Goal: Transaction & Acquisition: Purchase product/service

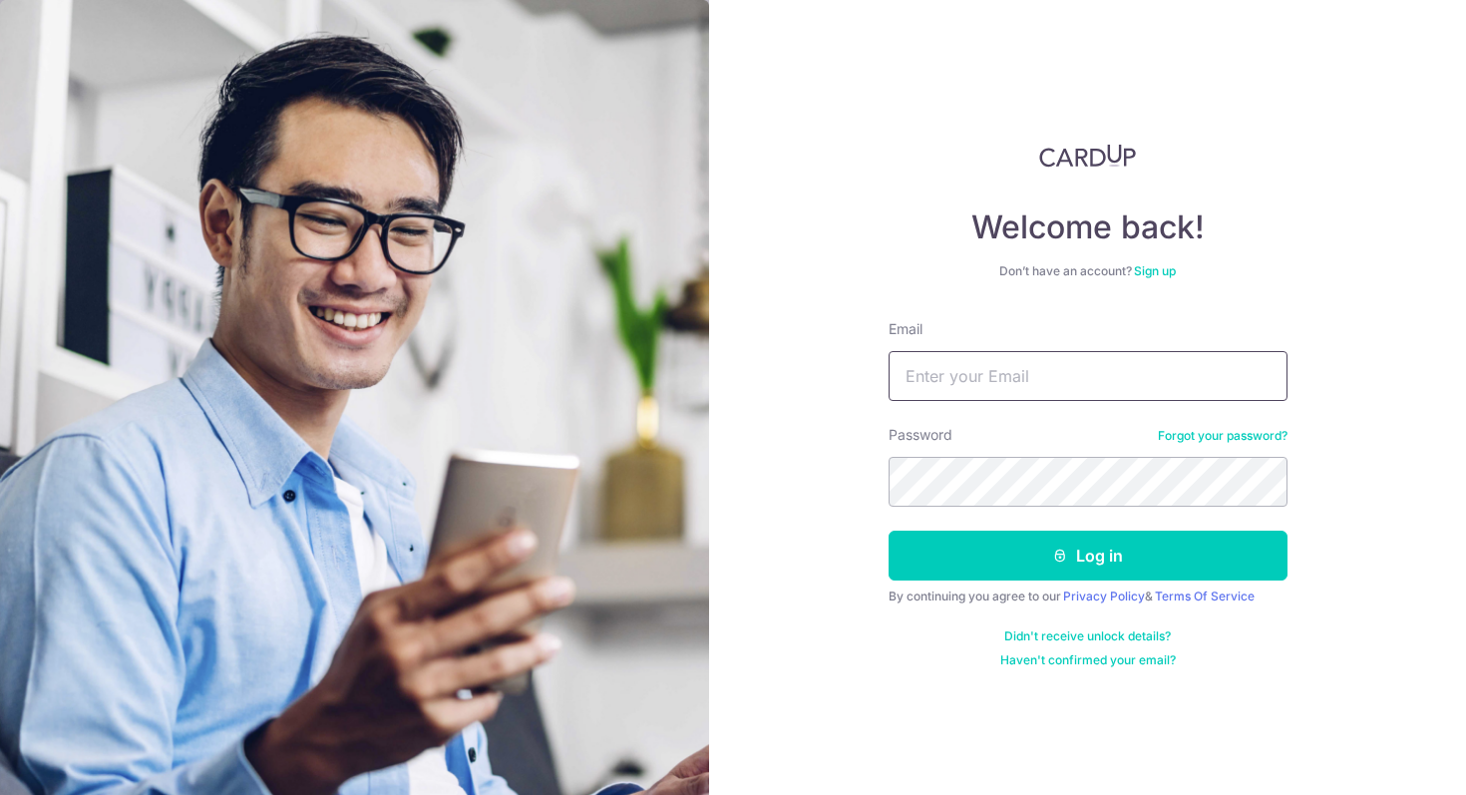
click at [979, 375] on input "Email" at bounding box center [1088, 376] width 399 height 50
type input "[EMAIL_ADDRESS][DOMAIN_NAME]"
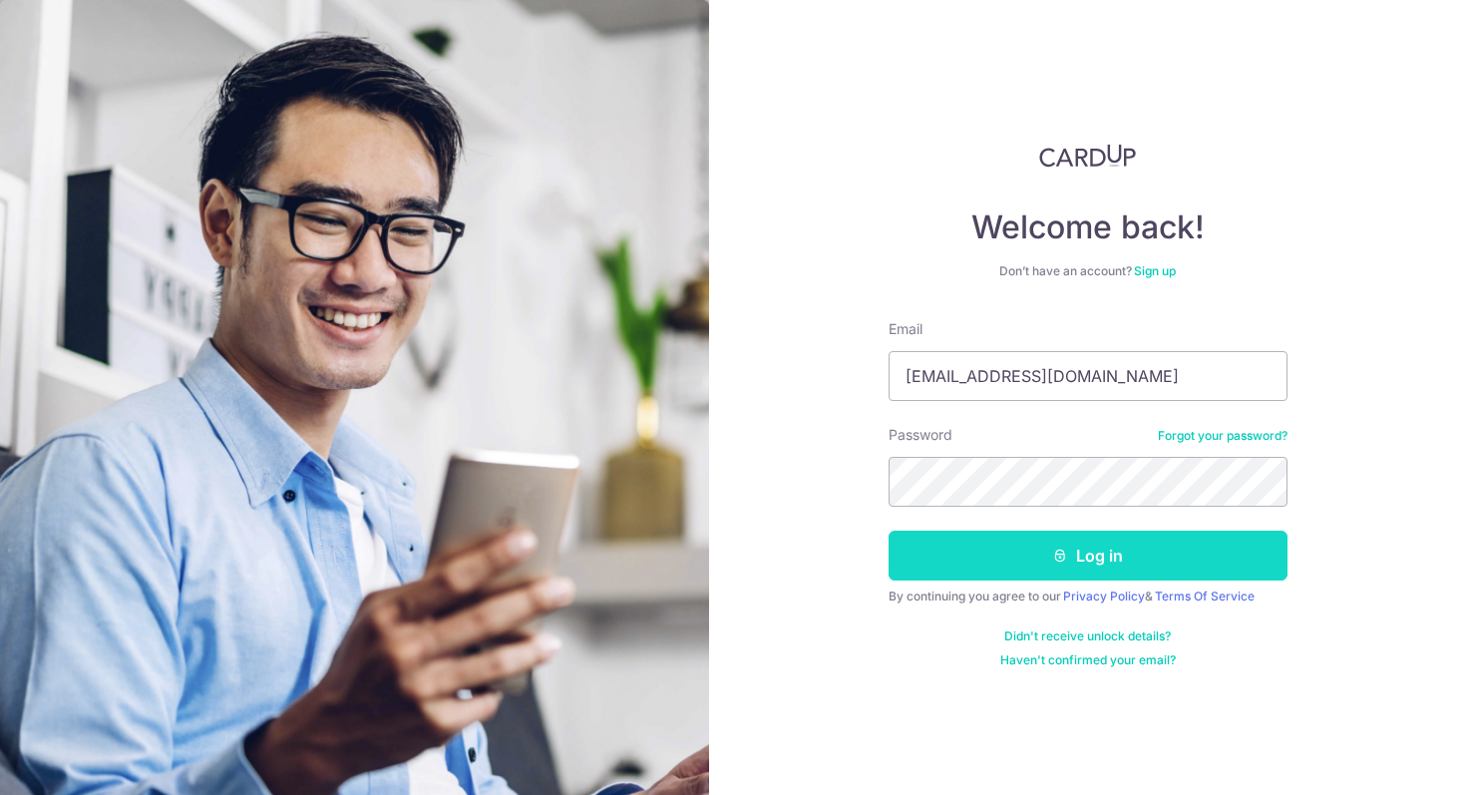
click at [1097, 555] on button "Log in" at bounding box center [1088, 556] width 399 height 50
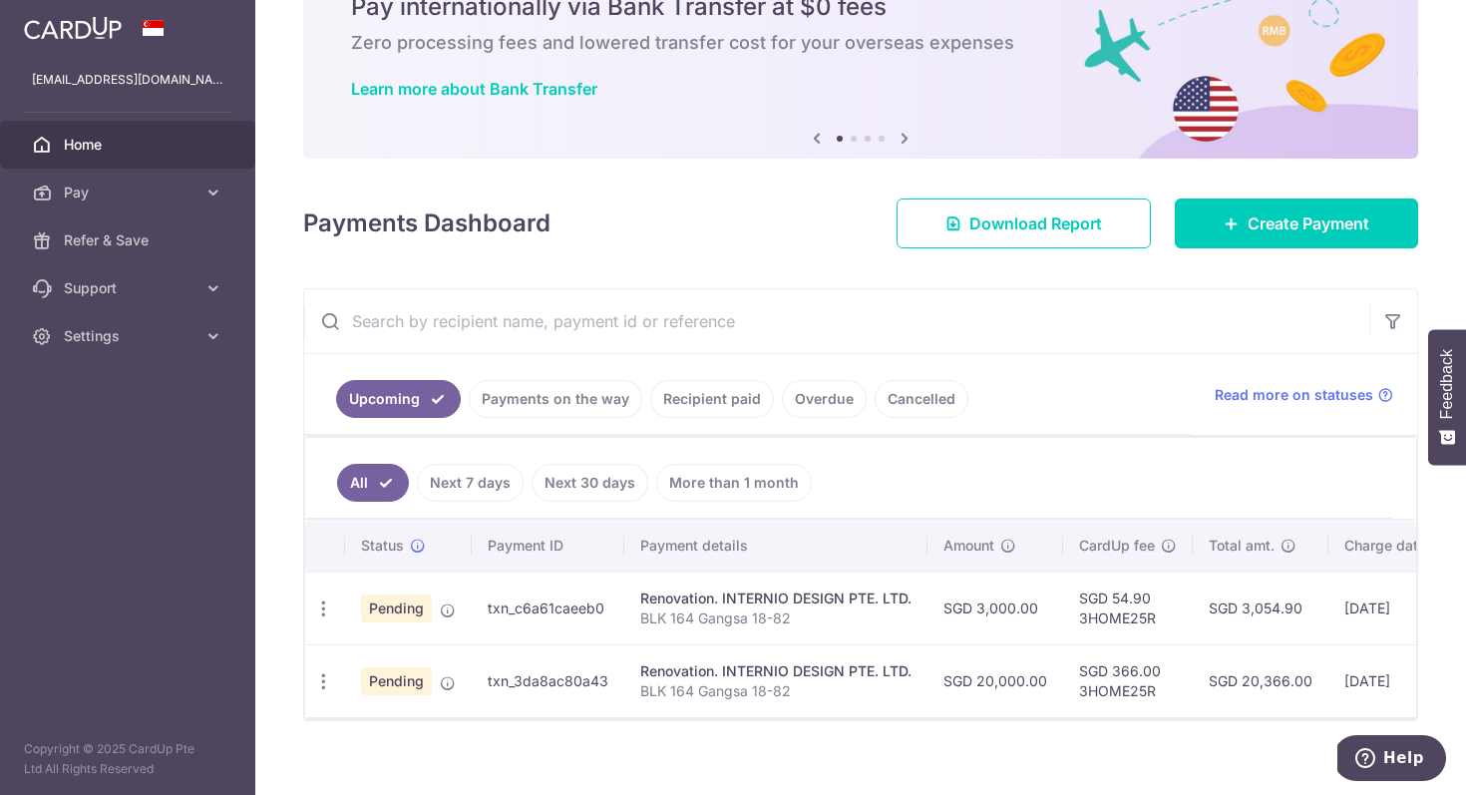
scroll to position [117, 0]
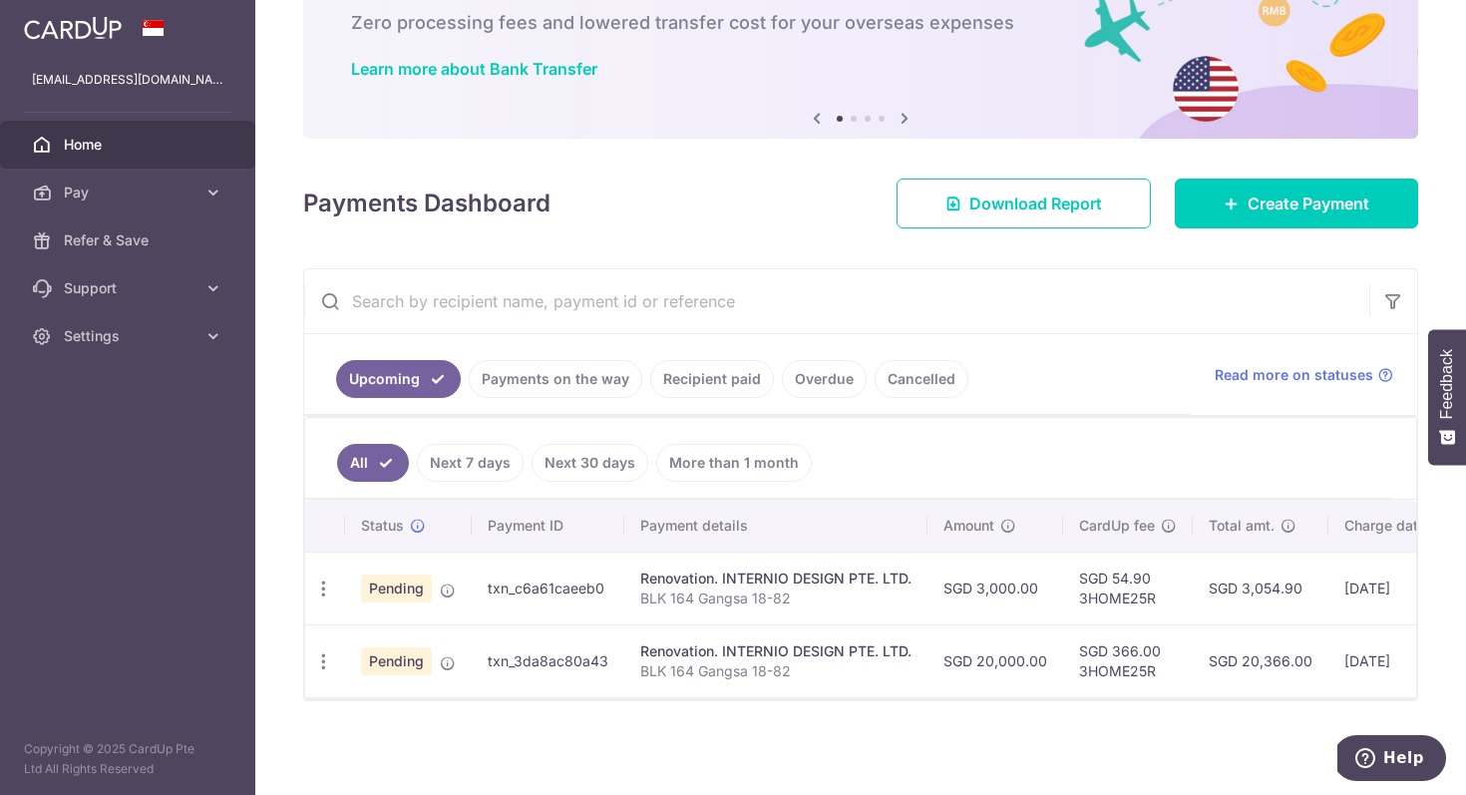
click at [573, 389] on link "Payments on the way" at bounding box center [556, 379] width 174 height 38
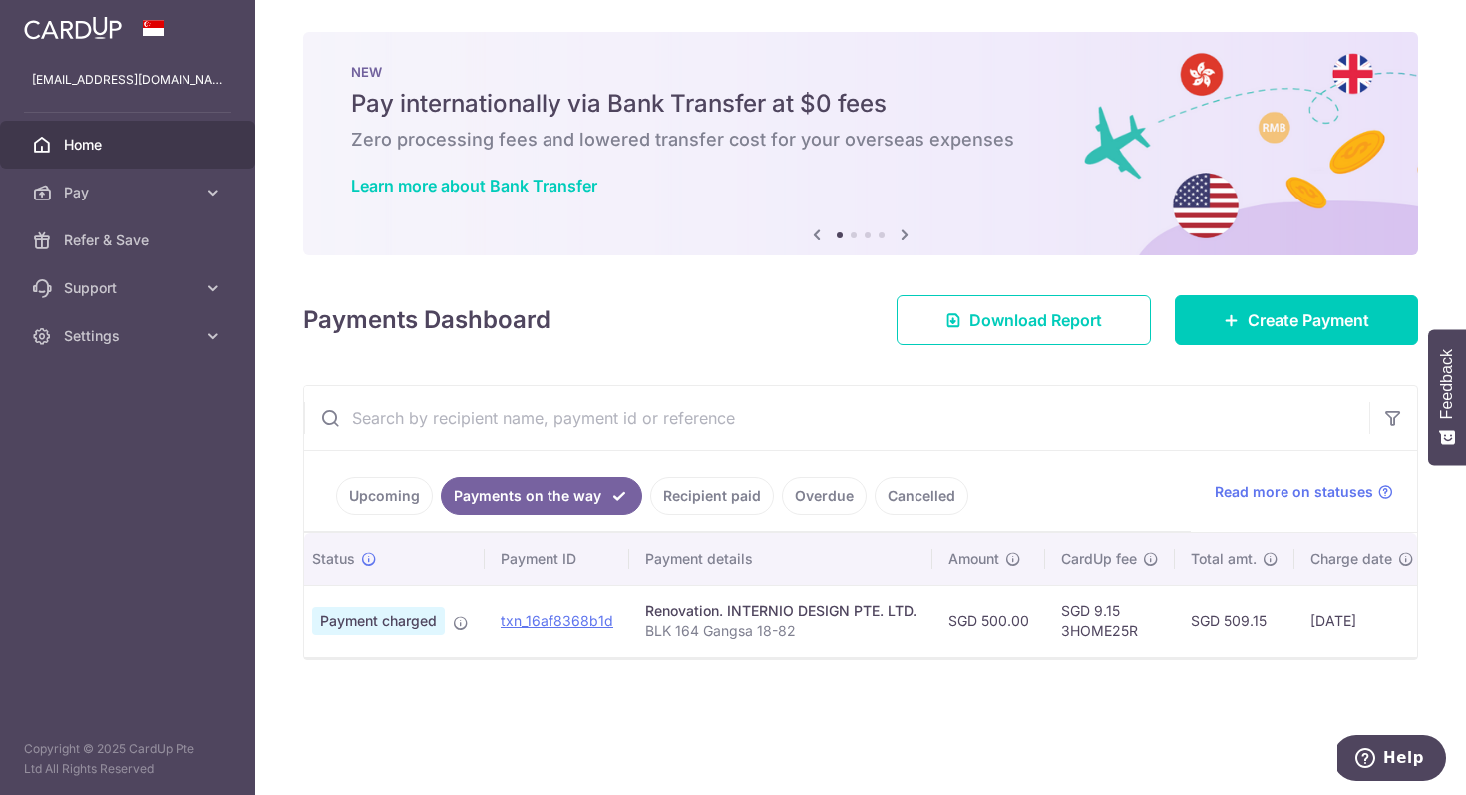
scroll to position [0, 0]
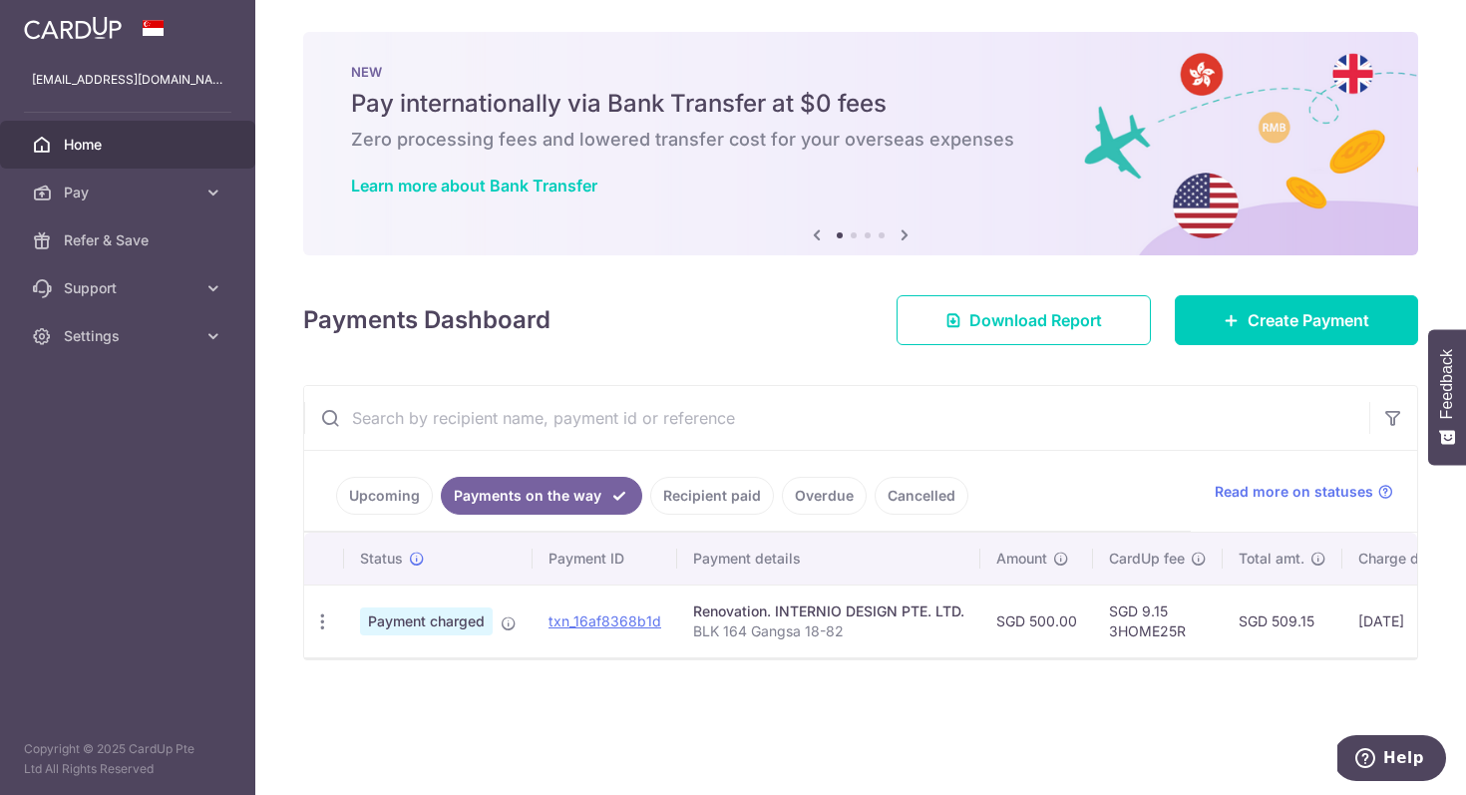
click at [395, 498] on link "Upcoming" at bounding box center [384, 496] width 97 height 38
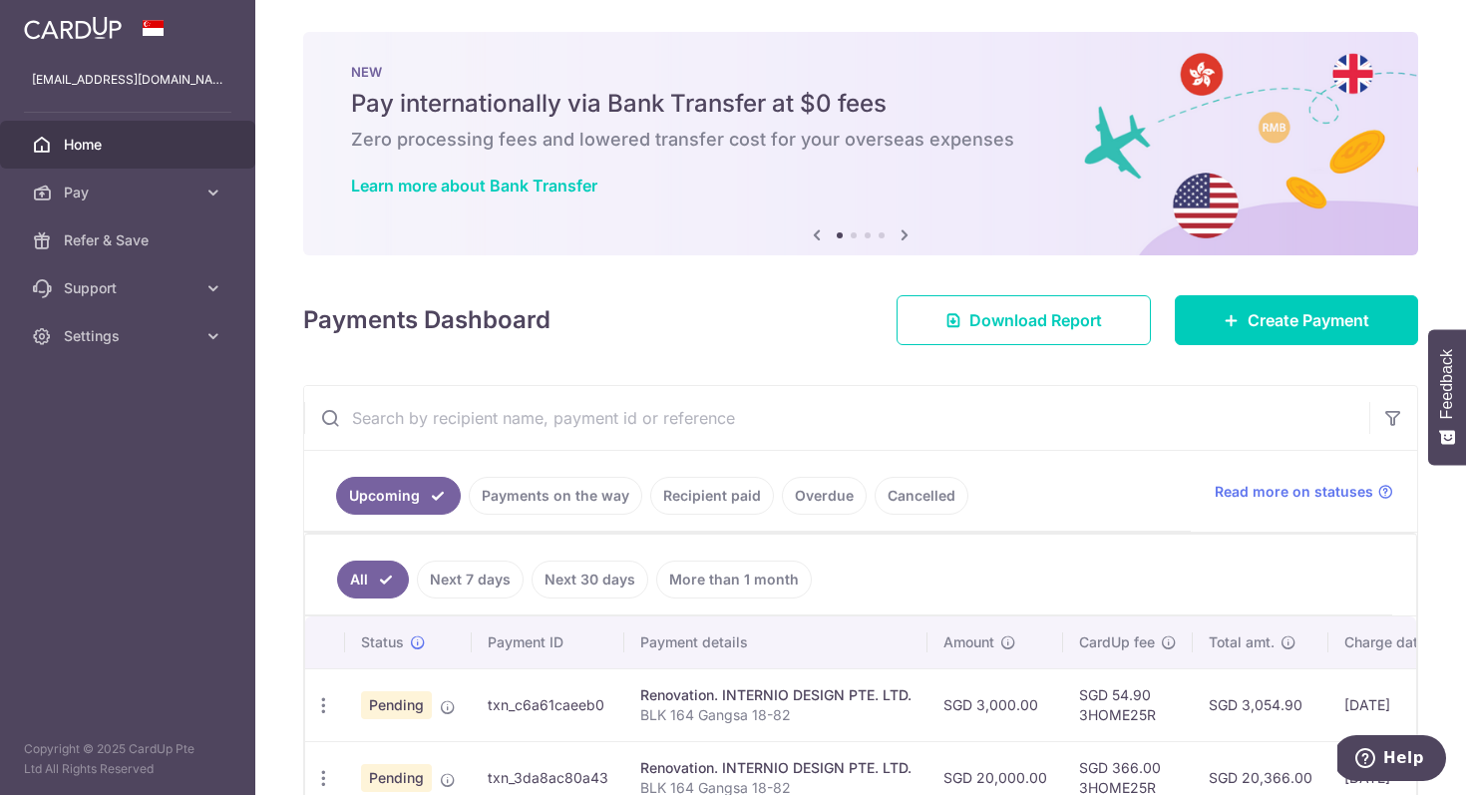
scroll to position [117, 0]
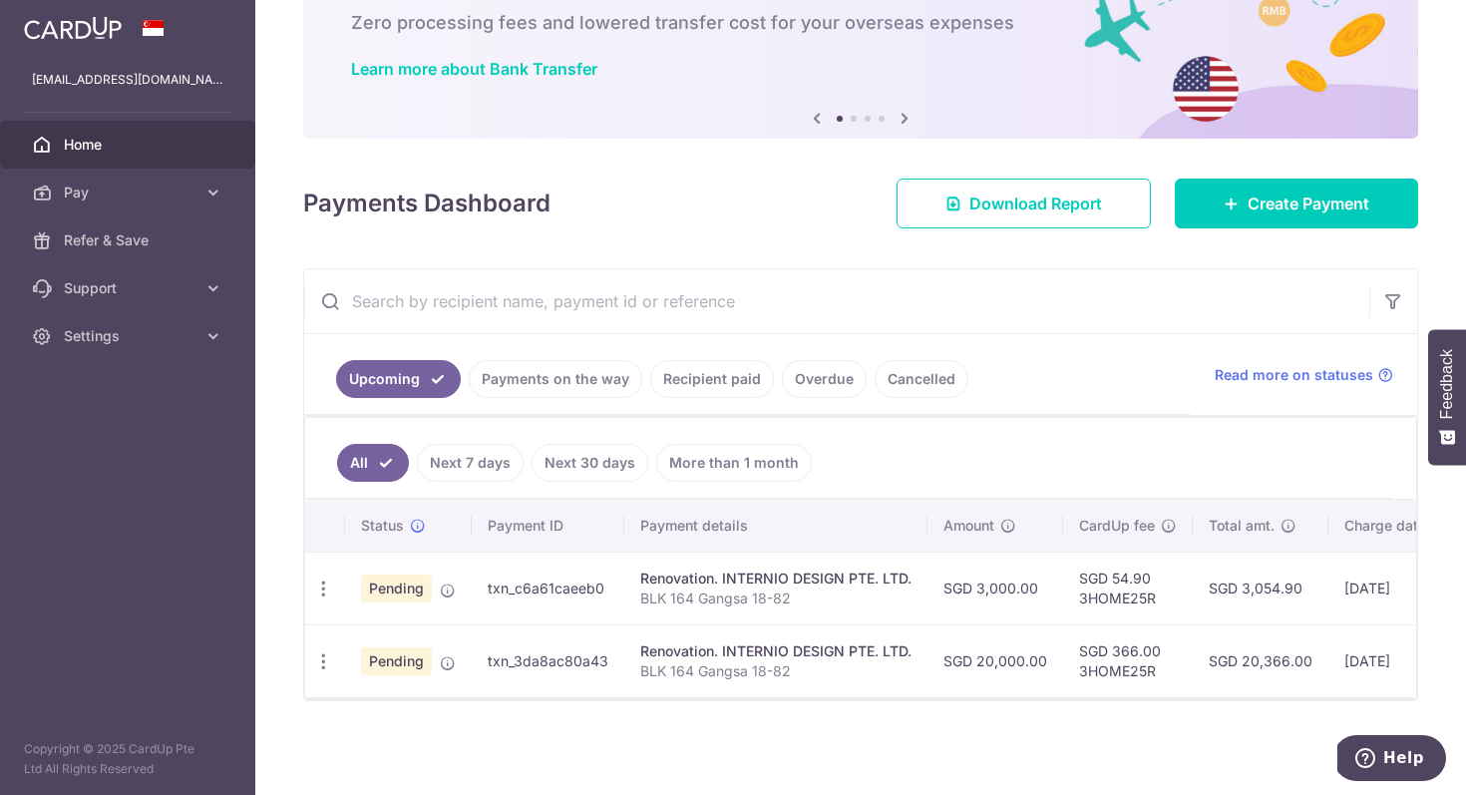
click at [1008, 584] on td "SGD 3,000.00" at bounding box center [996, 588] width 136 height 73
click at [1033, 586] on td "SGD 3,000.00" at bounding box center [996, 588] width 136 height 73
click at [1131, 592] on td "SGD 54.90 3HOME25R" at bounding box center [1128, 588] width 130 height 73
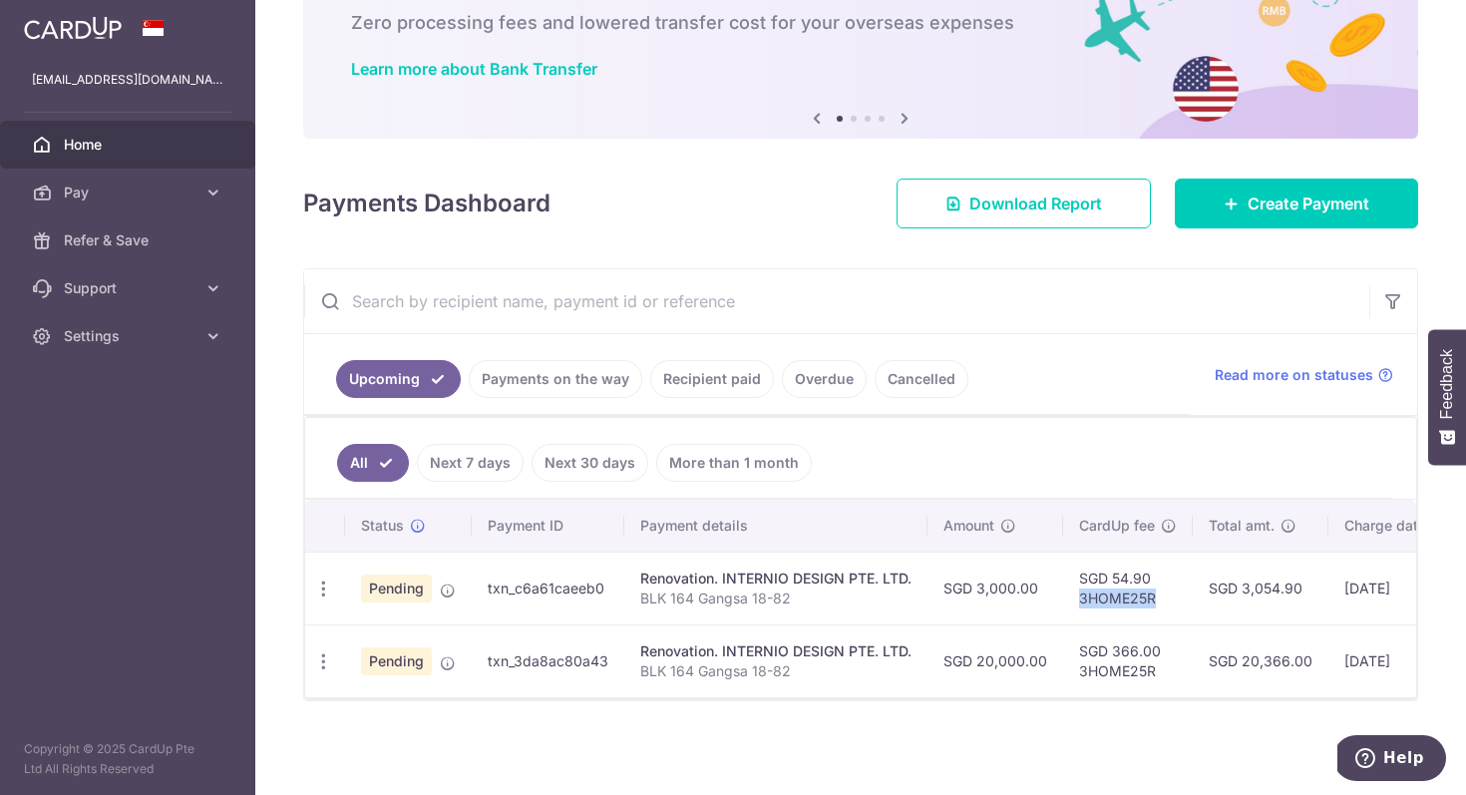
click at [1131, 592] on td "SGD 54.90 3HOME25R" at bounding box center [1128, 588] width 130 height 73
click at [1112, 571] on td "SGD 54.90 3HOME25R" at bounding box center [1128, 588] width 130 height 73
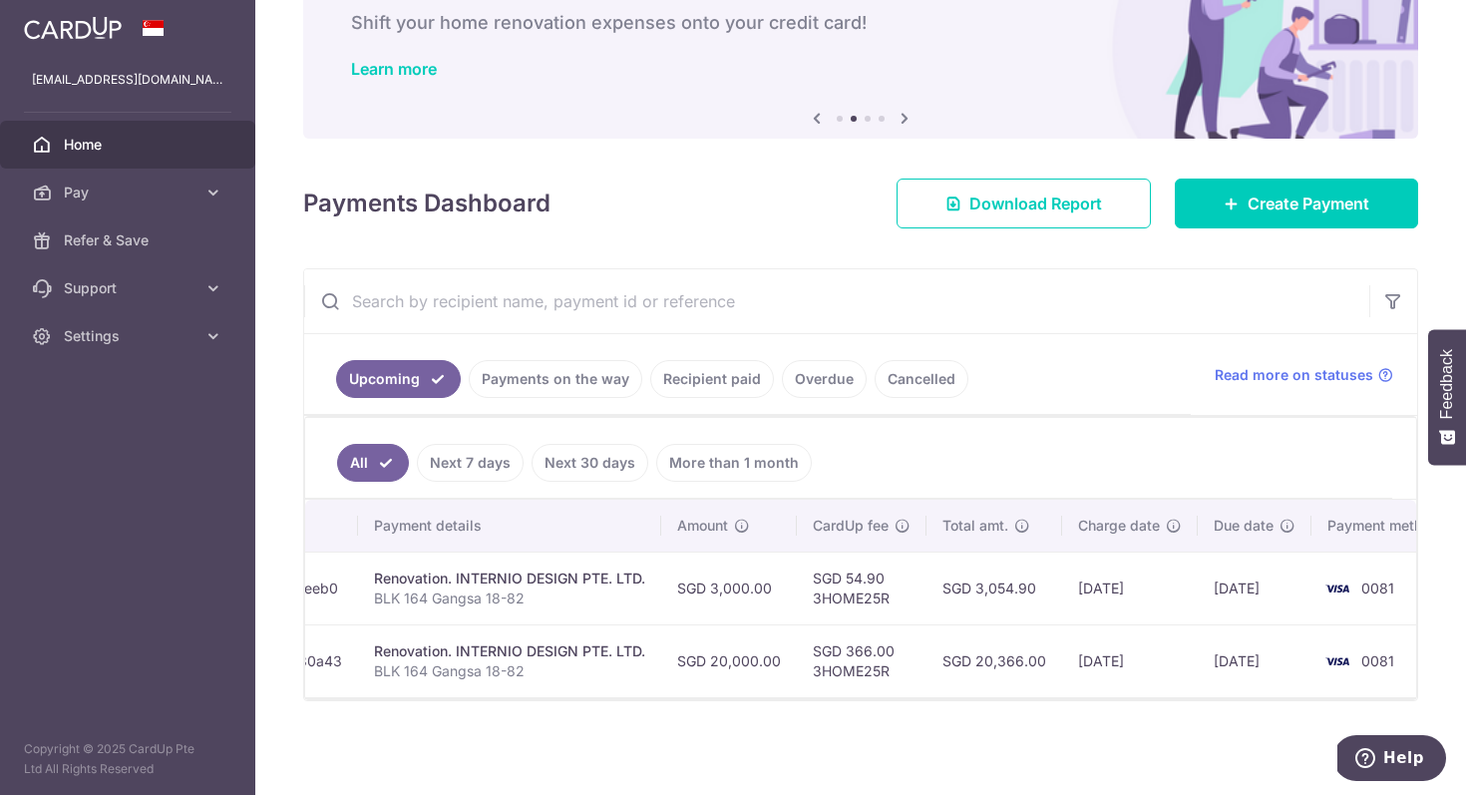
scroll to position [0, 0]
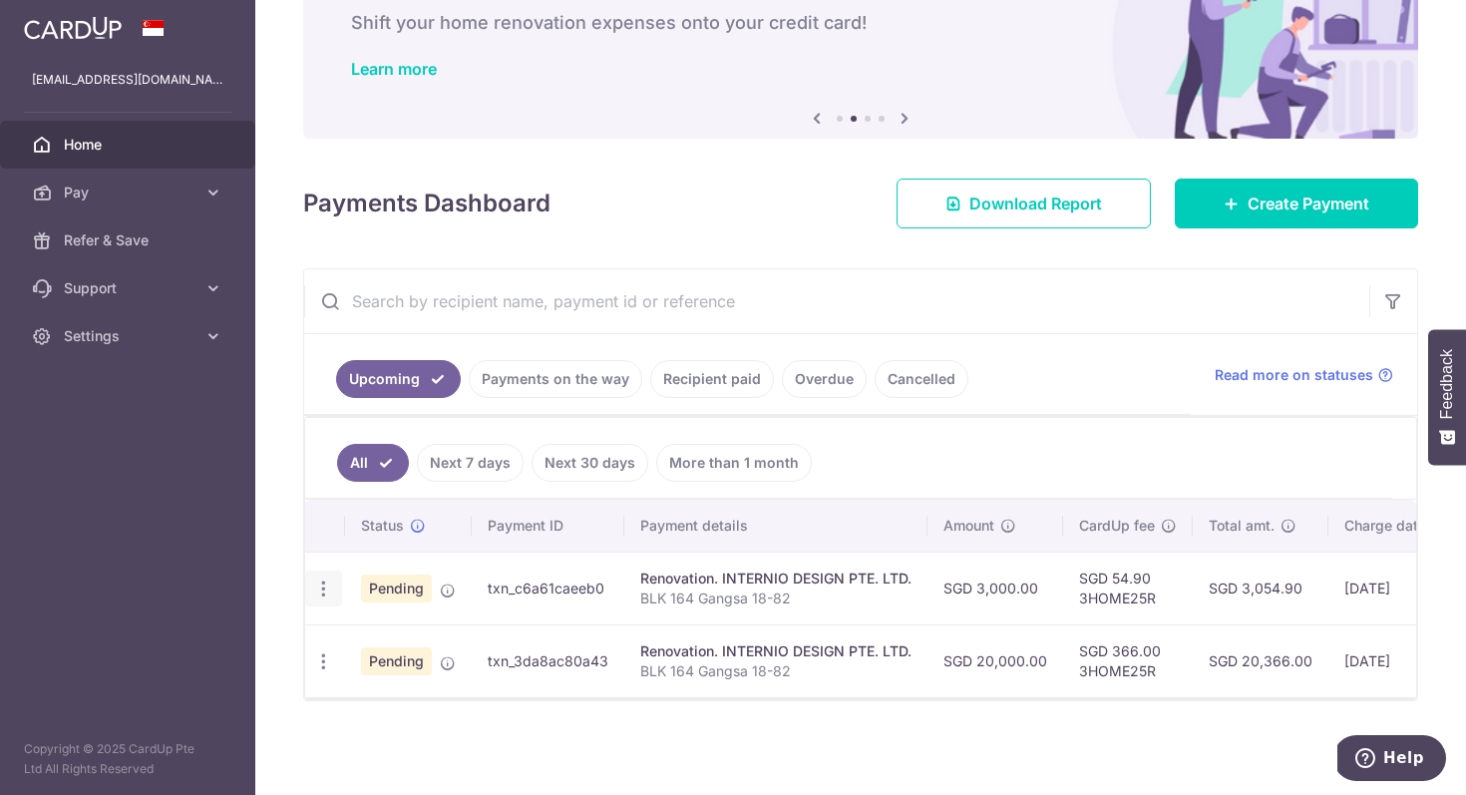
click at [320, 592] on icon "button" at bounding box center [323, 589] width 21 height 21
click at [348, 629] on link "Update payment" at bounding box center [409, 643] width 207 height 48
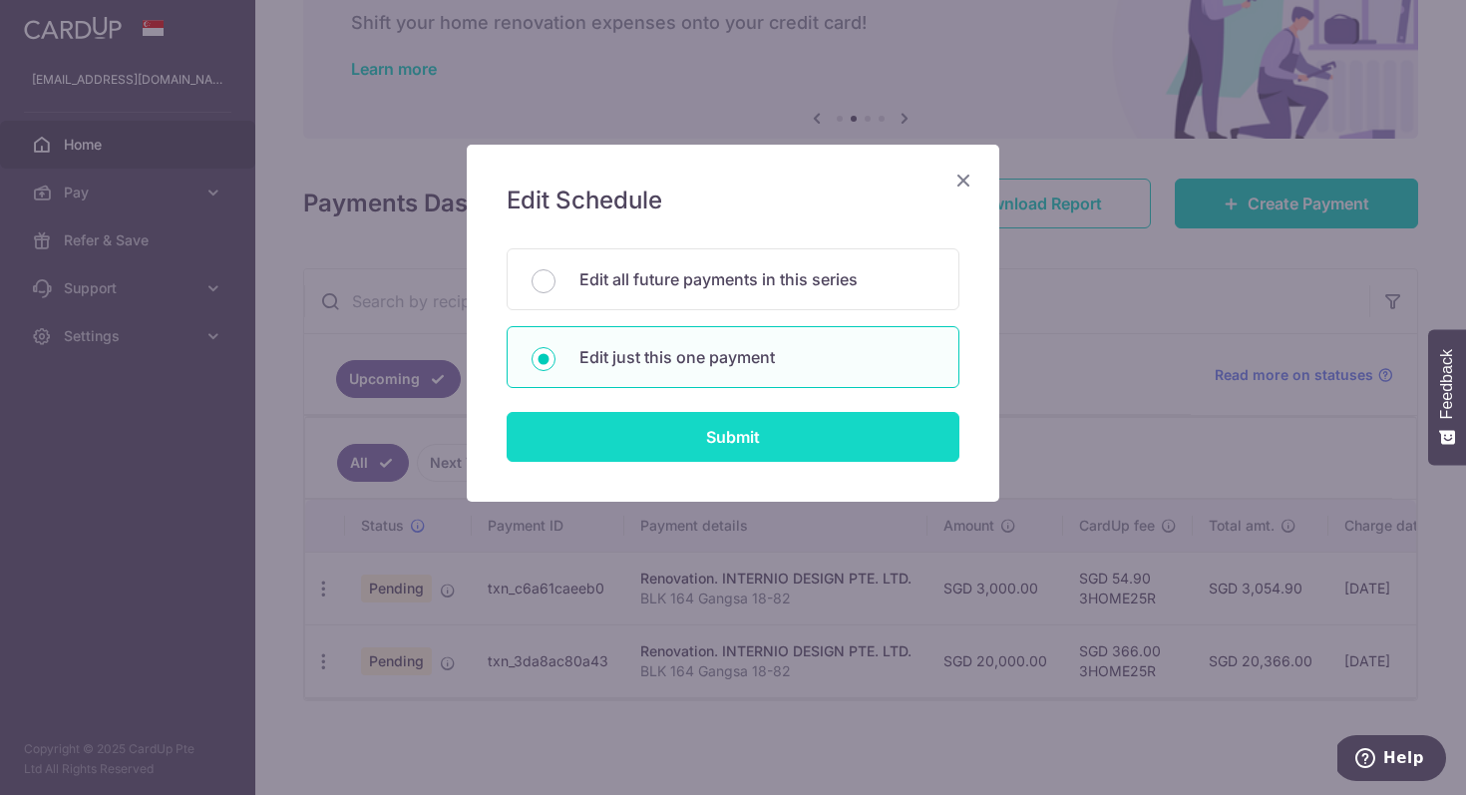
click at [671, 425] on input "Submit" at bounding box center [733, 437] width 453 height 50
radio input "true"
type input "3,000.00"
type input "08/09/2025"
type input "BLK 164 Gangsa 18-82"
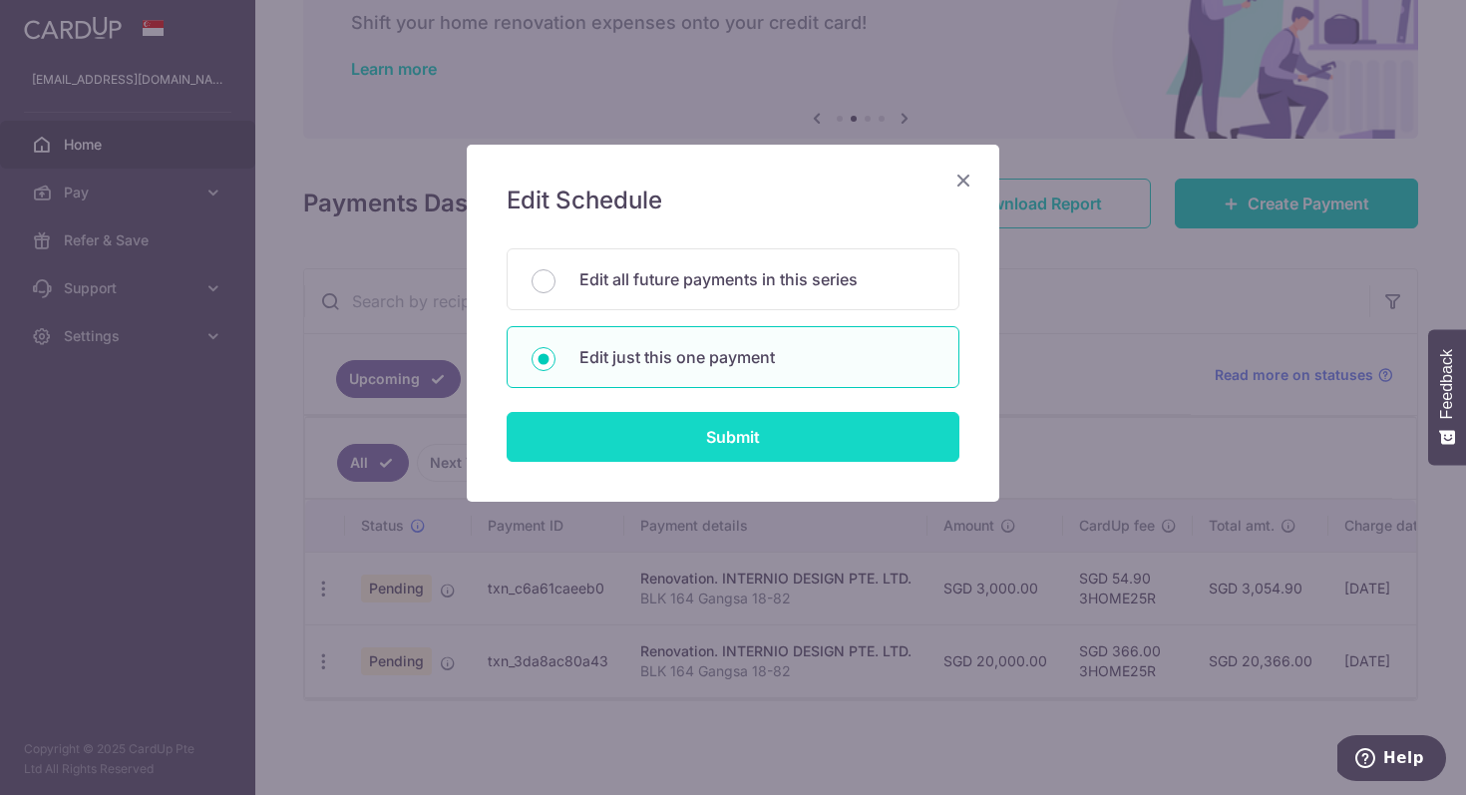
type input "40%"
type input "3HOME25R"
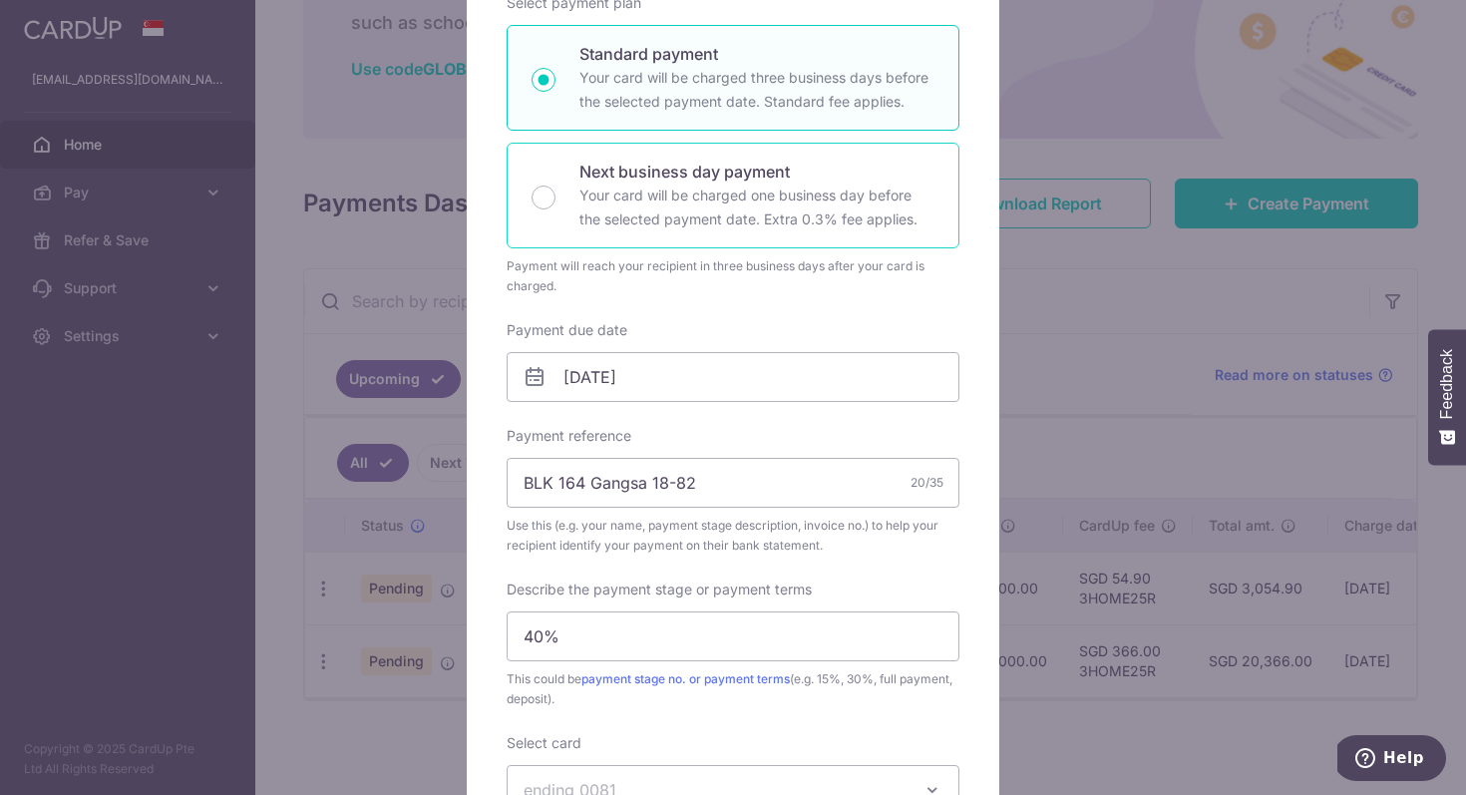
scroll to position [361, 0]
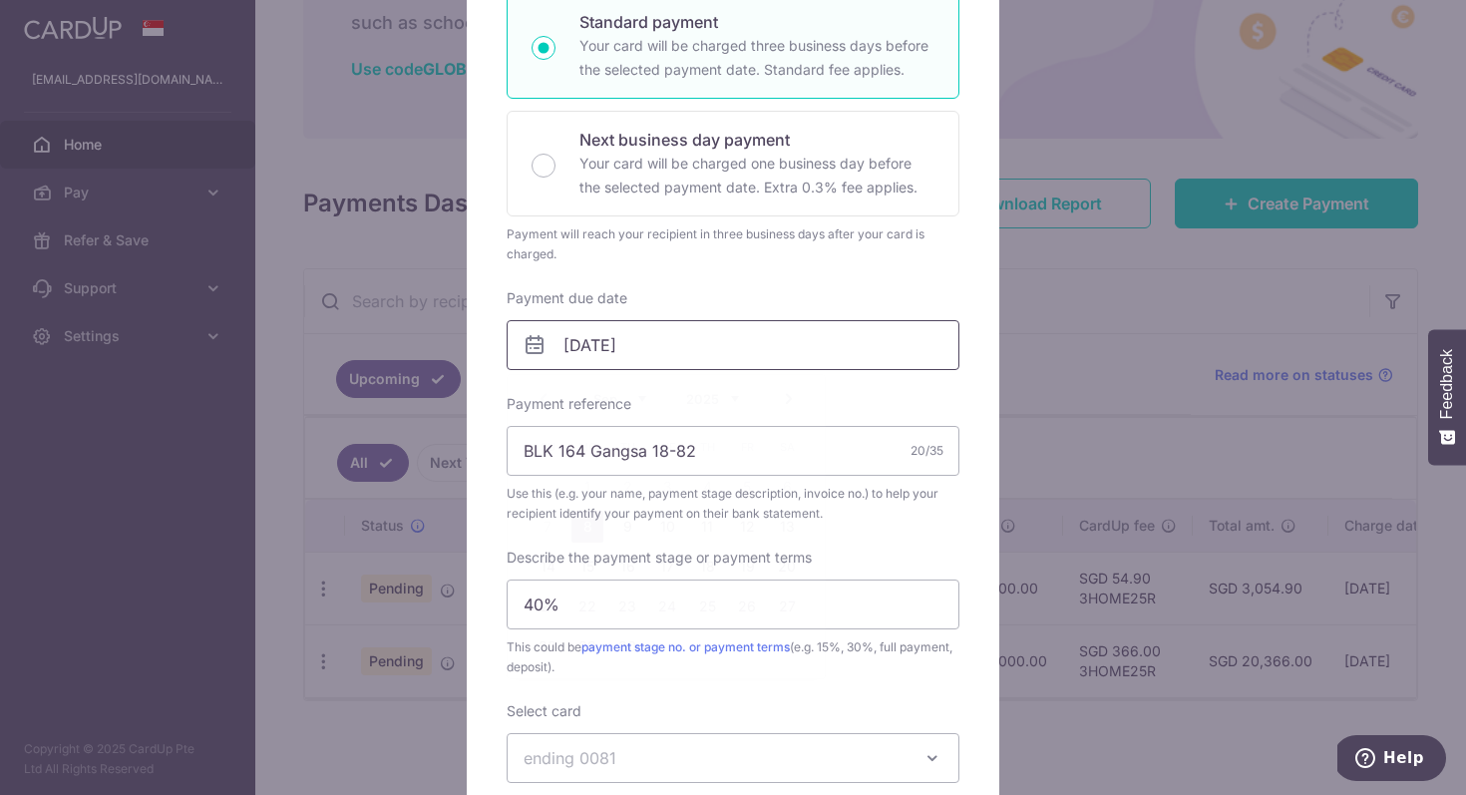
click at [654, 364] on input "08/09/2025" at bounding box center [733, 345] width 453 height 50
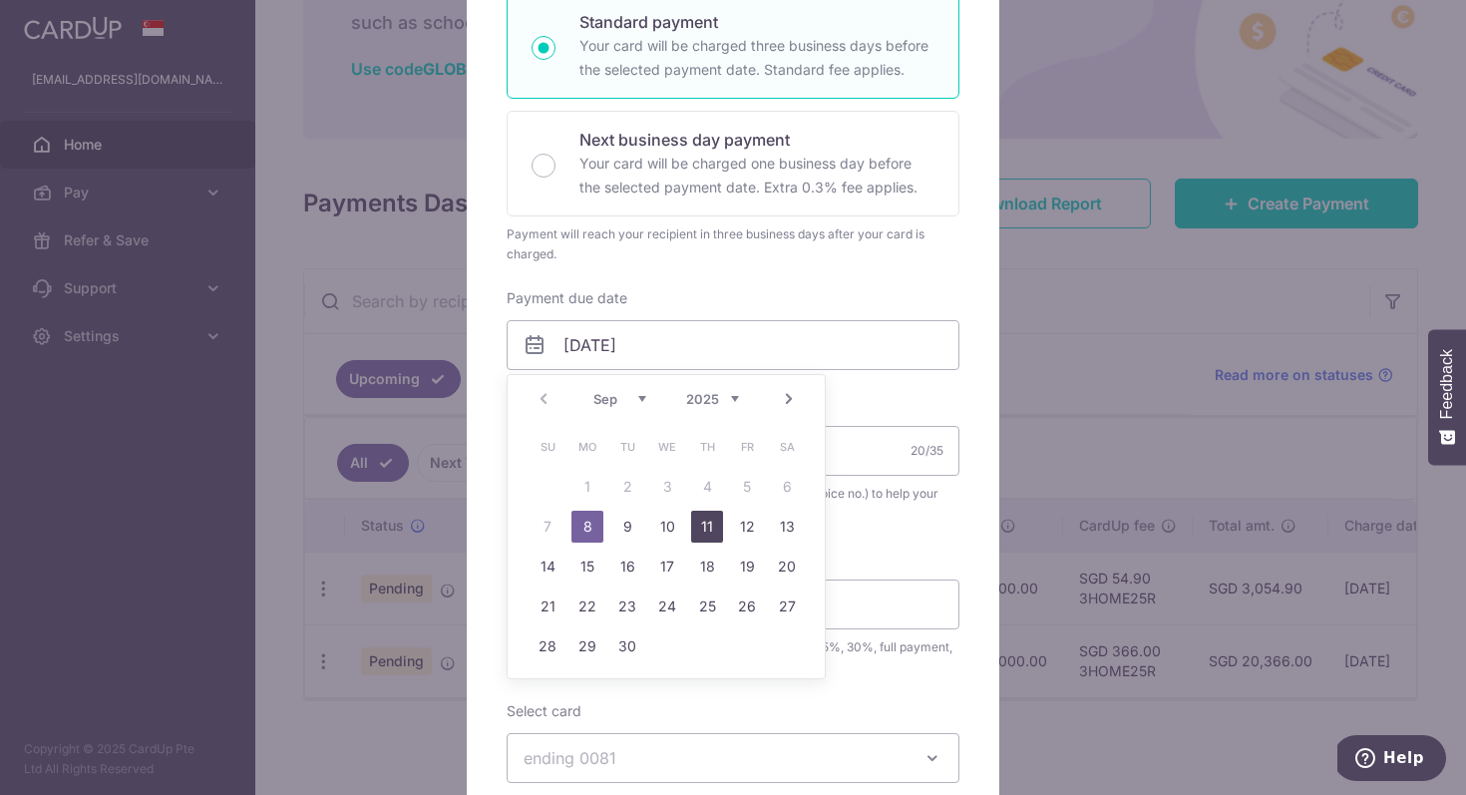
click at [694, 522] on link "11" at bounding box center [707, 527] width 32 height 32
type input "11/09/2025"
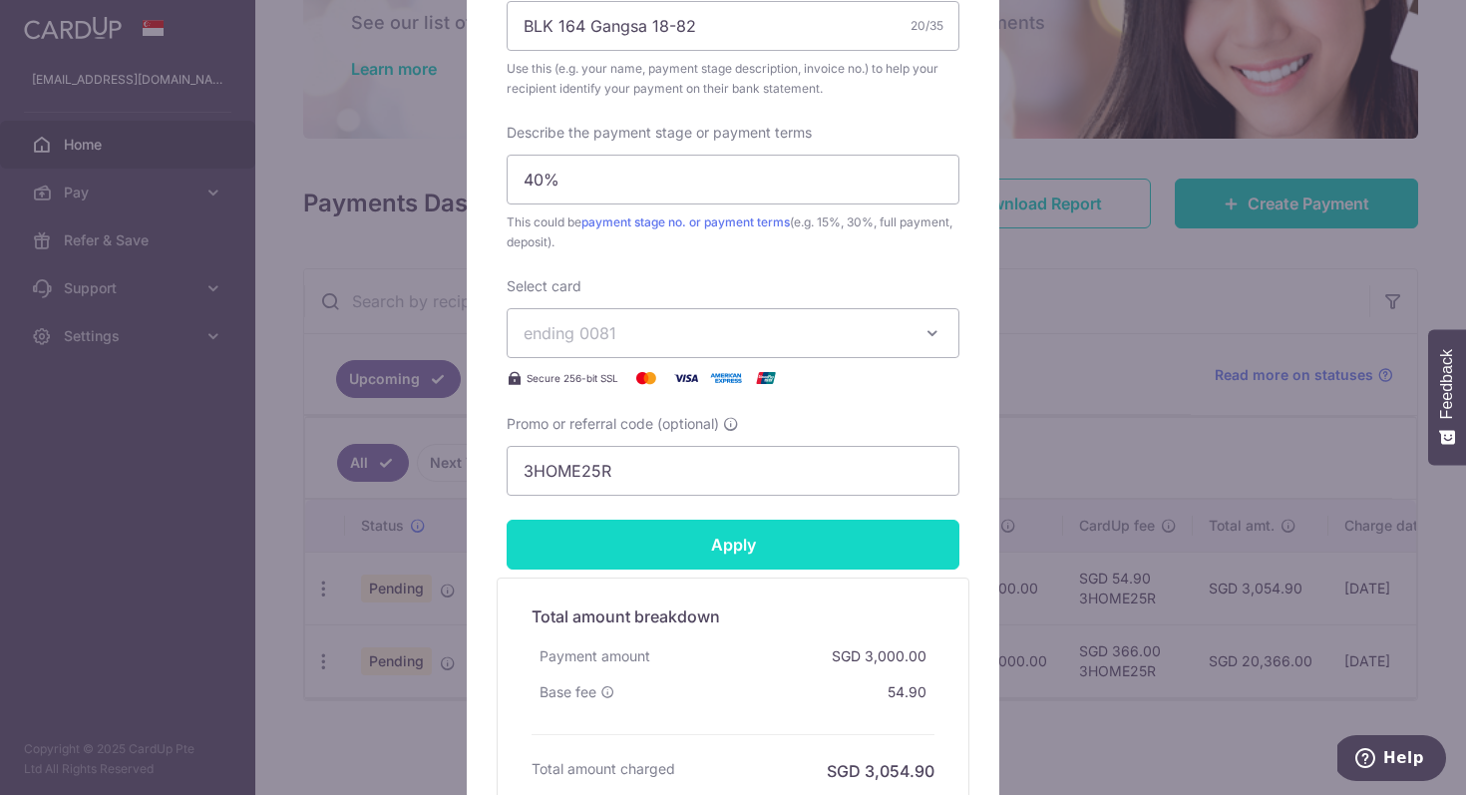
scroll to position [947, 0]
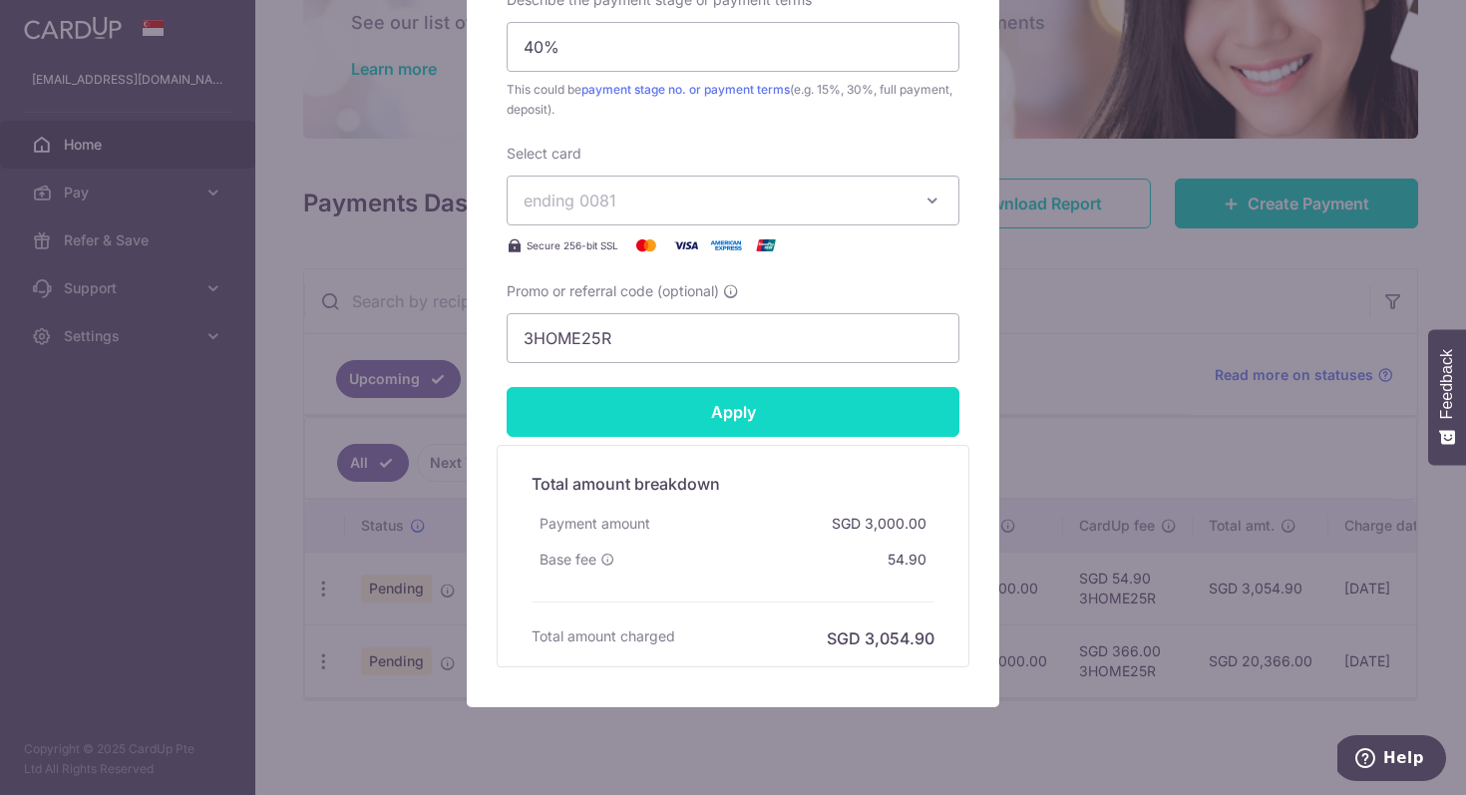
click at [732, 401] on input "Apply" at bounding box center [733, 412] width 453 height 50
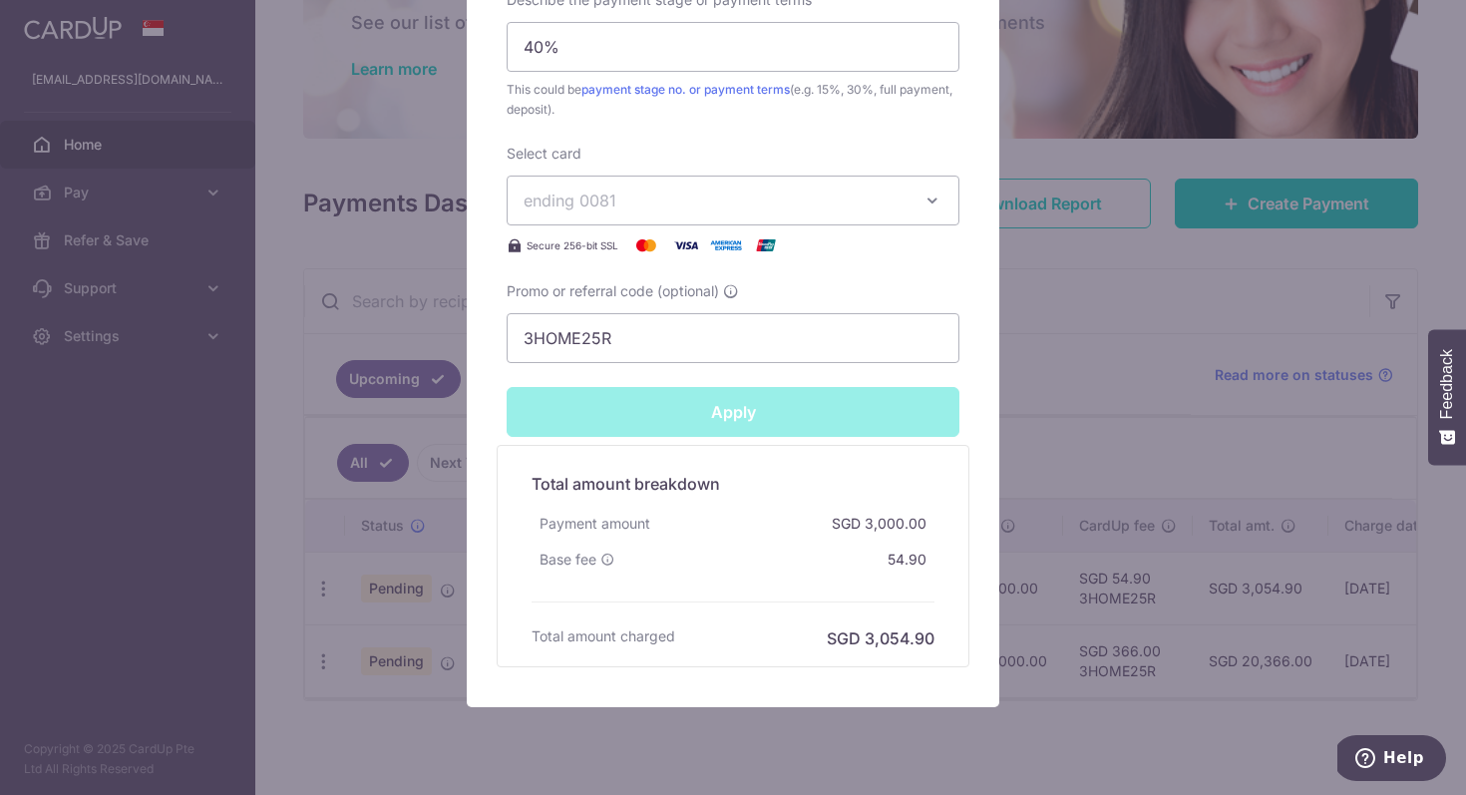
type input "Successfully Applied"
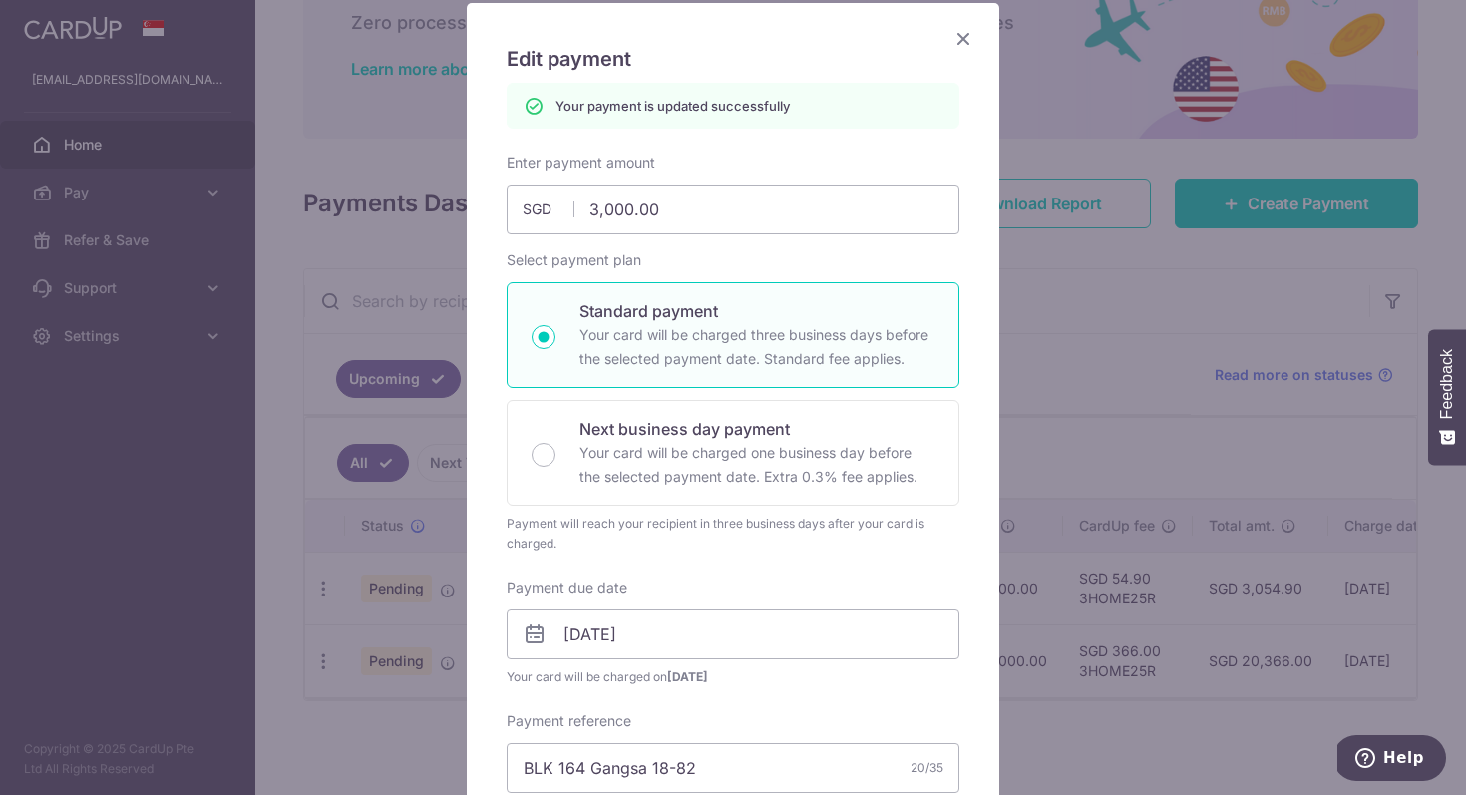
scroll to position [0, 0]
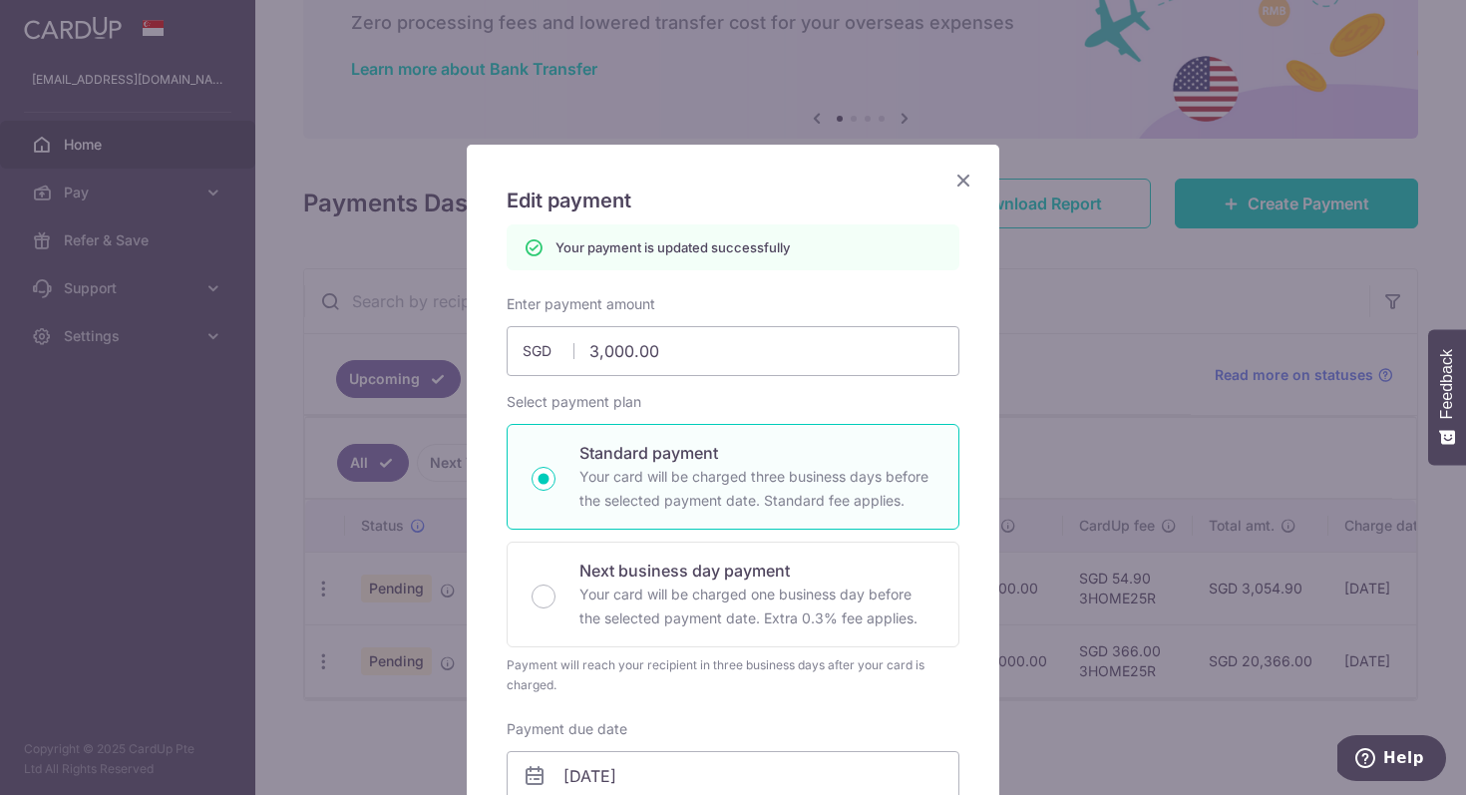
click at [959, 180] on icon "Close" at bounding box center [964, 180] width 24 height 25
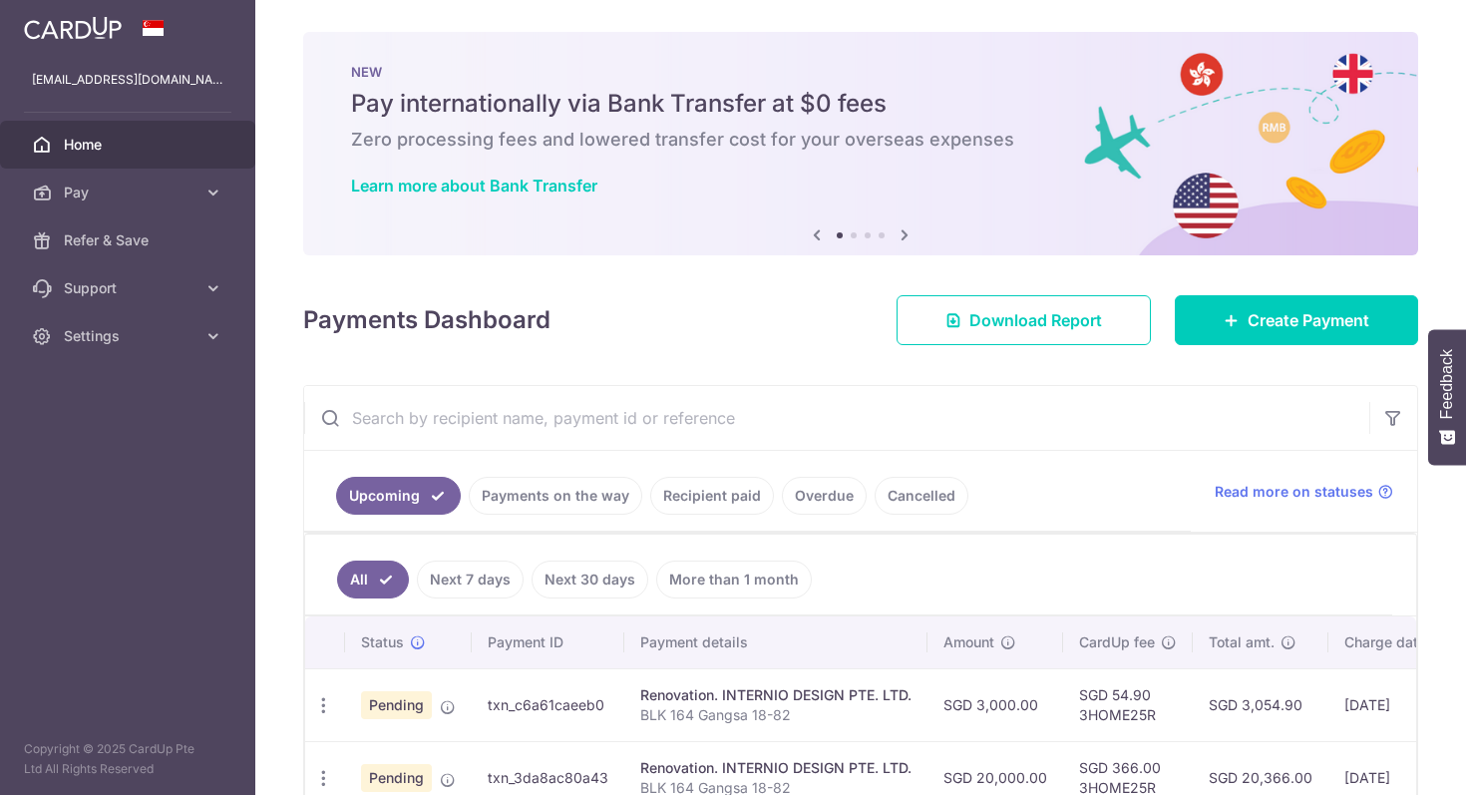
scroll to position [117, 0]
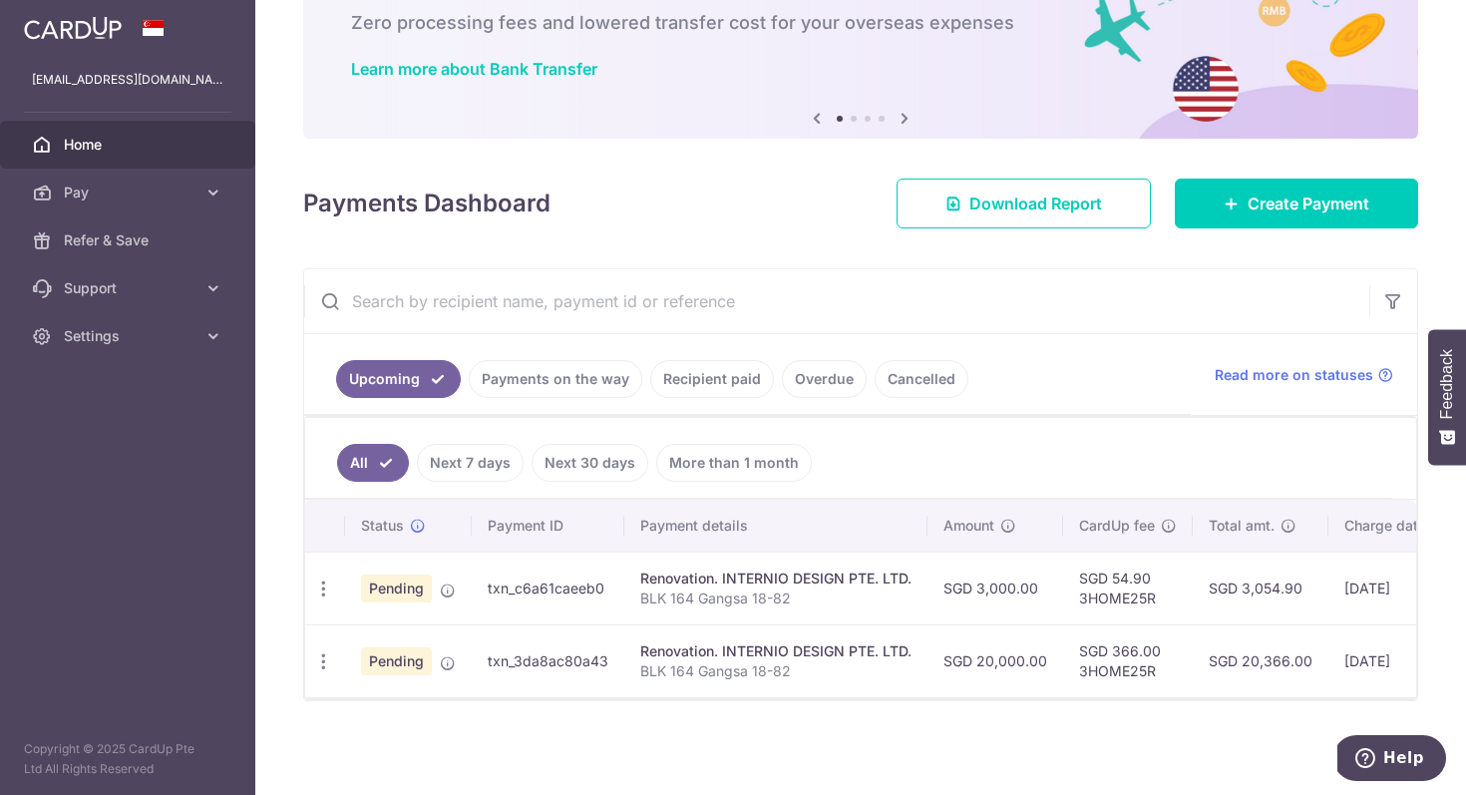
click at [1118, 583] on td "SGD 54.90 3HOME25R" at bounding box center [1128, 588] width 130 height 73
click at [1115, 615] on td "SGD 54.90 3HOME25R" at bounding box center [1128, 588] width 130 height 73
click at [326, 600] on icon "button" at bounding box center [323, 589] width 21 height 21
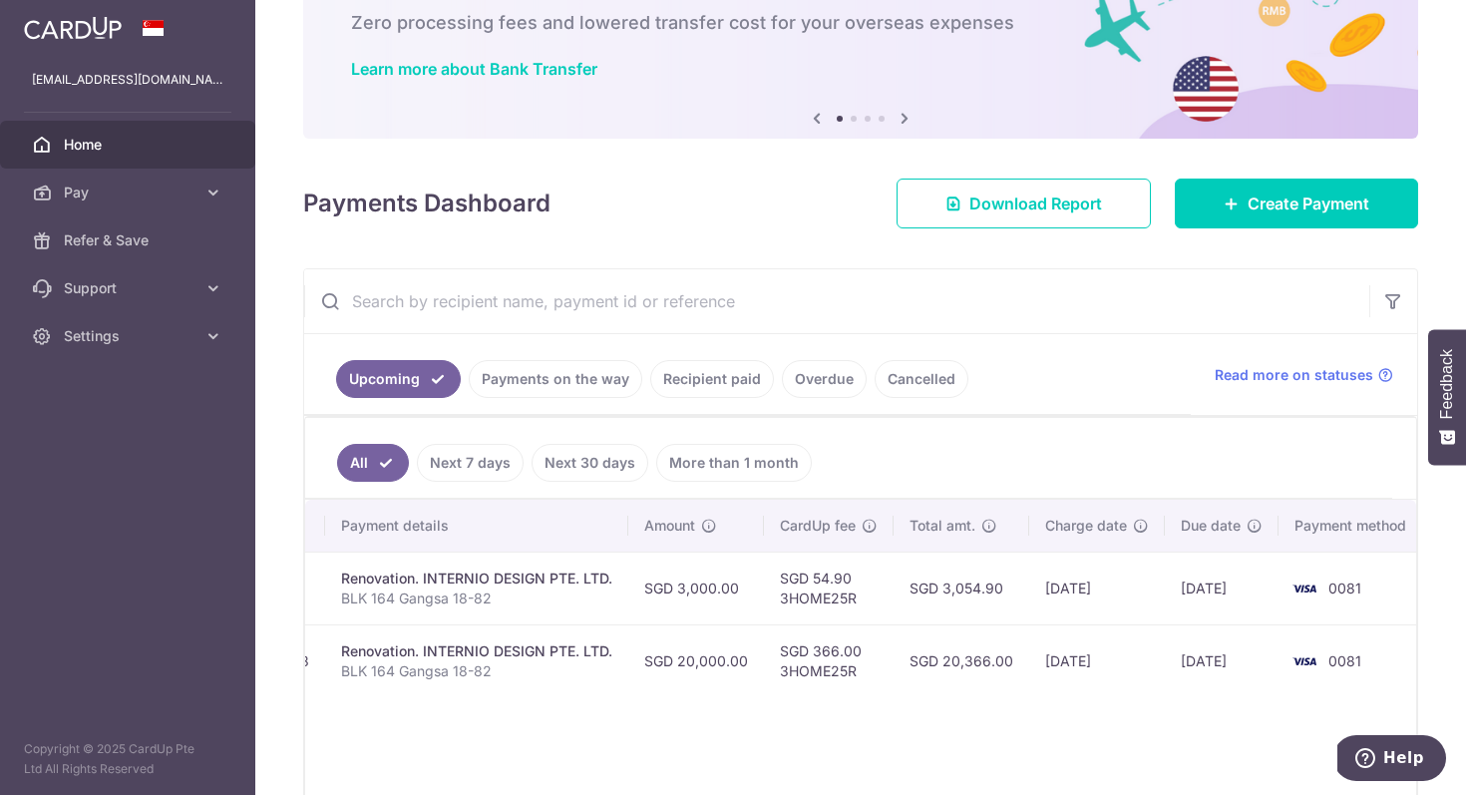
scroll to position [0, 0]
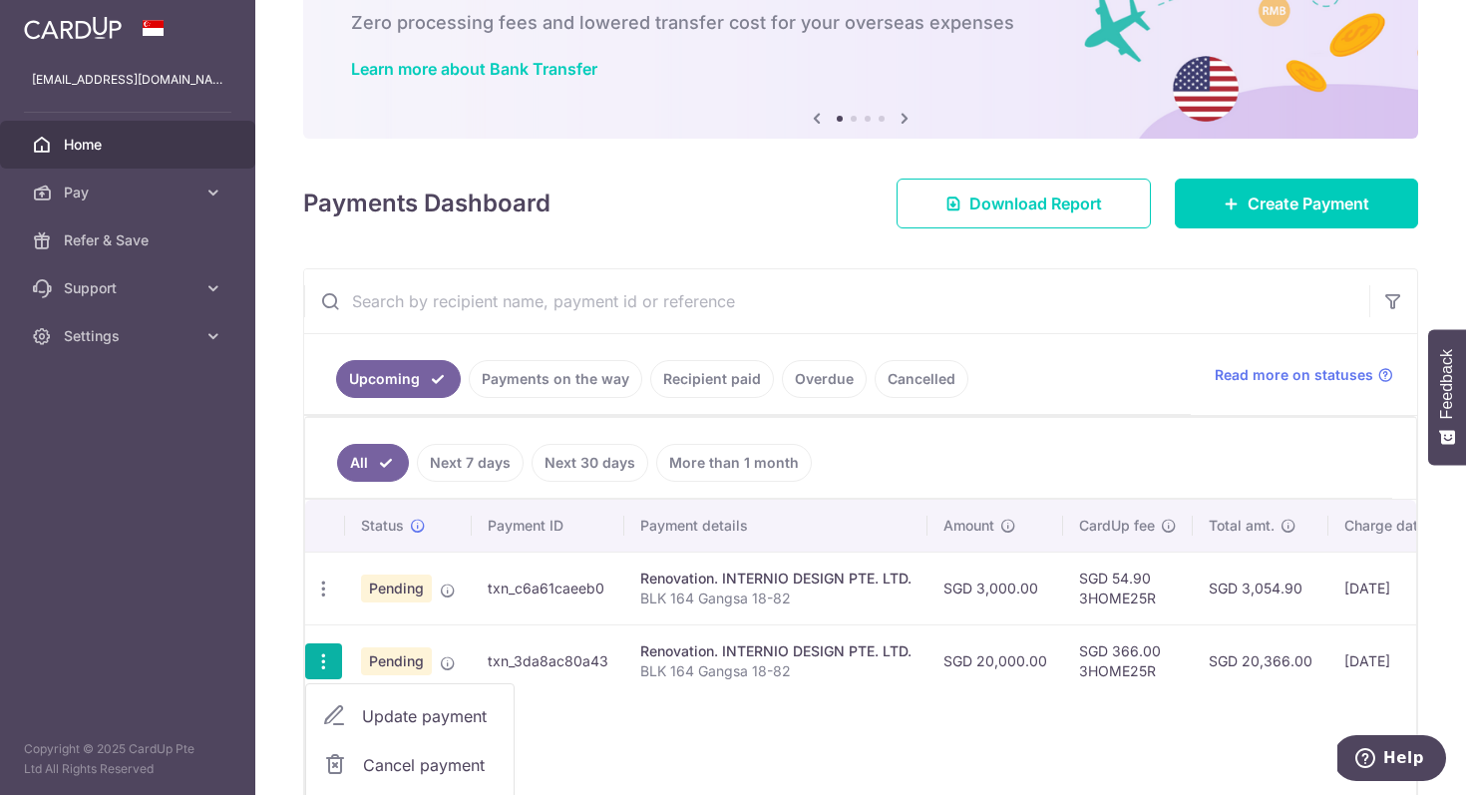
click at [417, 695] on link "Update payment" at bounding box center [409, 716] width 207 height 48
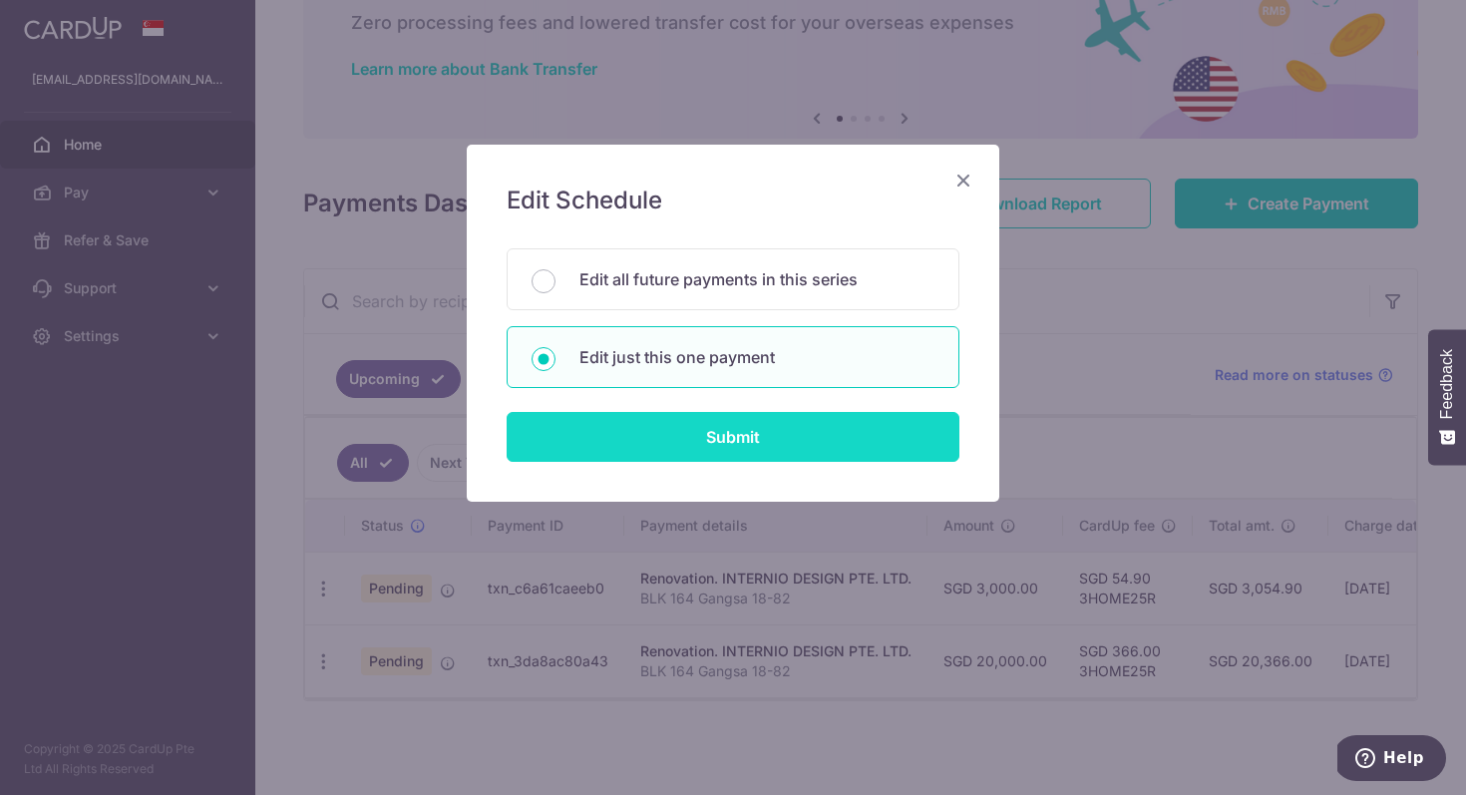
click at [701, 437] on input "Submit" at bounding box center [733, 437] width 453 height 50
radio input "true"
type input "20,000.00"
type input "11/09/2025"
type input "BLK 164 Gangsa 18-82"
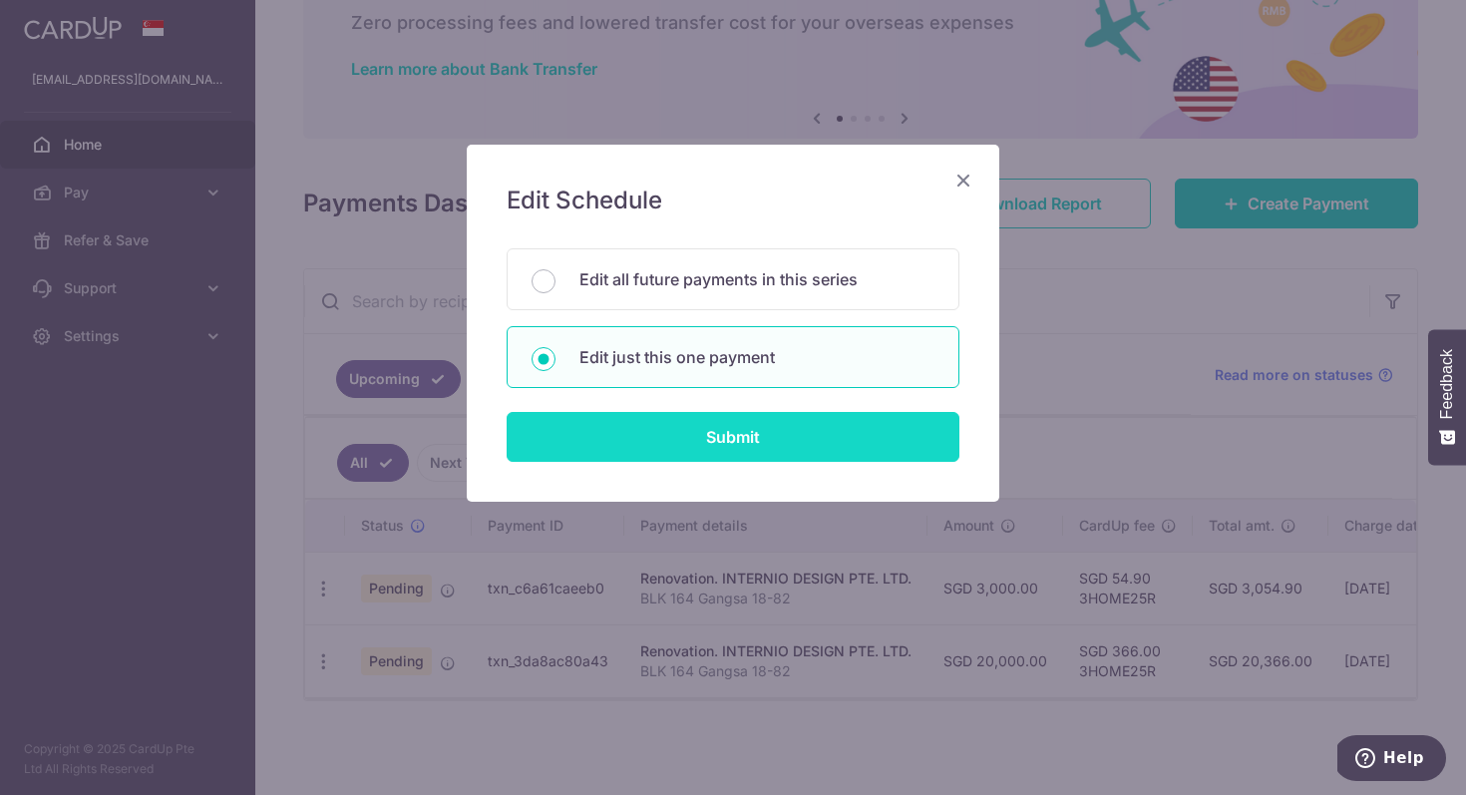
type input "40%"
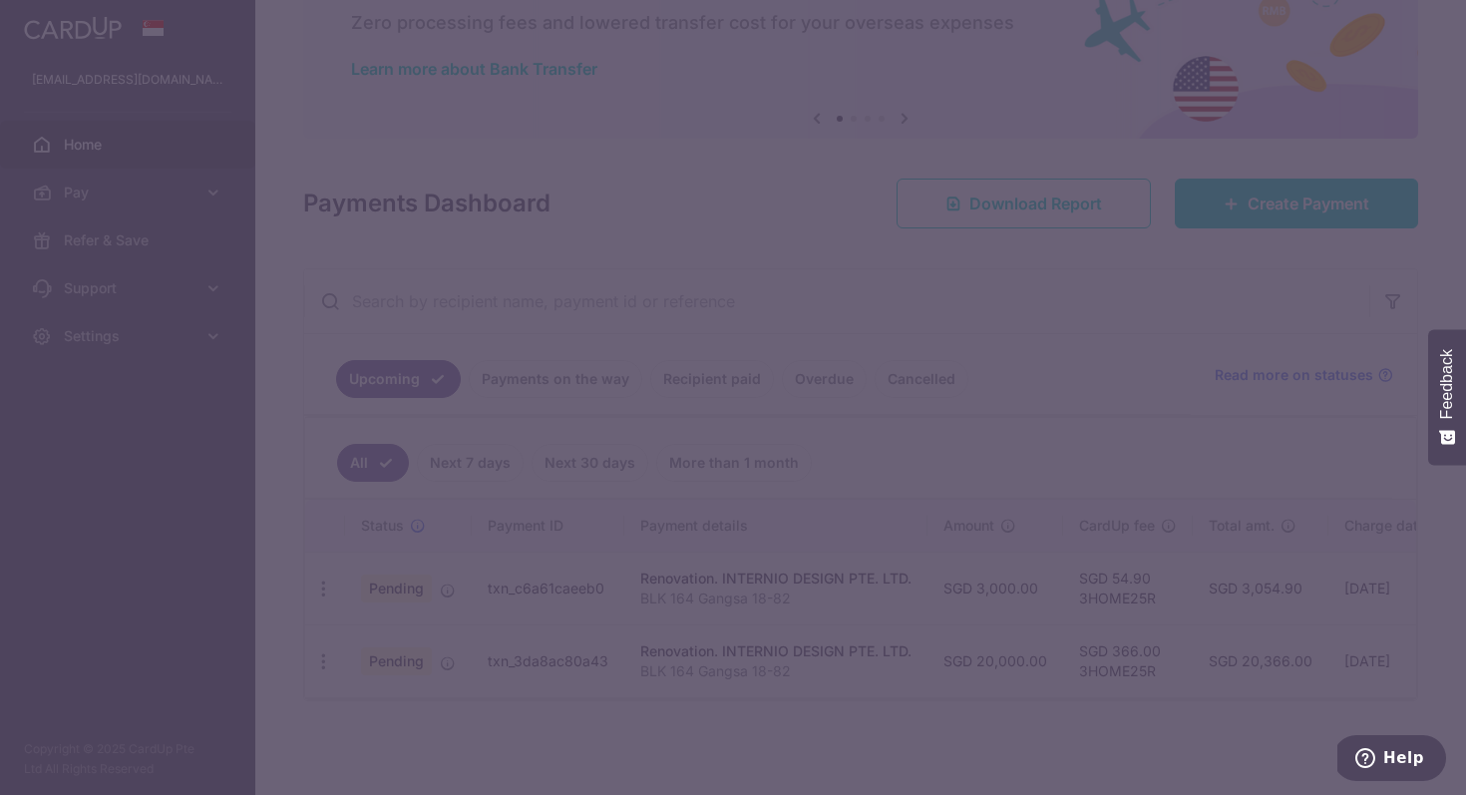
type input "3HOME25R"
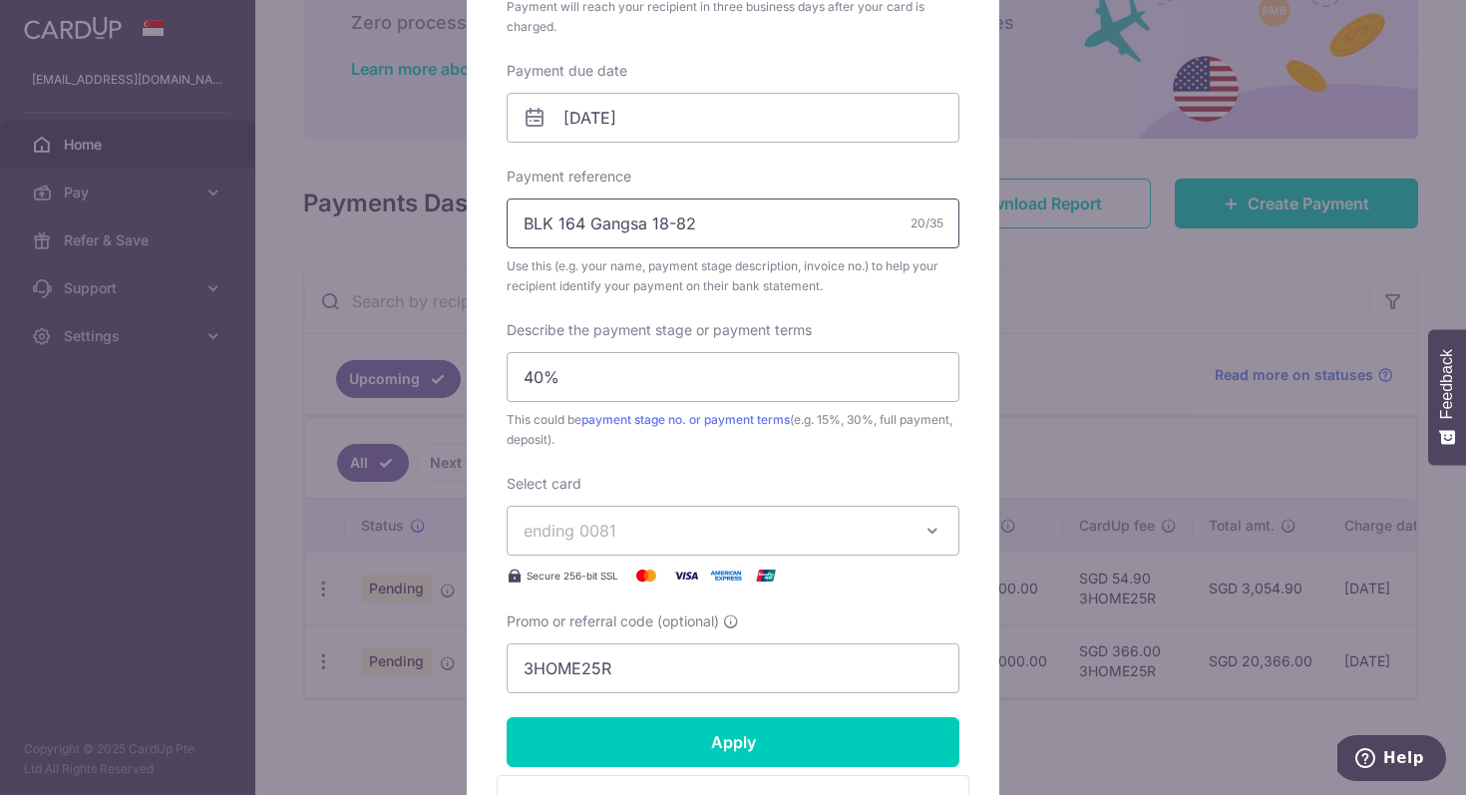
scroll to position [554, 0]
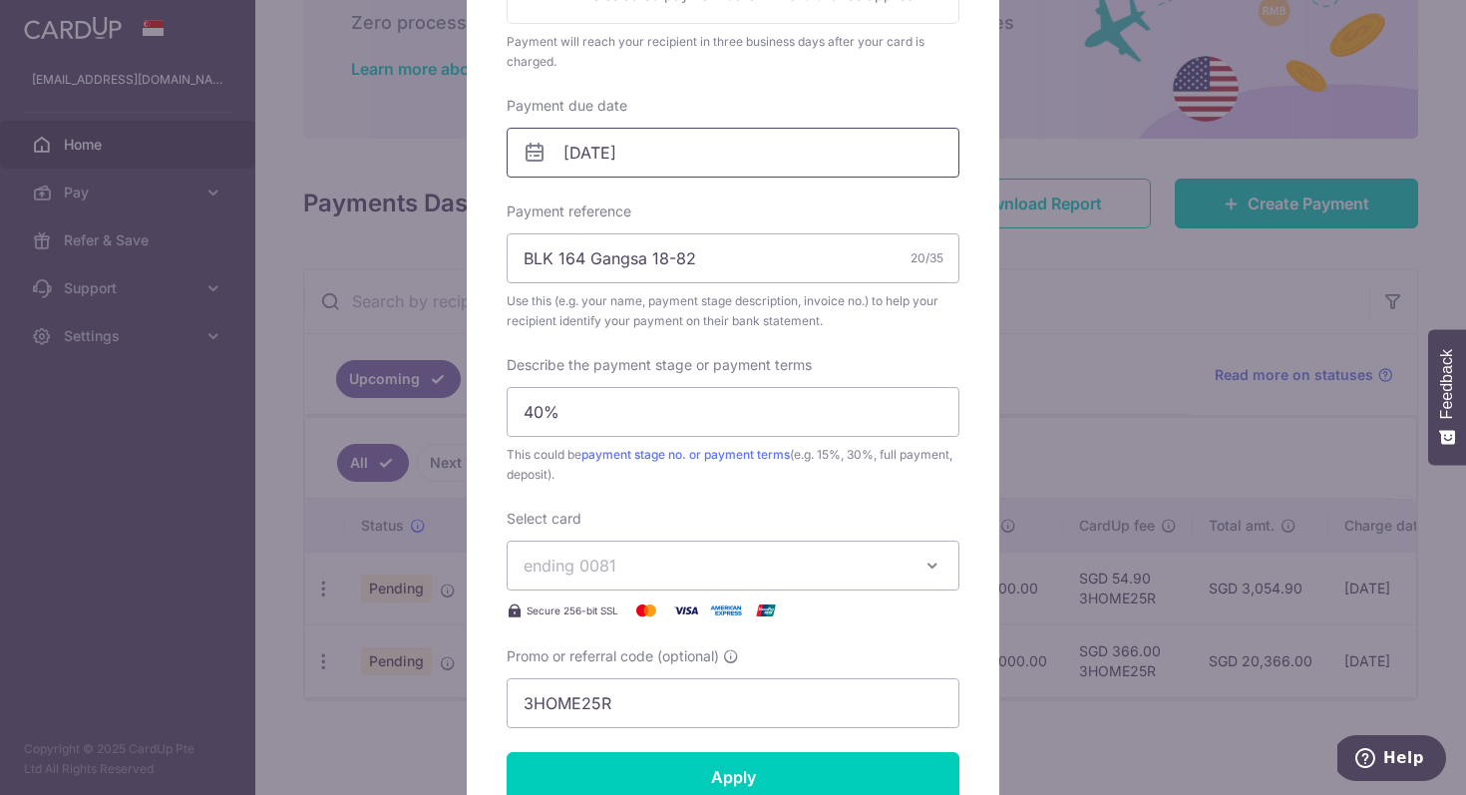
click at [653, 144] on input "11/09/2025" at bounding box center [733, 153] width 453 height 50
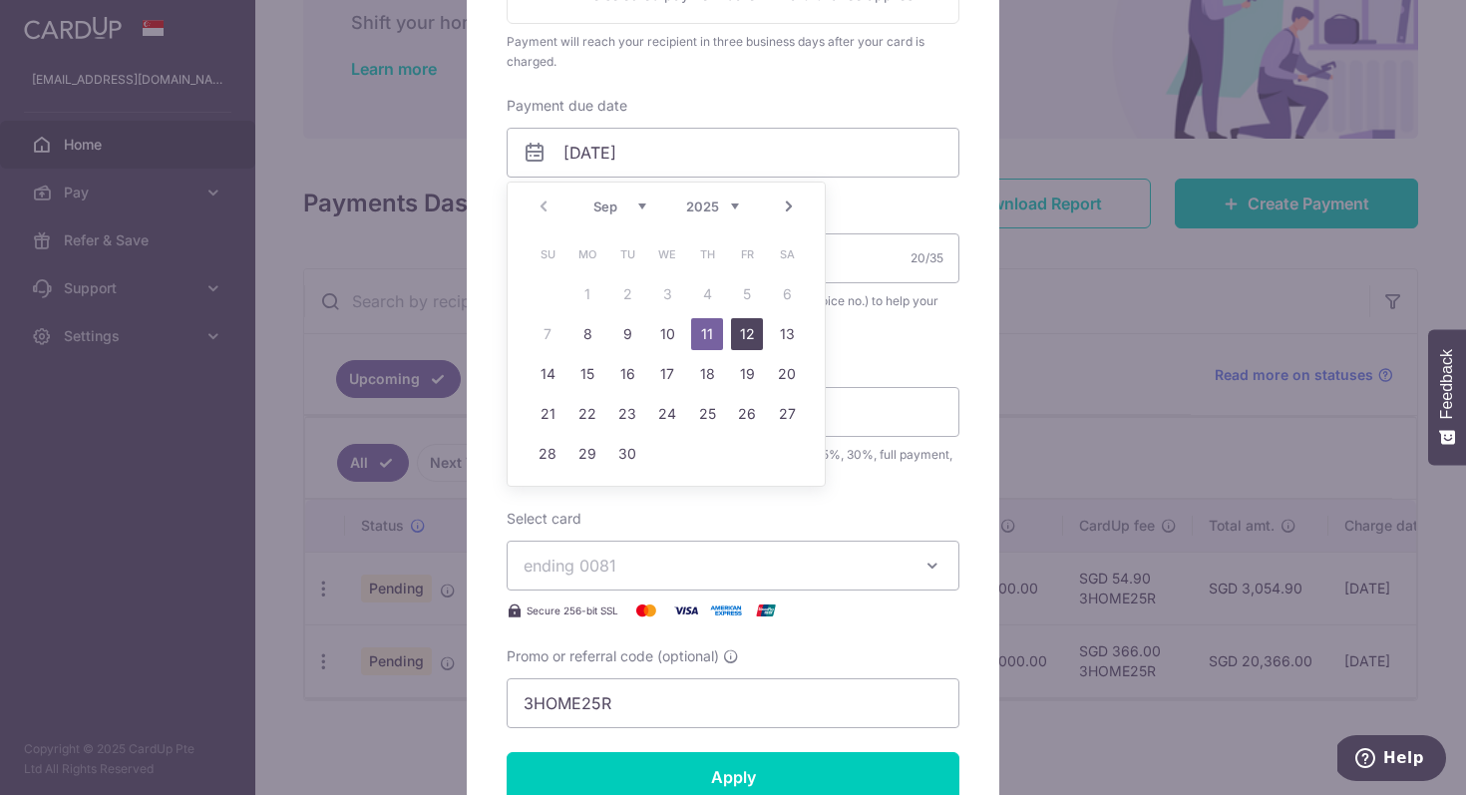
click at [742, 331] on link "12" at bounding box center [747, 334] width 32 height 32
type input "[DATE]"
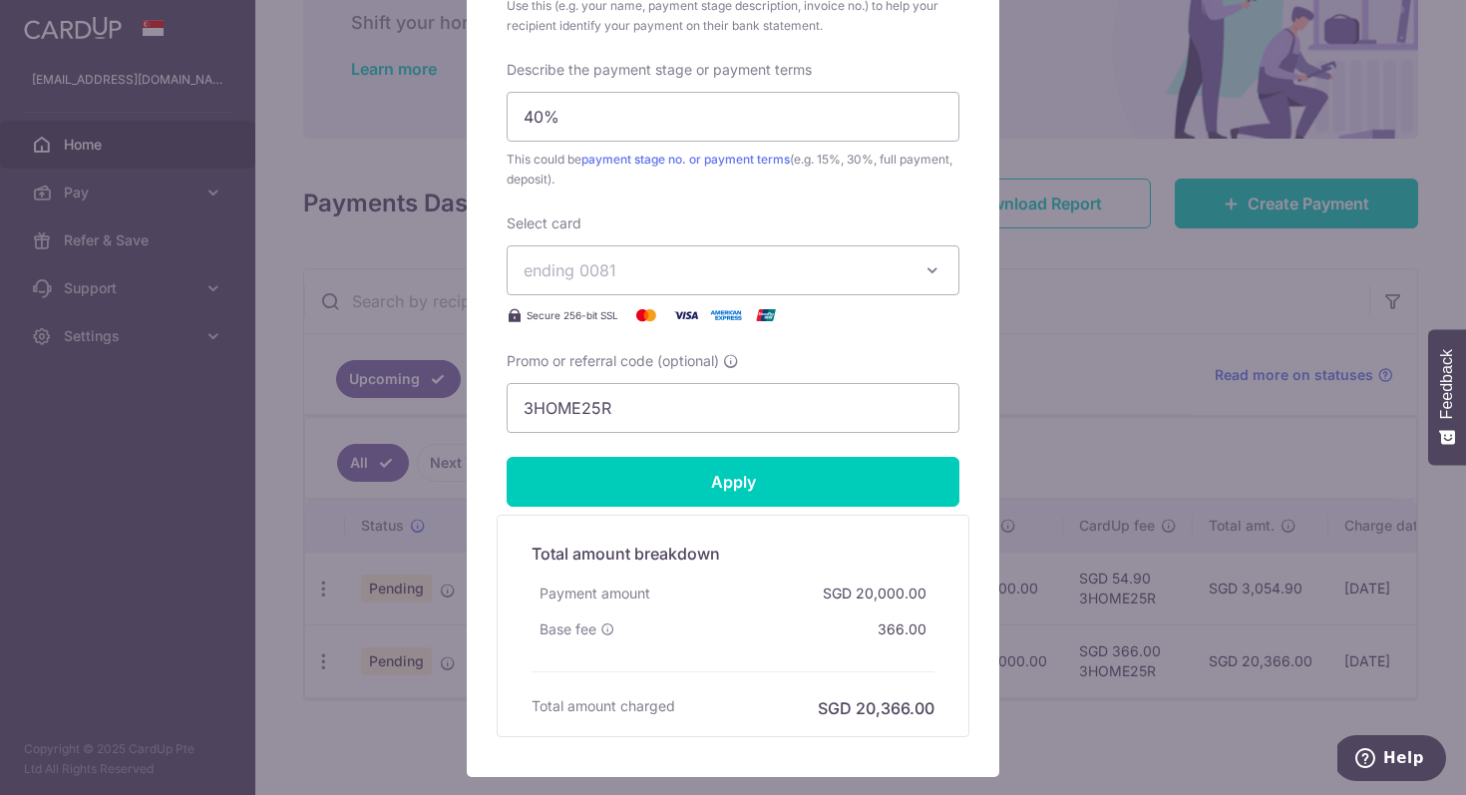
scroll to position [1004, 0]
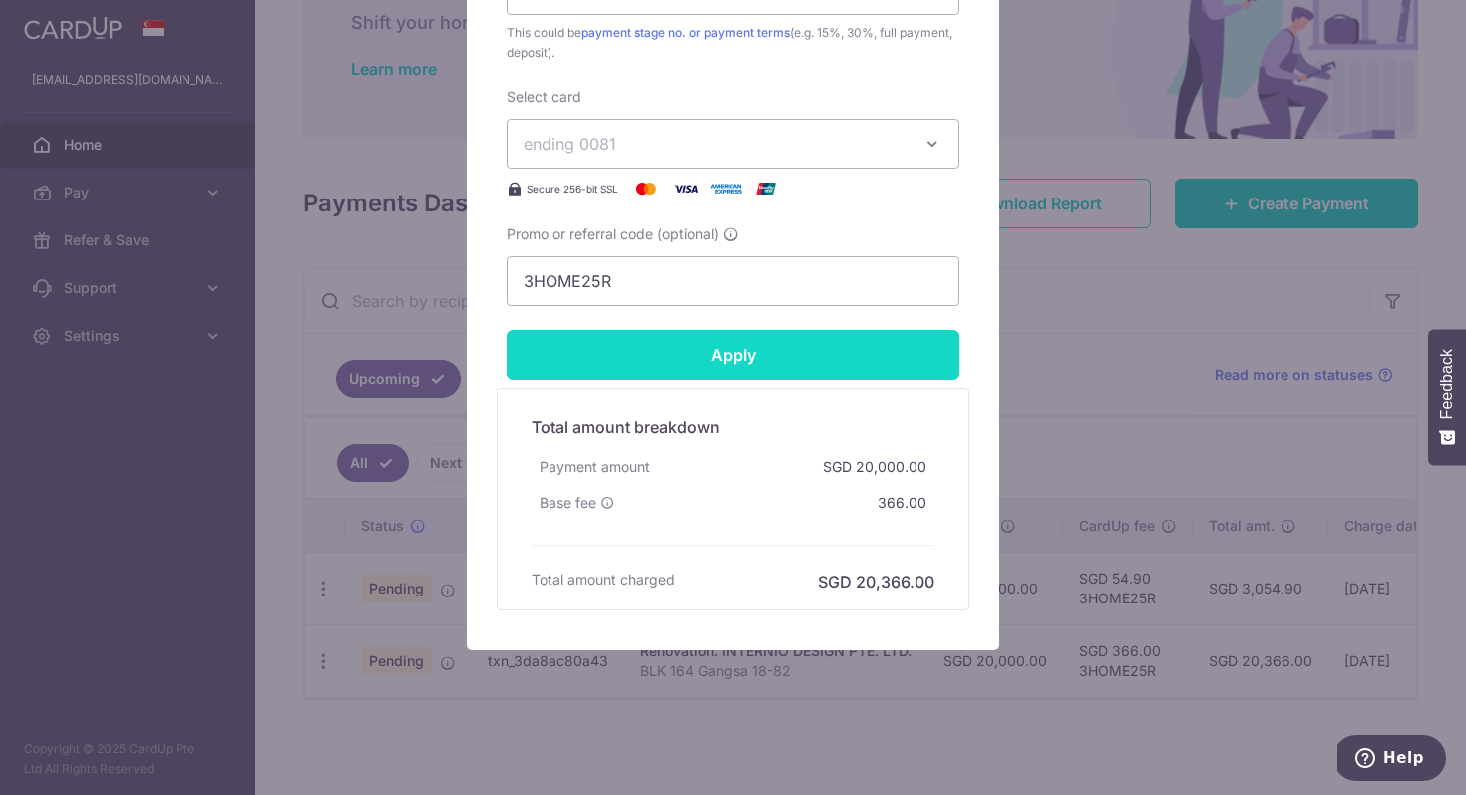
click at [756, 356] on input "Apply" at bounding box center [733, 355] width 453 height 50
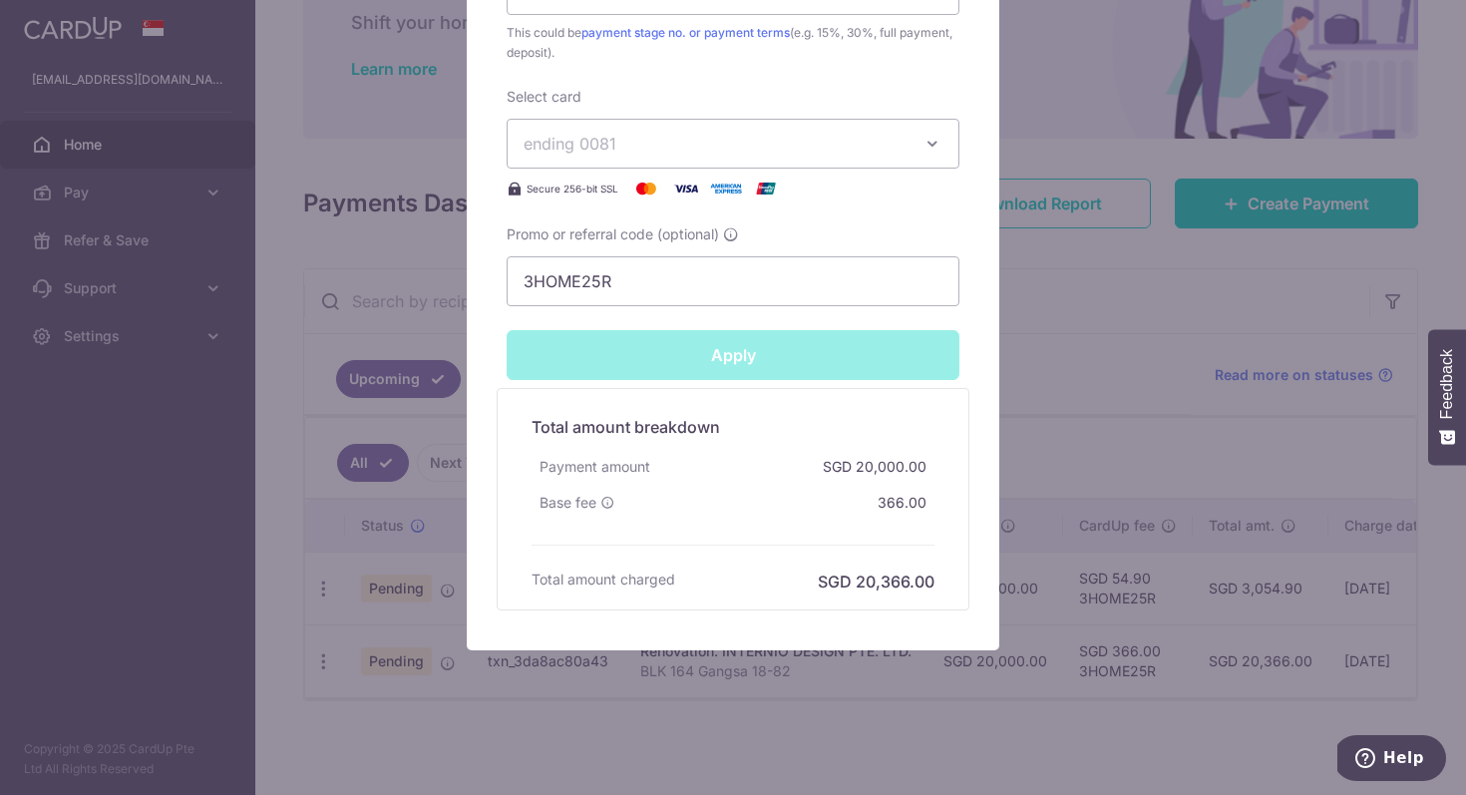
type input "Successfully Applied"
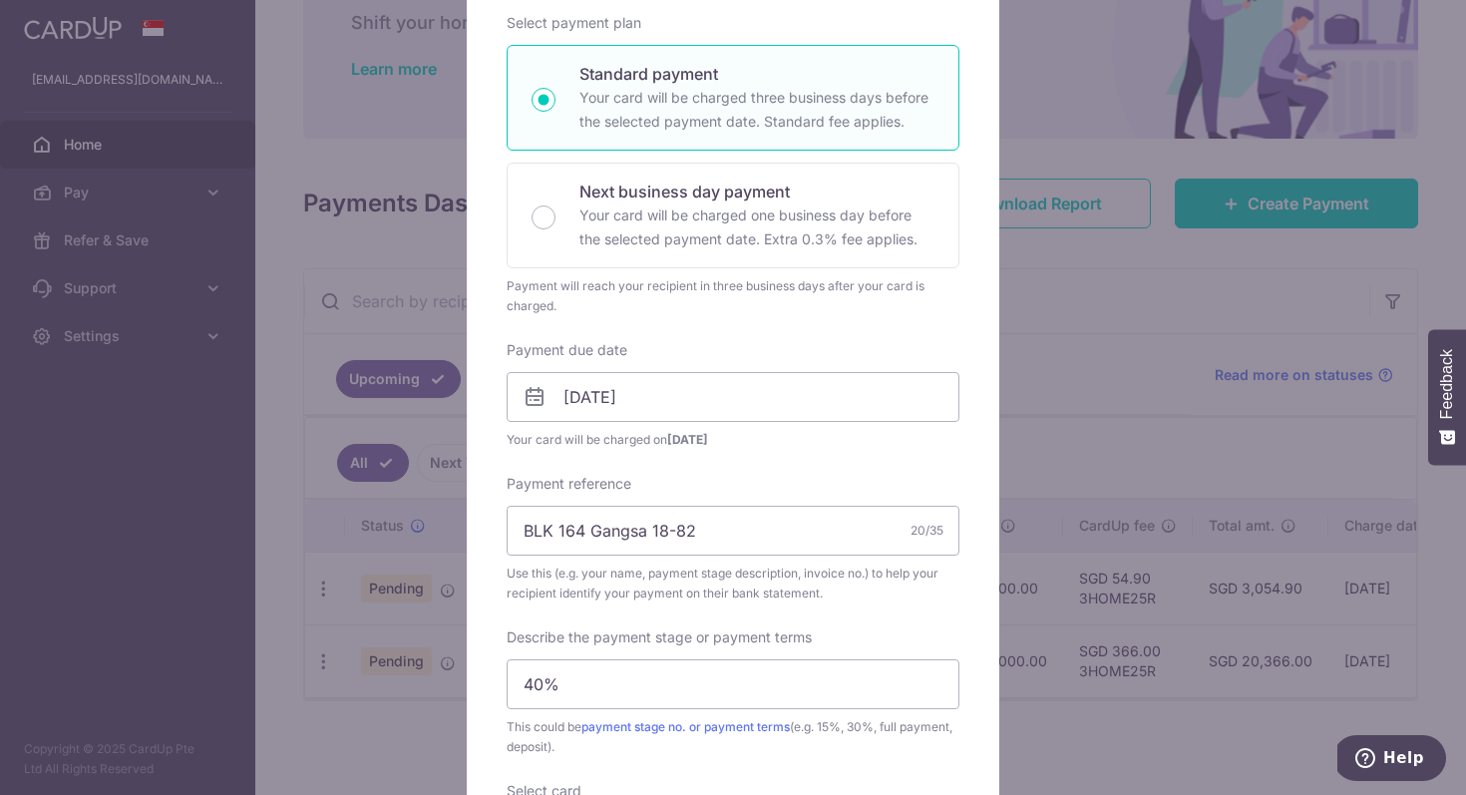
scroll to position [0, 0]
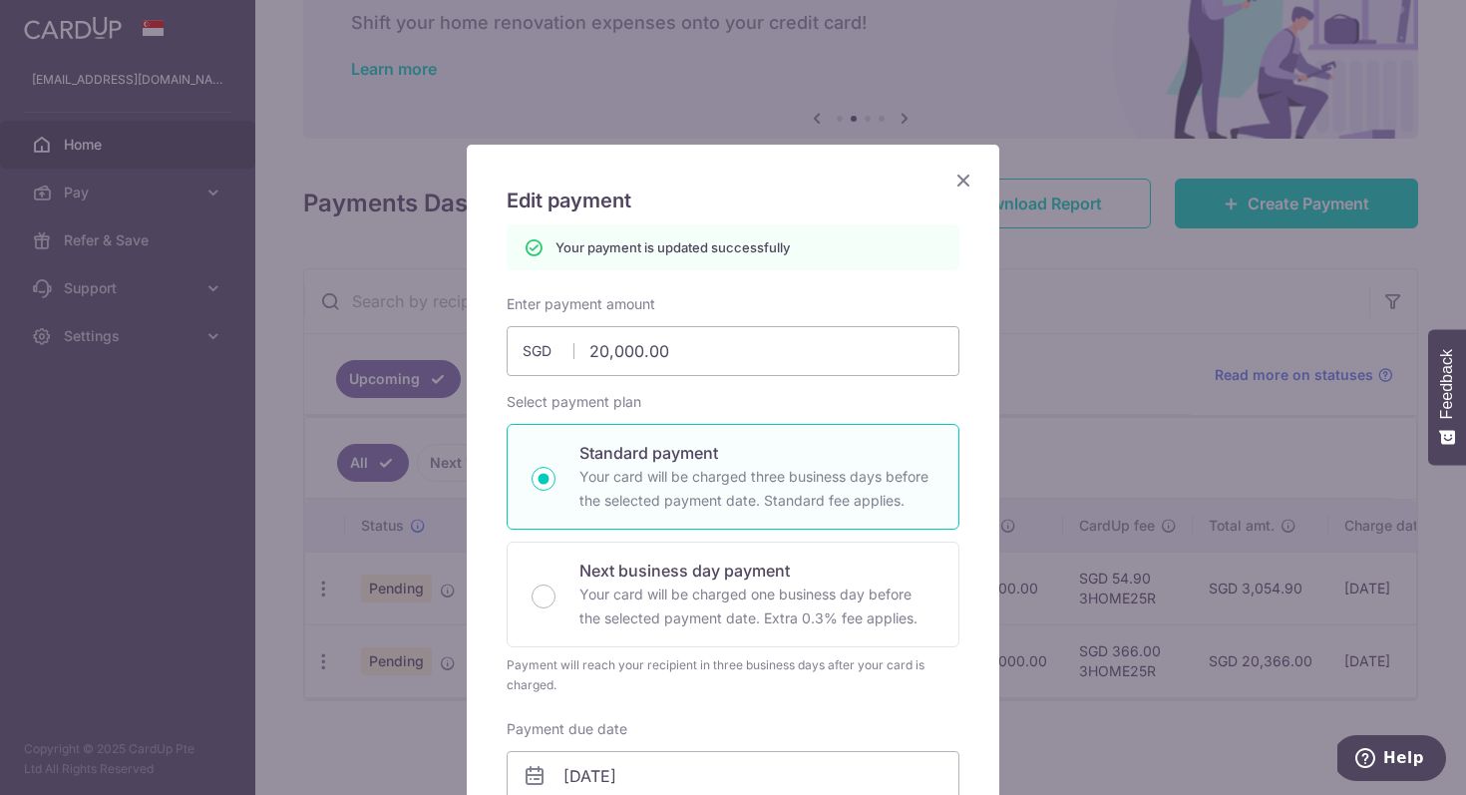
click at [955, 180] on icon "Close" at bounding box center [964, 180] width 24 height 25
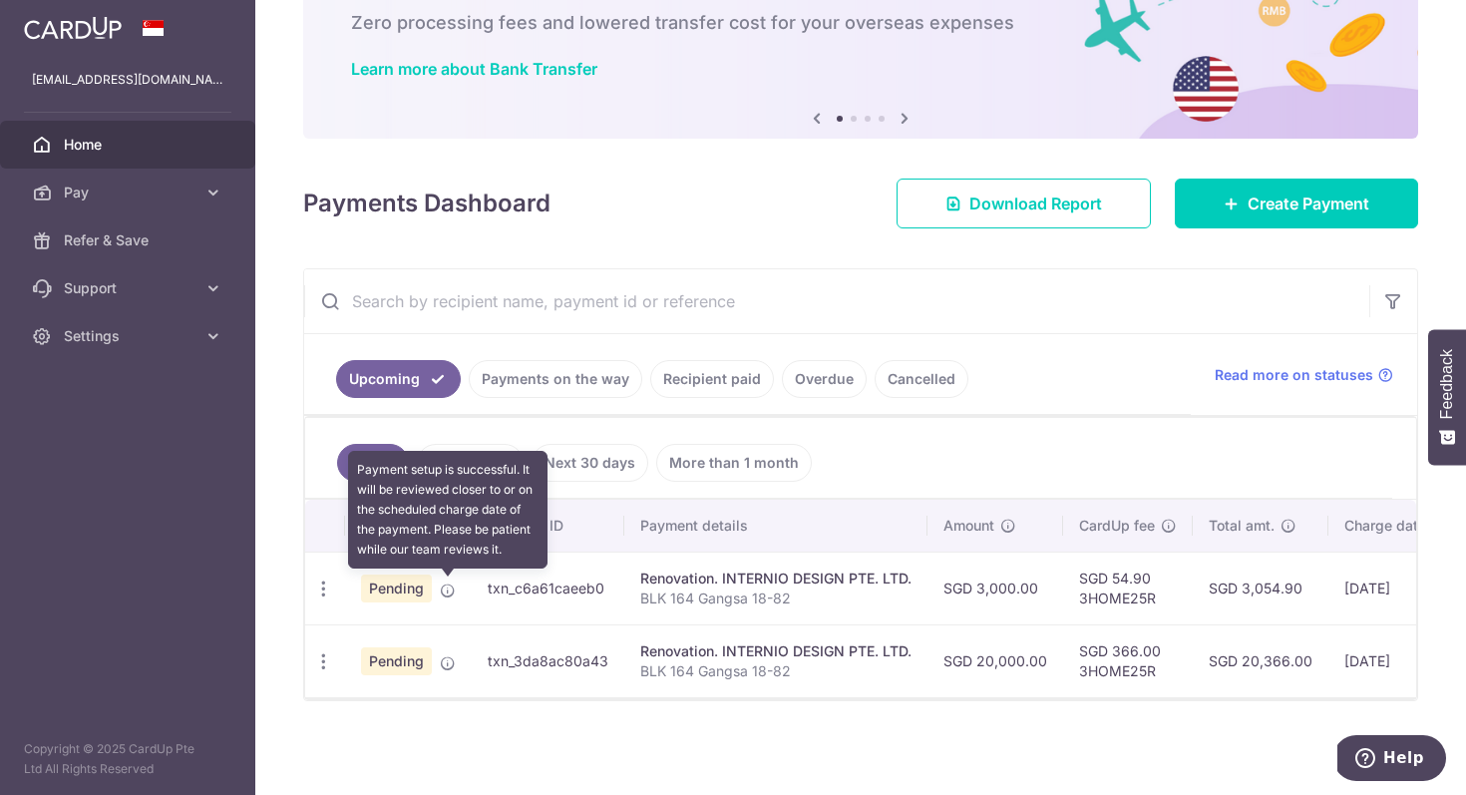
click at [445, 588] on icon at bounding box center [448, 591] width 16 height 16
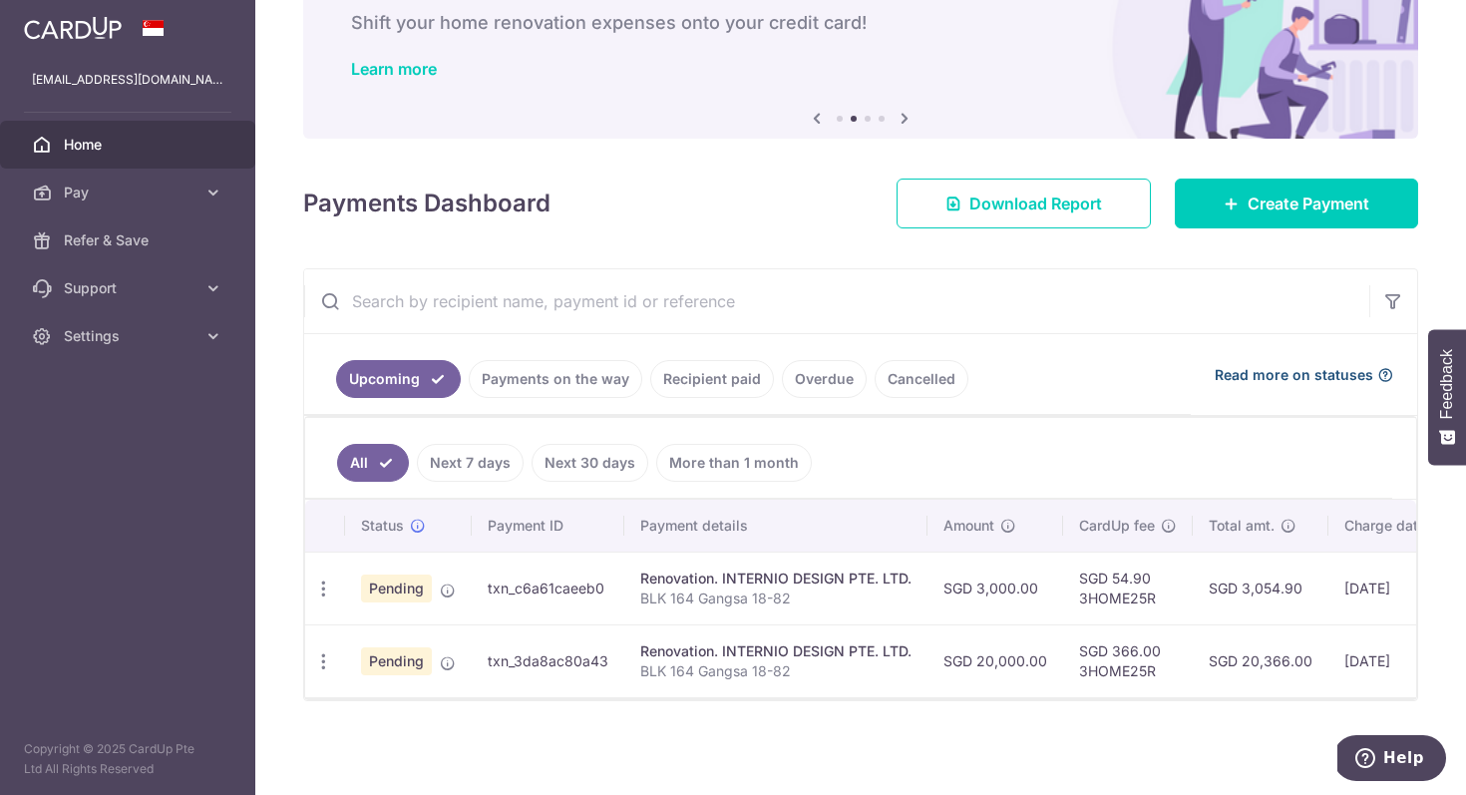
click at [1351, 375] on span "Read more on statuses" at bounding box center [1294, 375] width 159 height 20
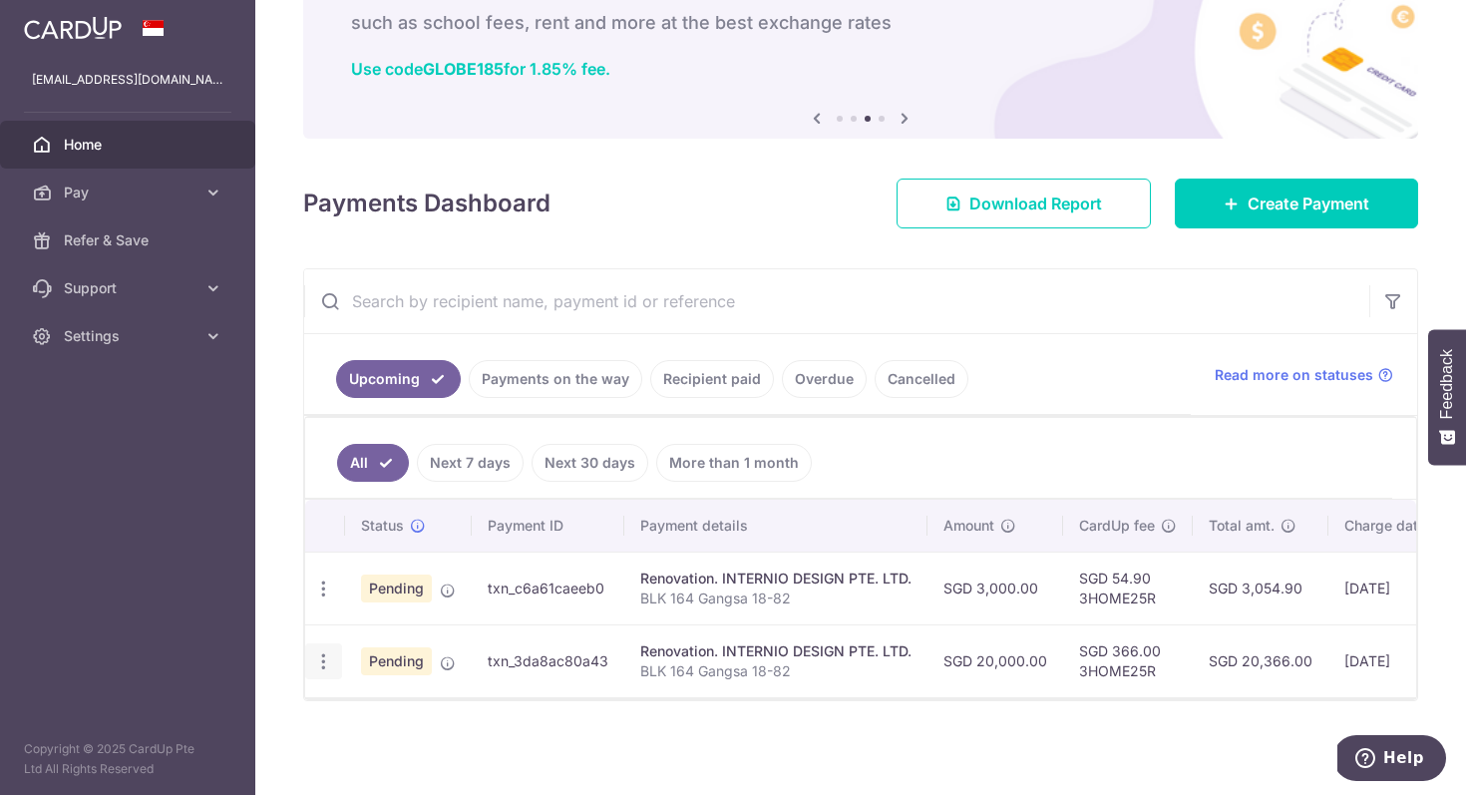
click at [324, 600] on icon "button" at bounding box center [323, 589] width 21 height 21
click at [353, 704] on link "Update payment" at bounding box center [409, 716] width 207 height 48
radio input "true"
type input "20,000.00"
type input "12/09/2025"
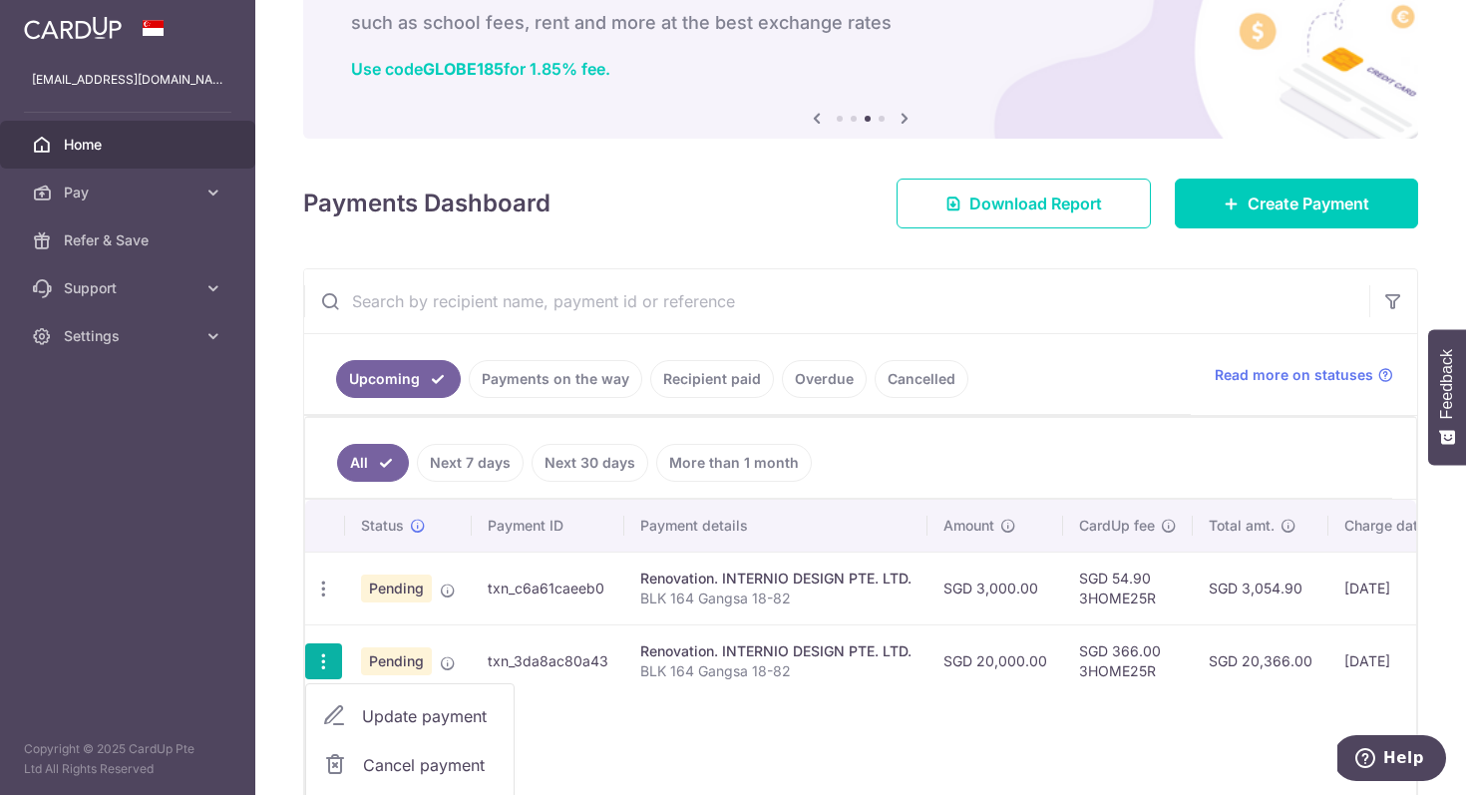
type input "BLK 164 Gangsa 18-82"
type input "40%"
type input "3HOME25R"
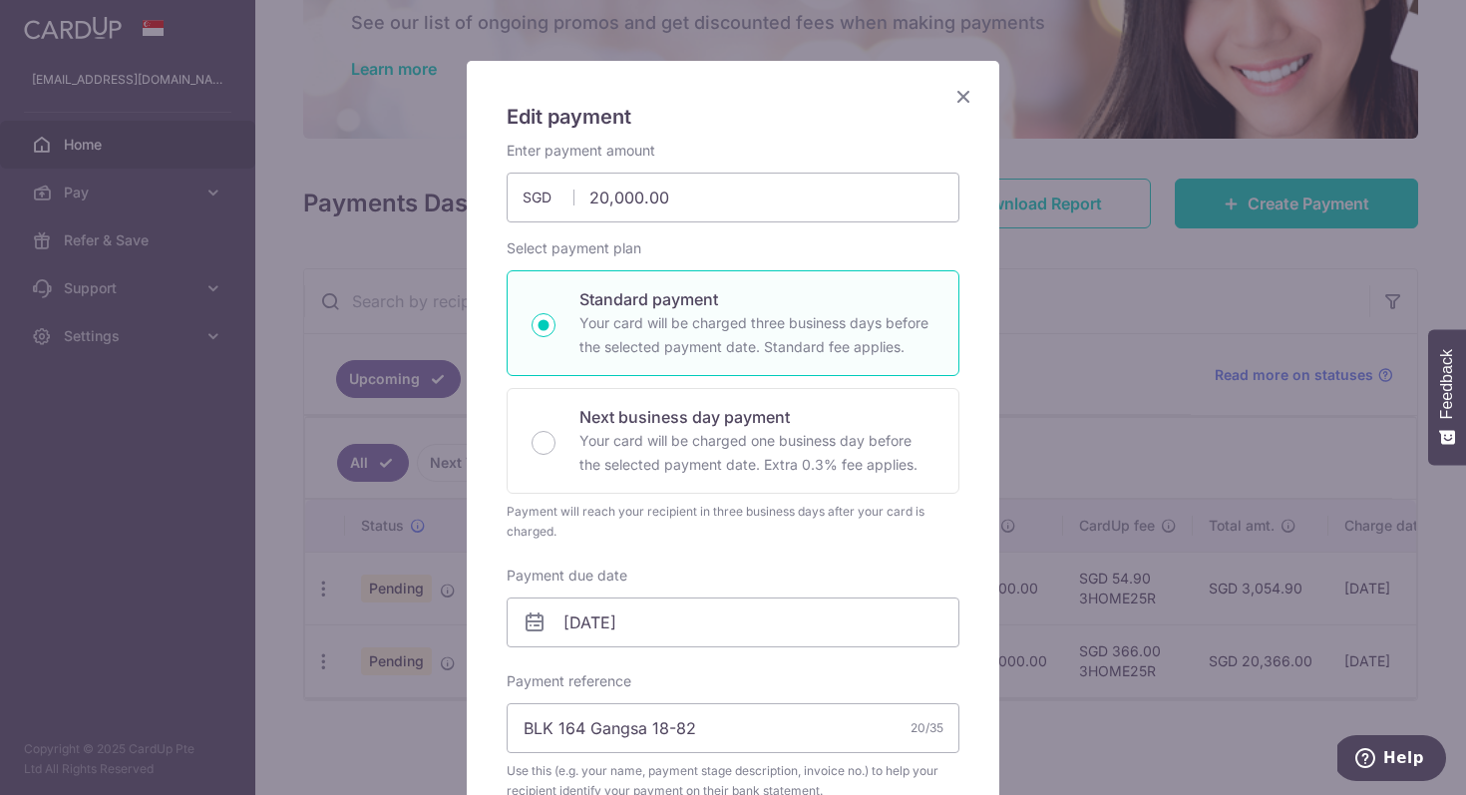
scroll to position [81, 0]
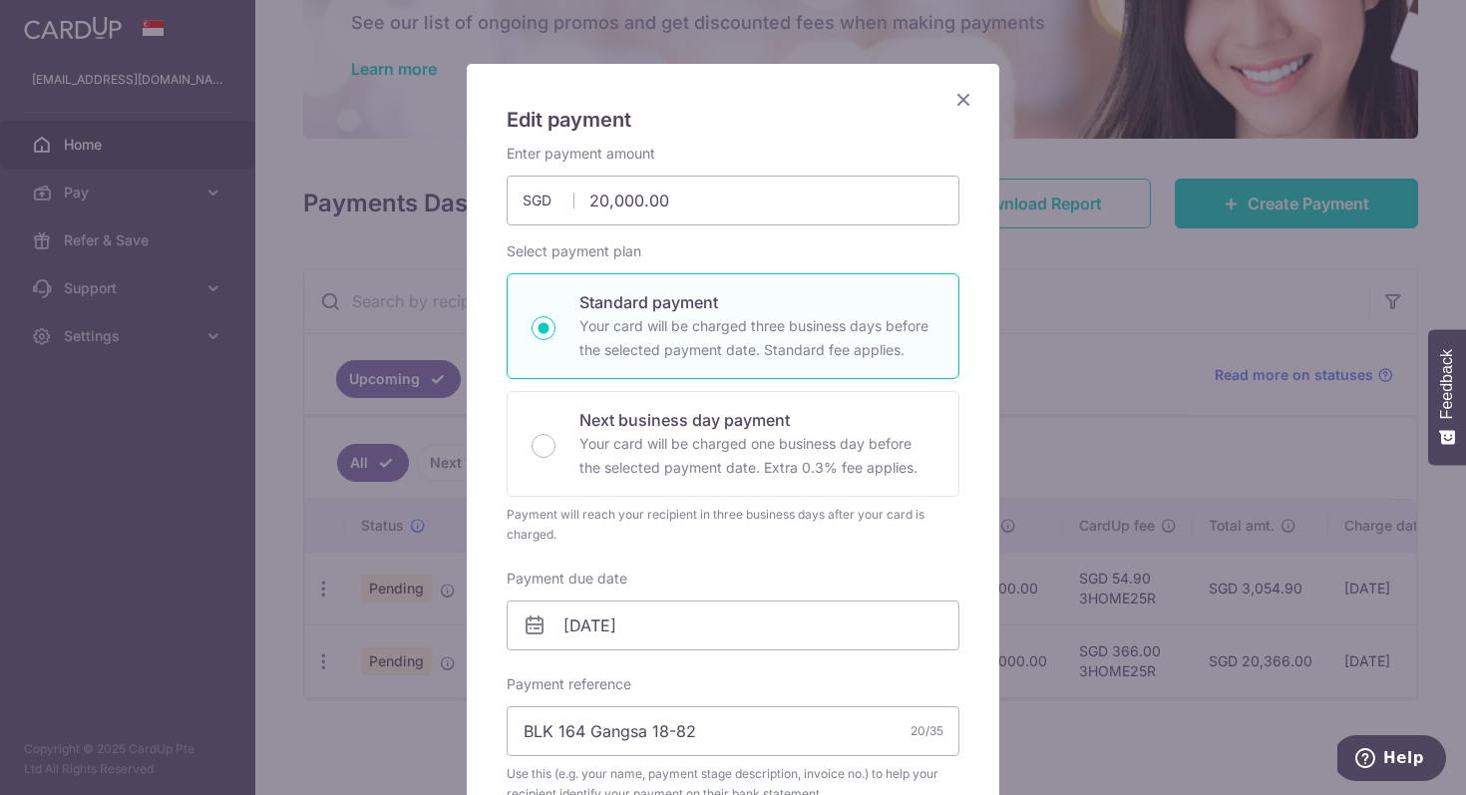
click at [961, 91] on icon "Close" at bounding box center [964, 99] width 24 height 25
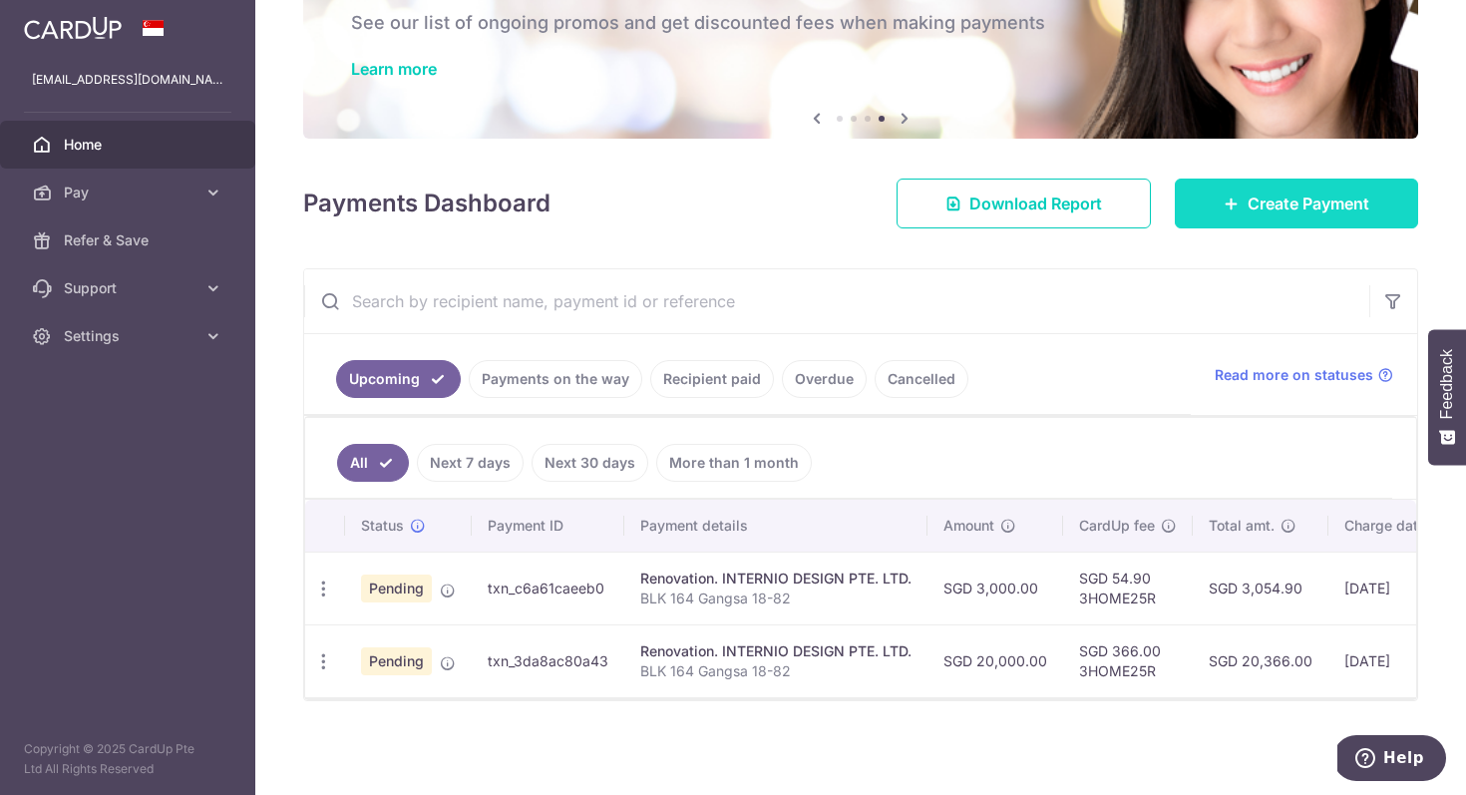
click at [1267, 198] on span "Create Payment" at bounding box center [1309, 204] width 122 height 24
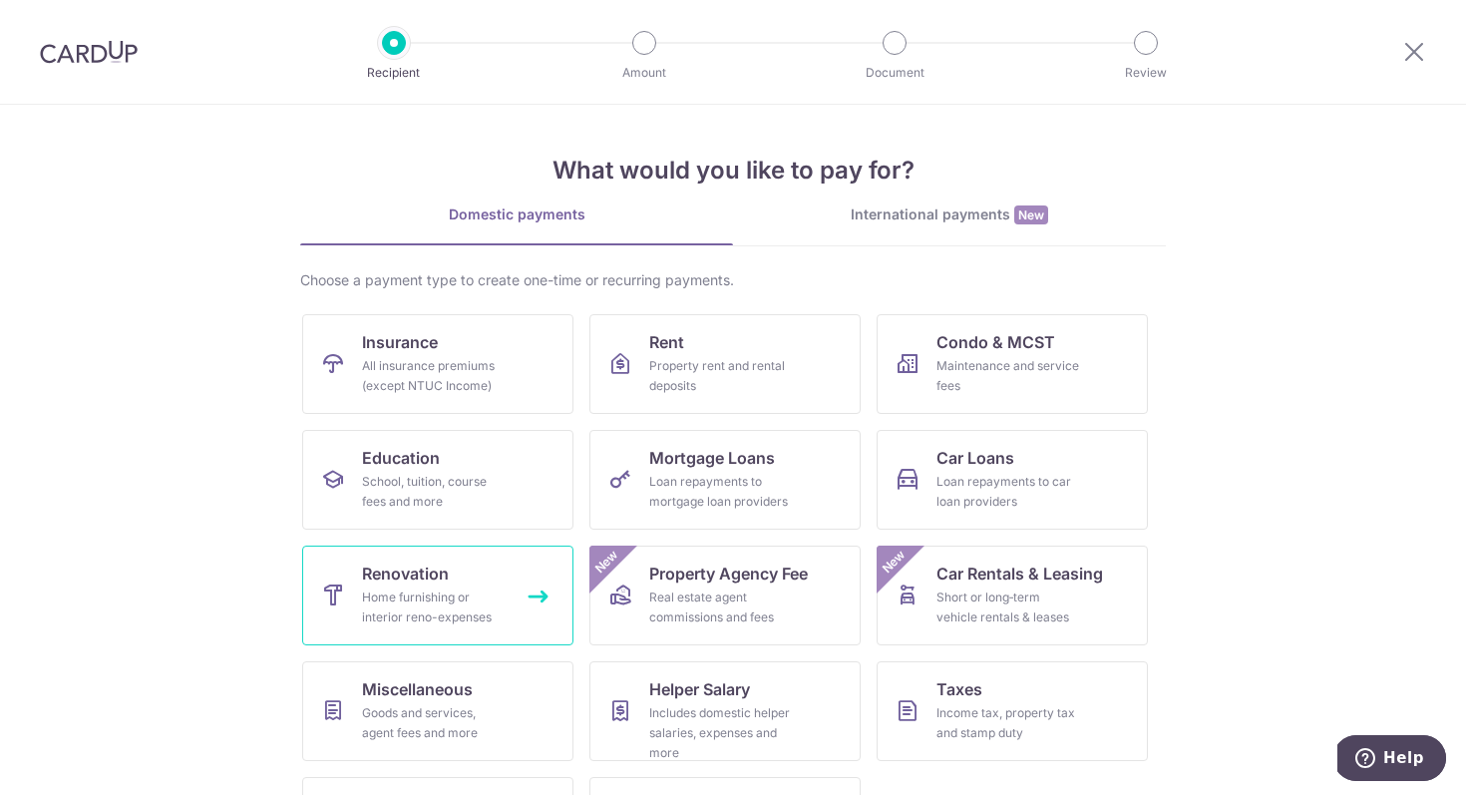
click at [452, 584] on link "Renovation Home furnishing or interior reno-expenses" at bounding box center [437, 596] width 271 height 100
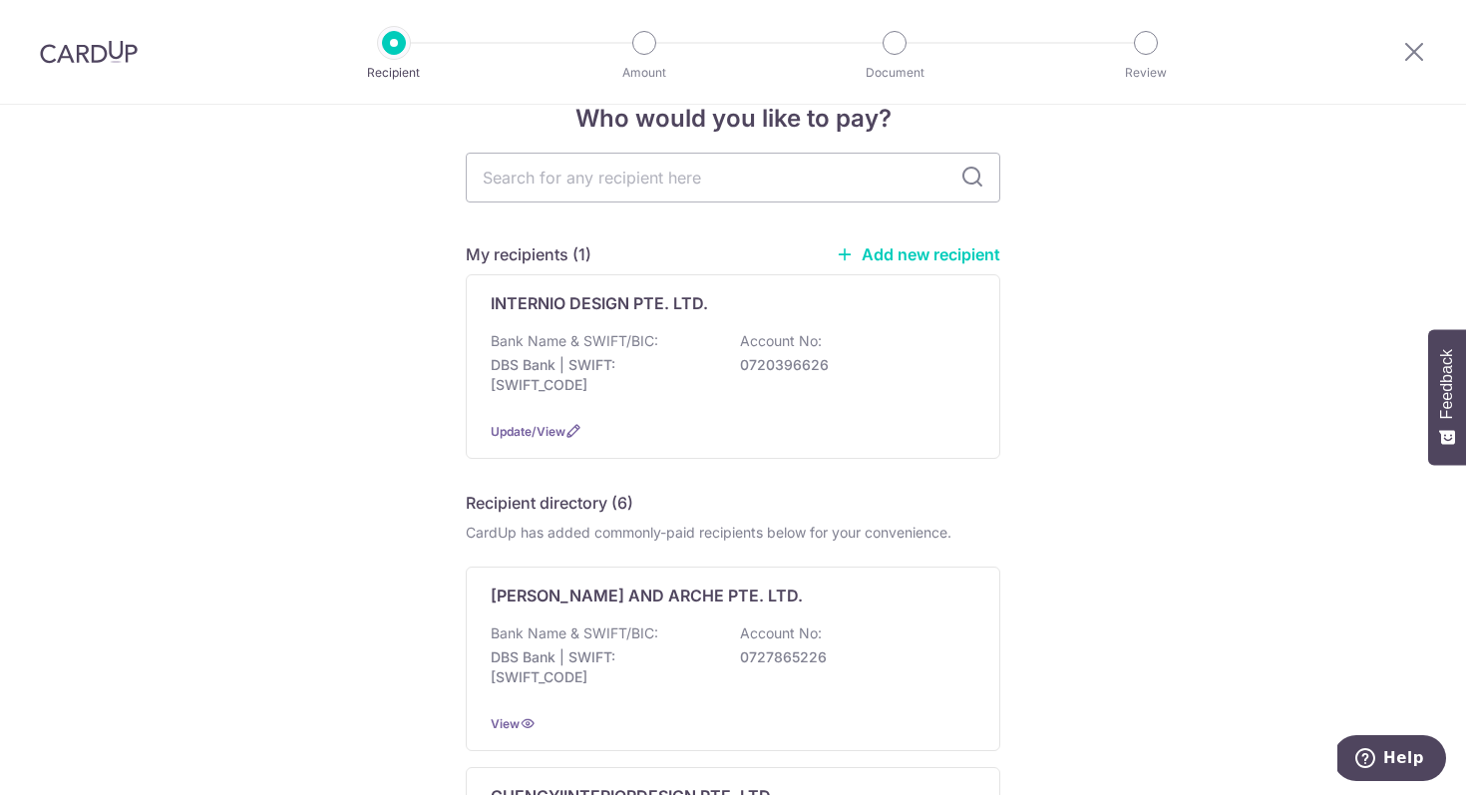
scroll to position [46, 0]
click at [694, 353] on p "DBS Bank | SWIFT: [SWIFT_CODE]" at bounding box center [602, 373] width 223 height 40
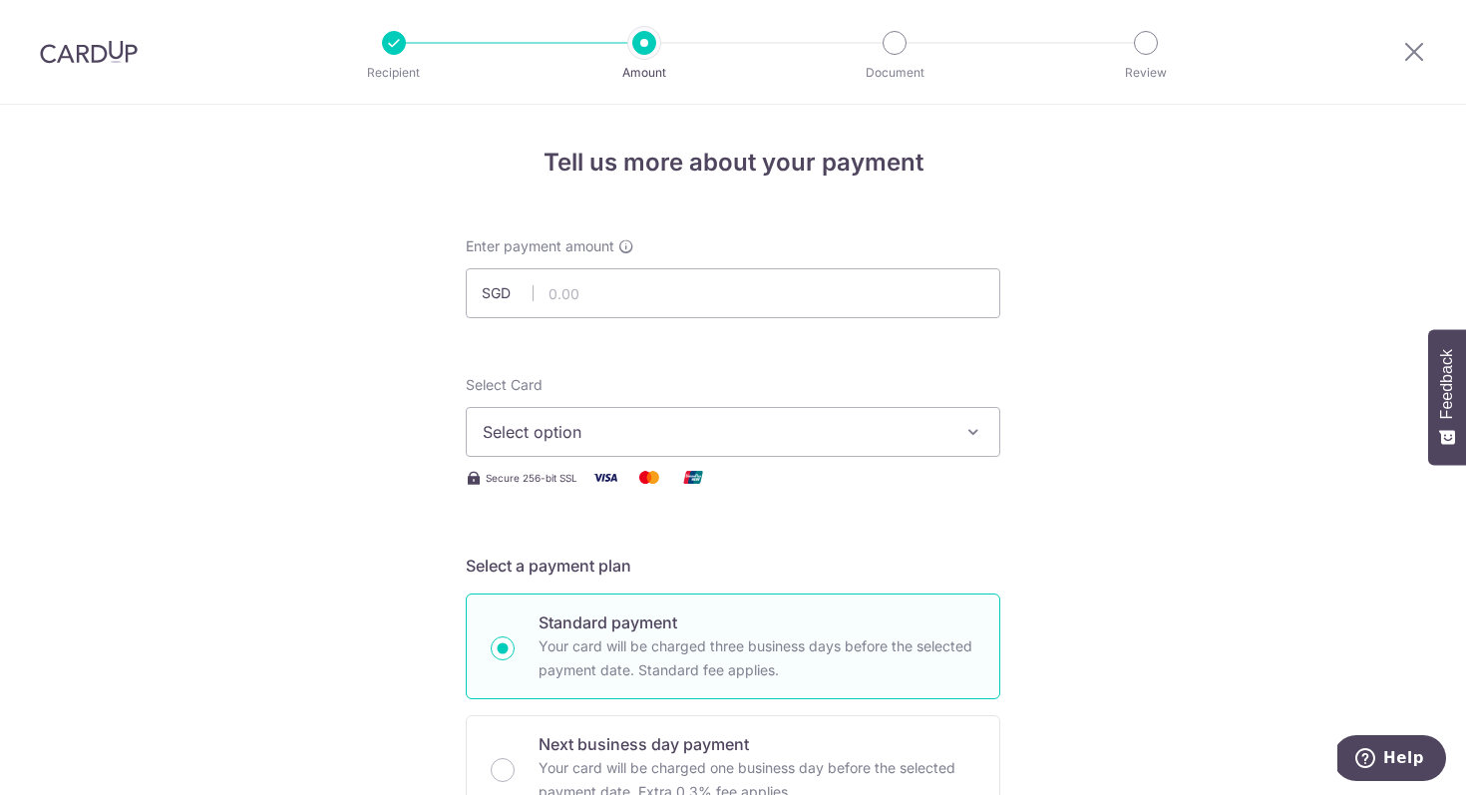
scroll to position [99, 0]
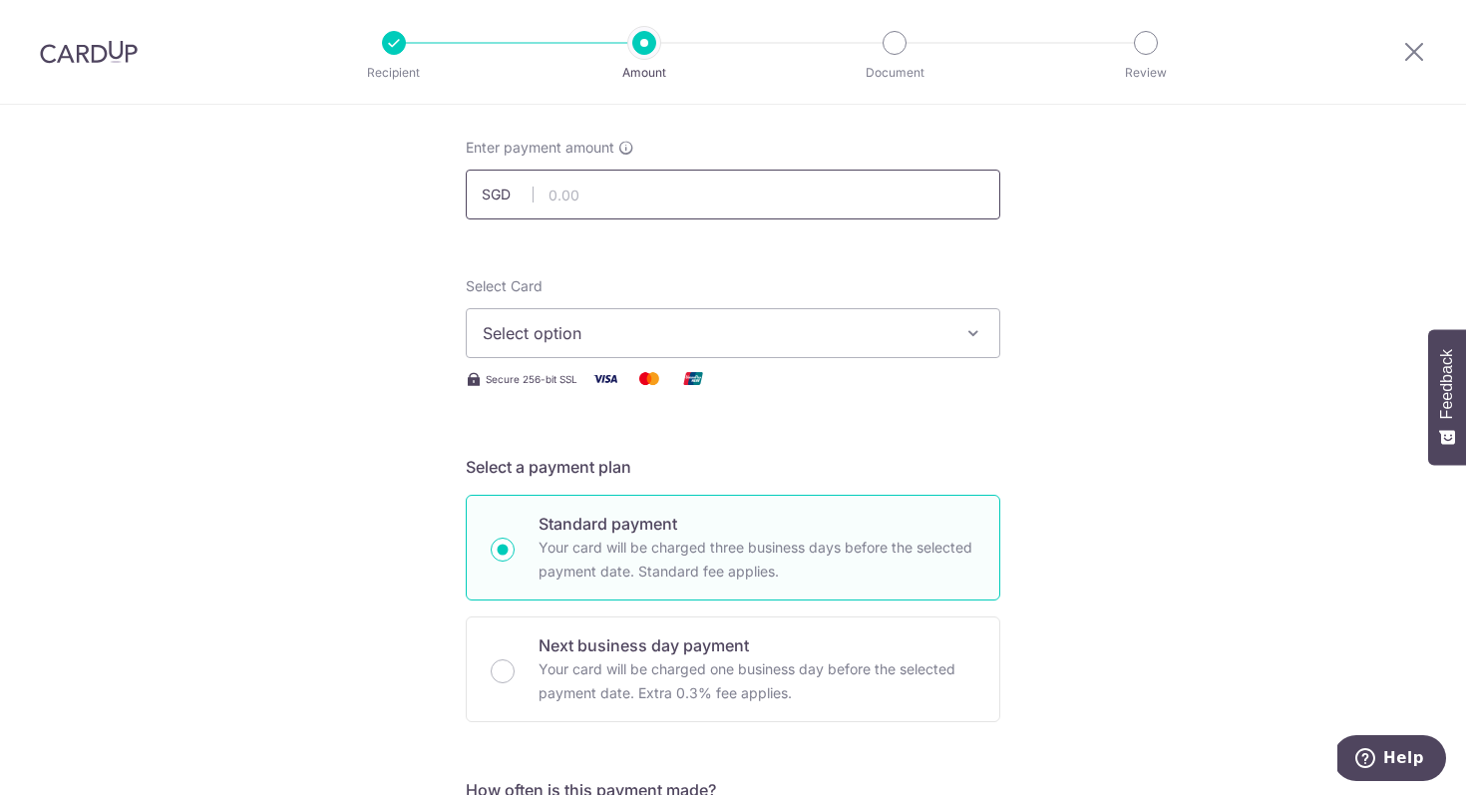
click at [670, 186] on input "text" at bounding box center [733, 195] width 535 height 50
click at [606, 187] on input "4305.69" at bounding box center [733, 195] width 535 height 50
type input "1"
type input "5,000.00"
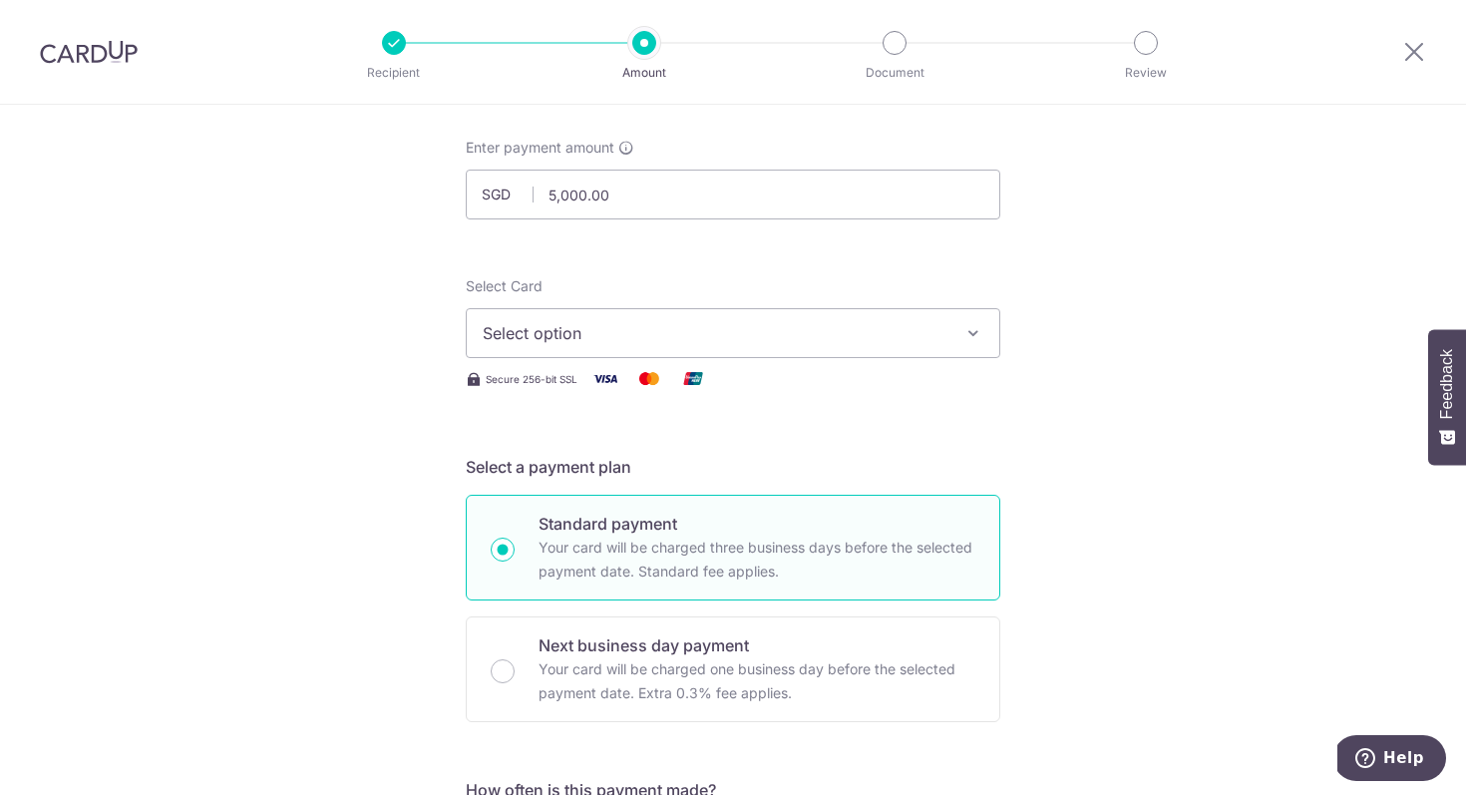
click at [718, 345] on button "Select option" at bounding box center [733, 333] width 535 height 50
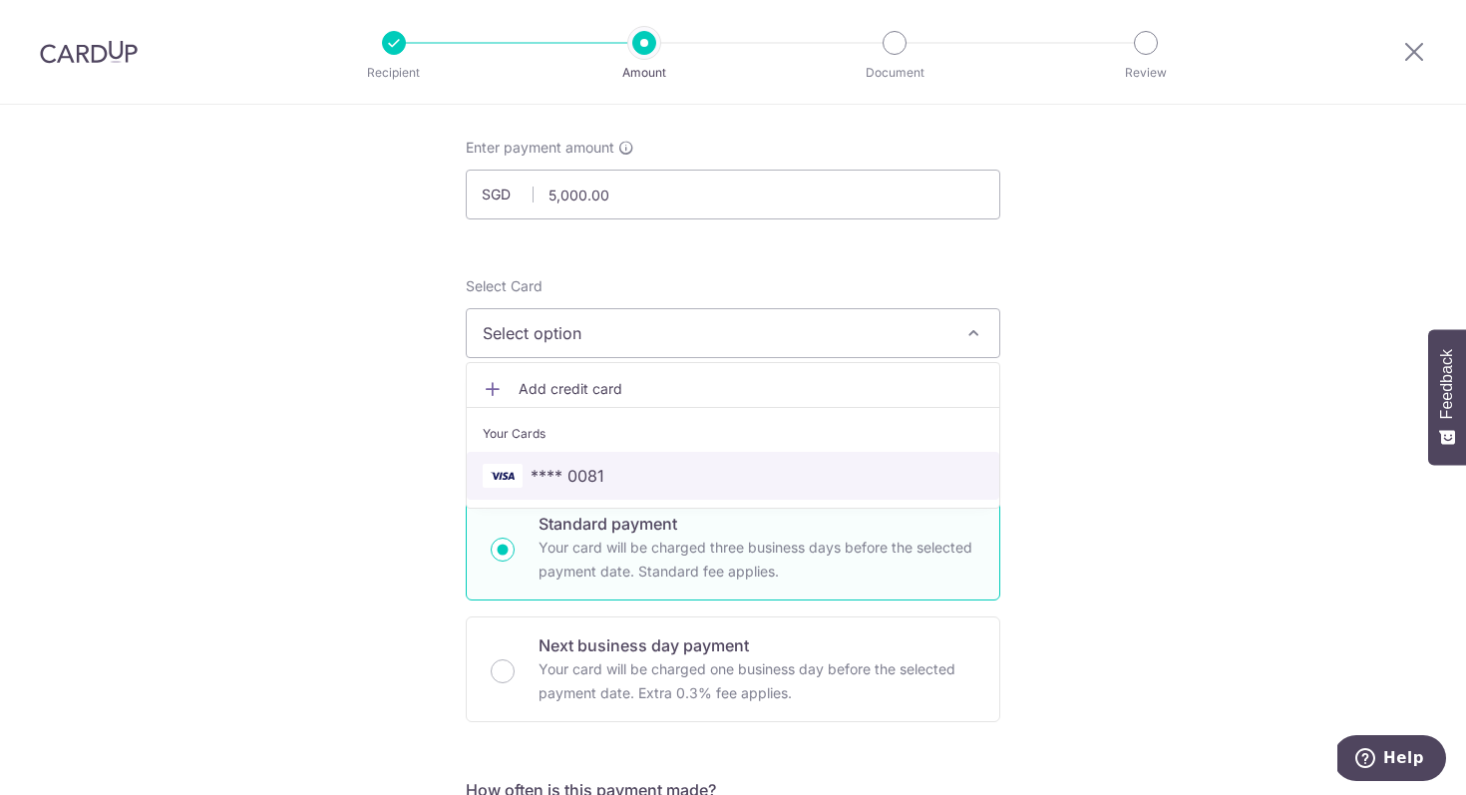
click at [667, 467] on span "**** 0081" at bounding box center [733, 476] width 501 height 24
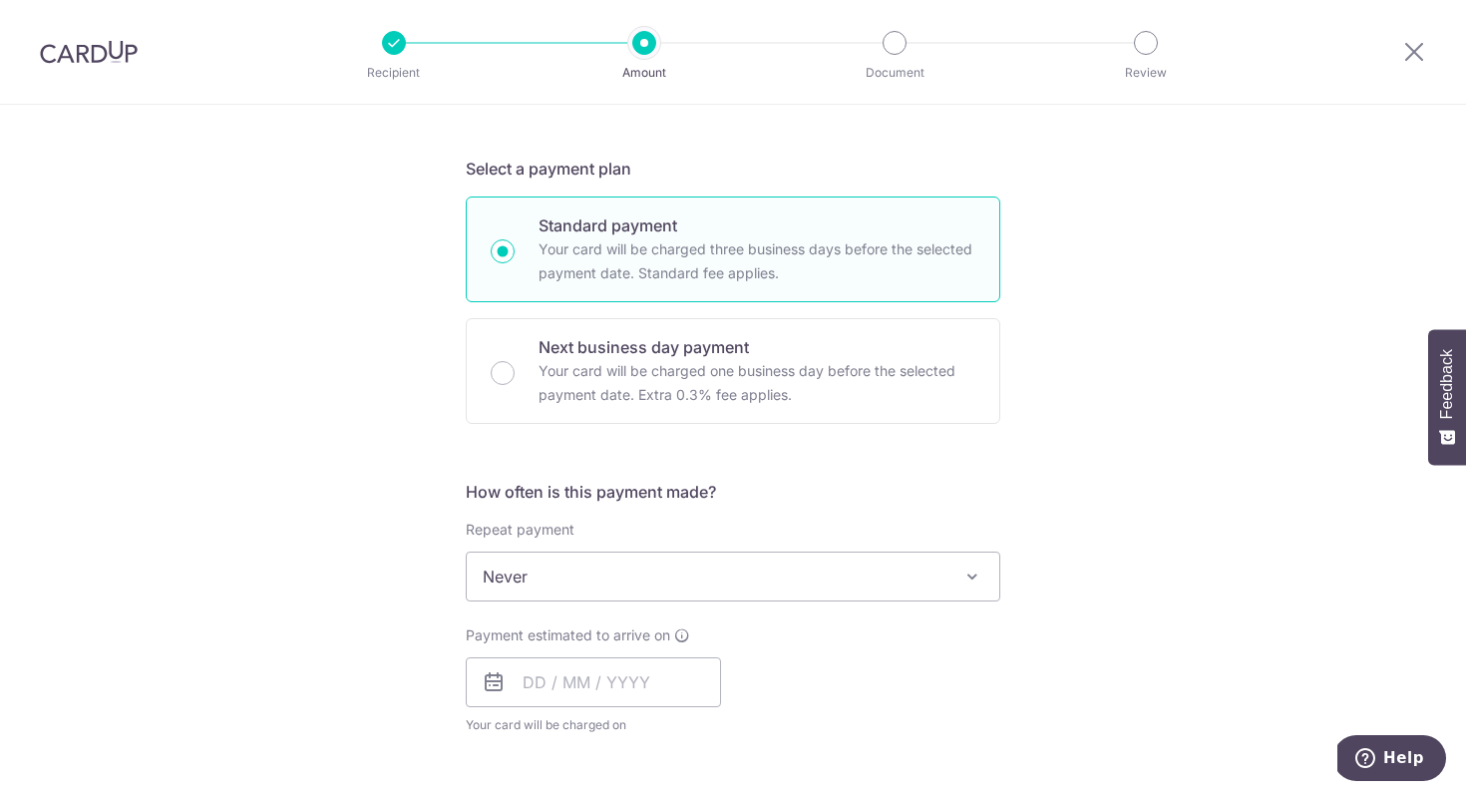
scroll to position [423, 0]
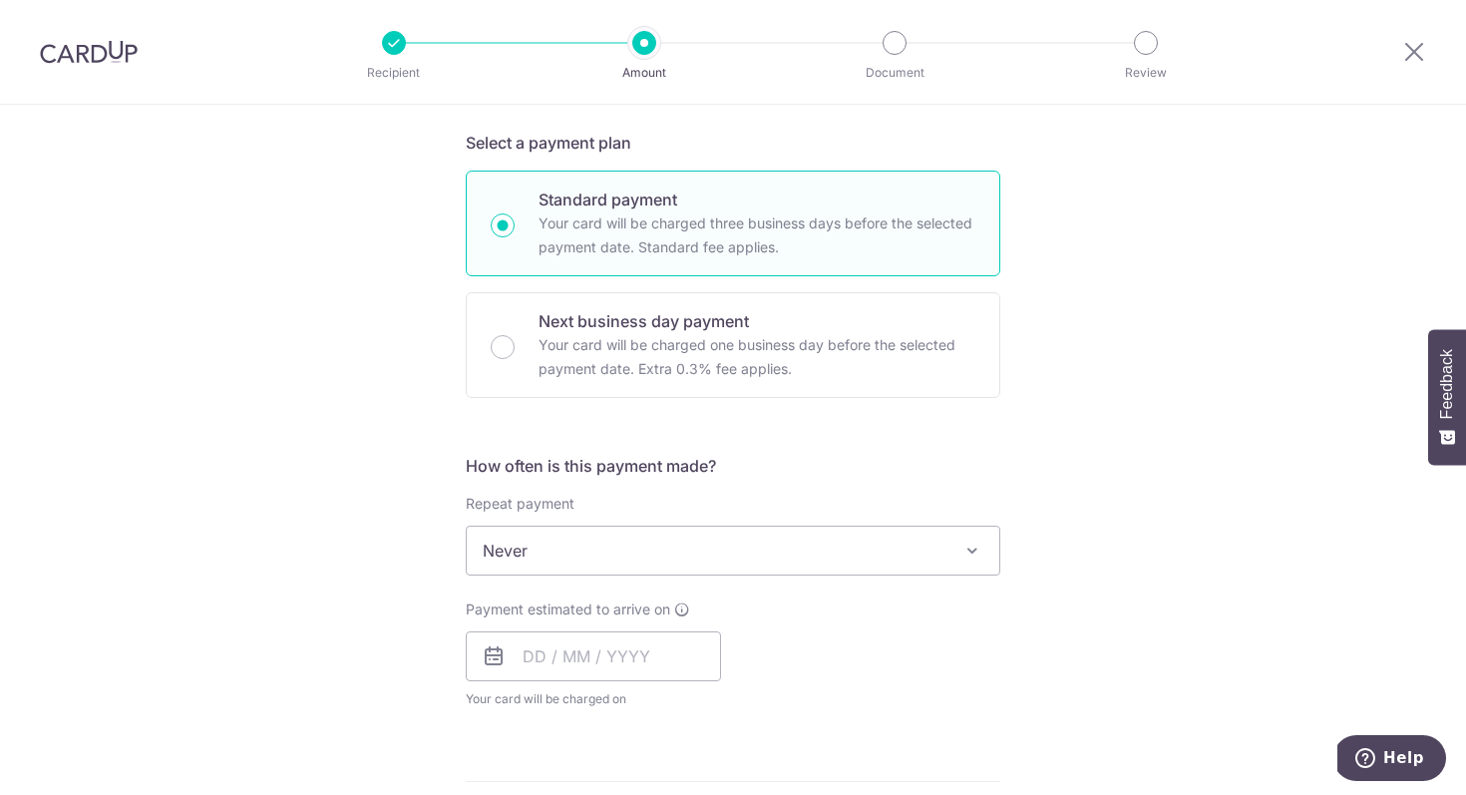
click at [652, 563] on span "Never" at bounding box center [733, 551] width 533 height 48
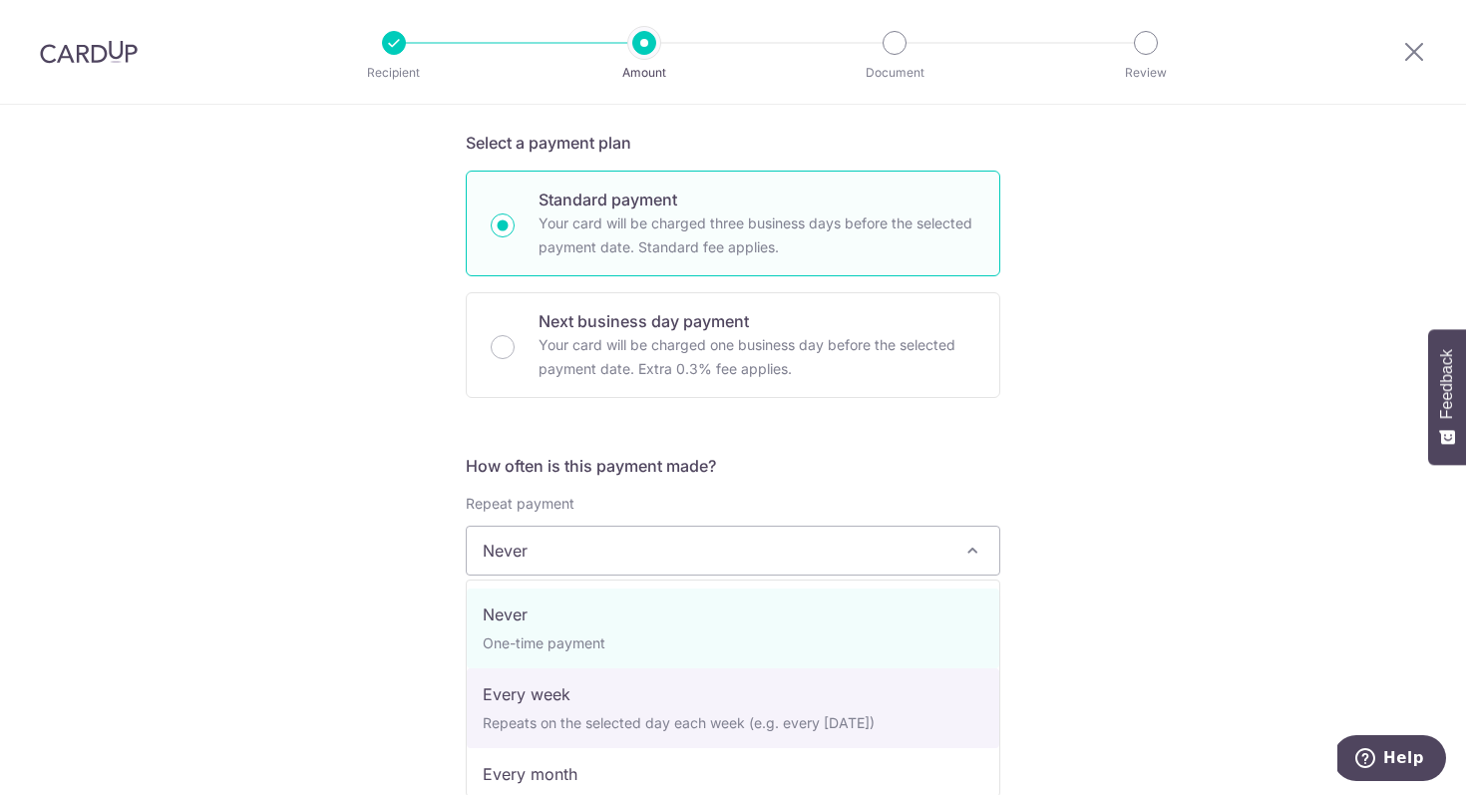
select select "2"
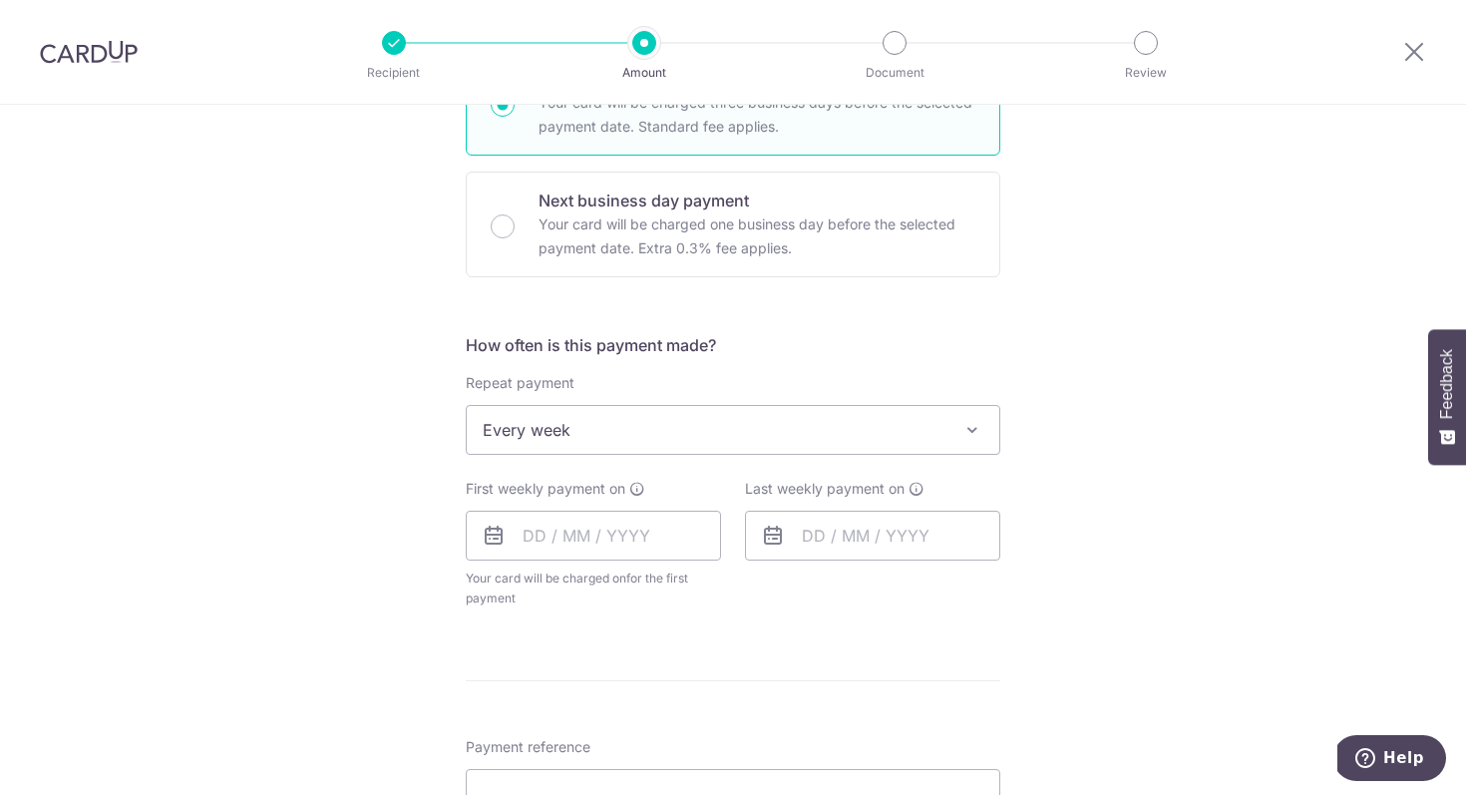
scroll to position [579, 0]
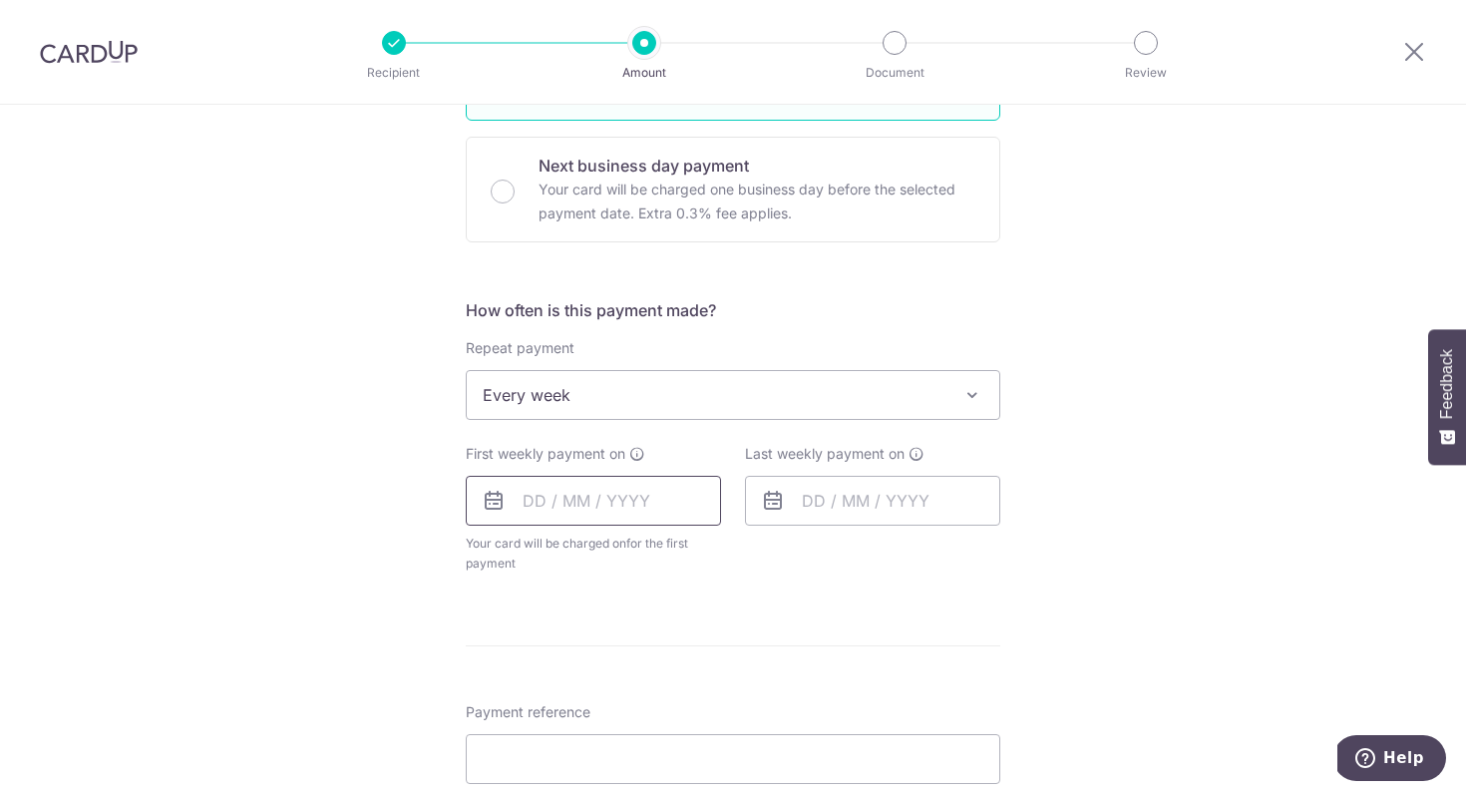
click at [617, 512] on input "text" at bounding box center [593, 501] width 255 height 50
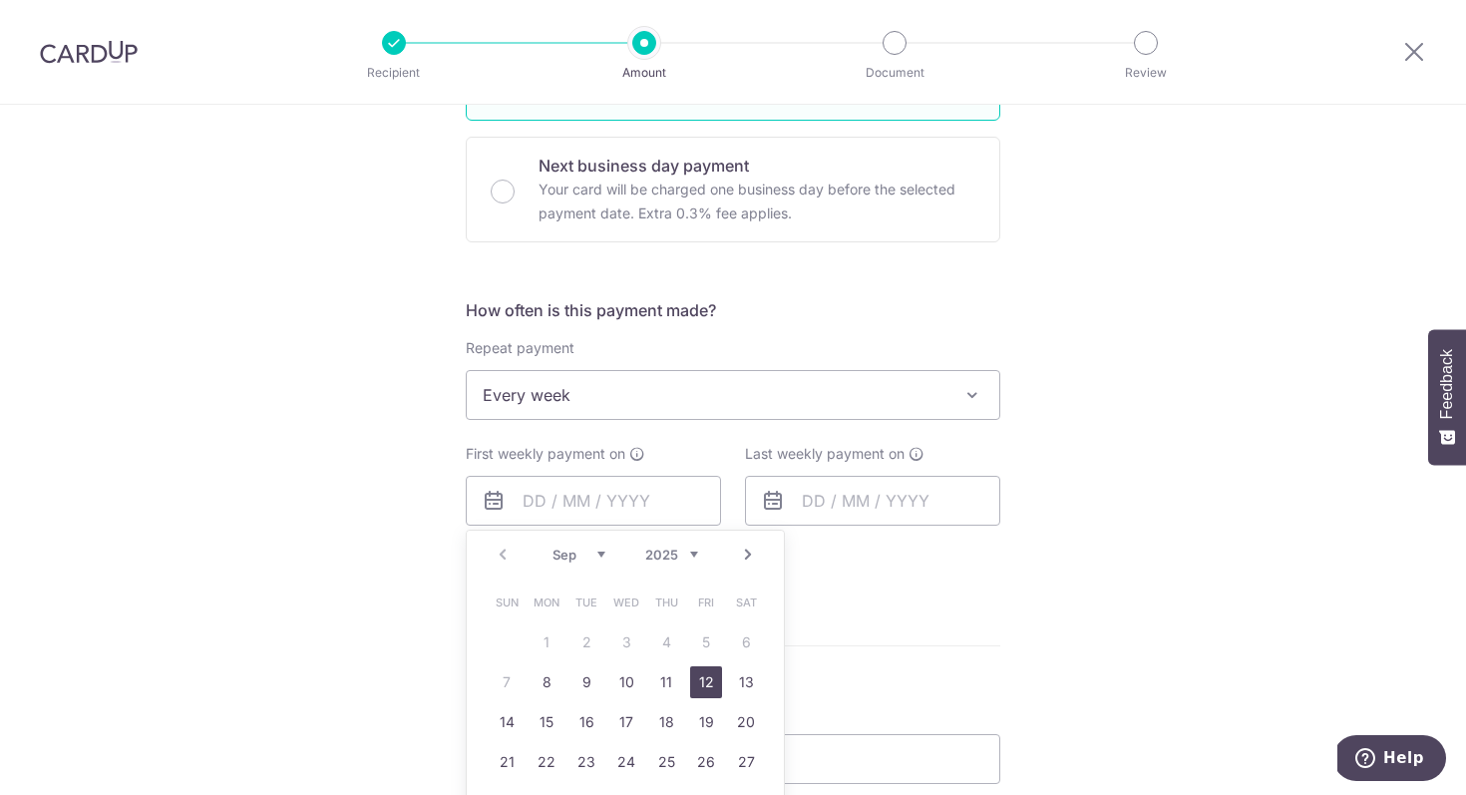
click at [702, 686] on link "12" at bounding box center [706, 682] width 32 height 32
type input "[DATE]"
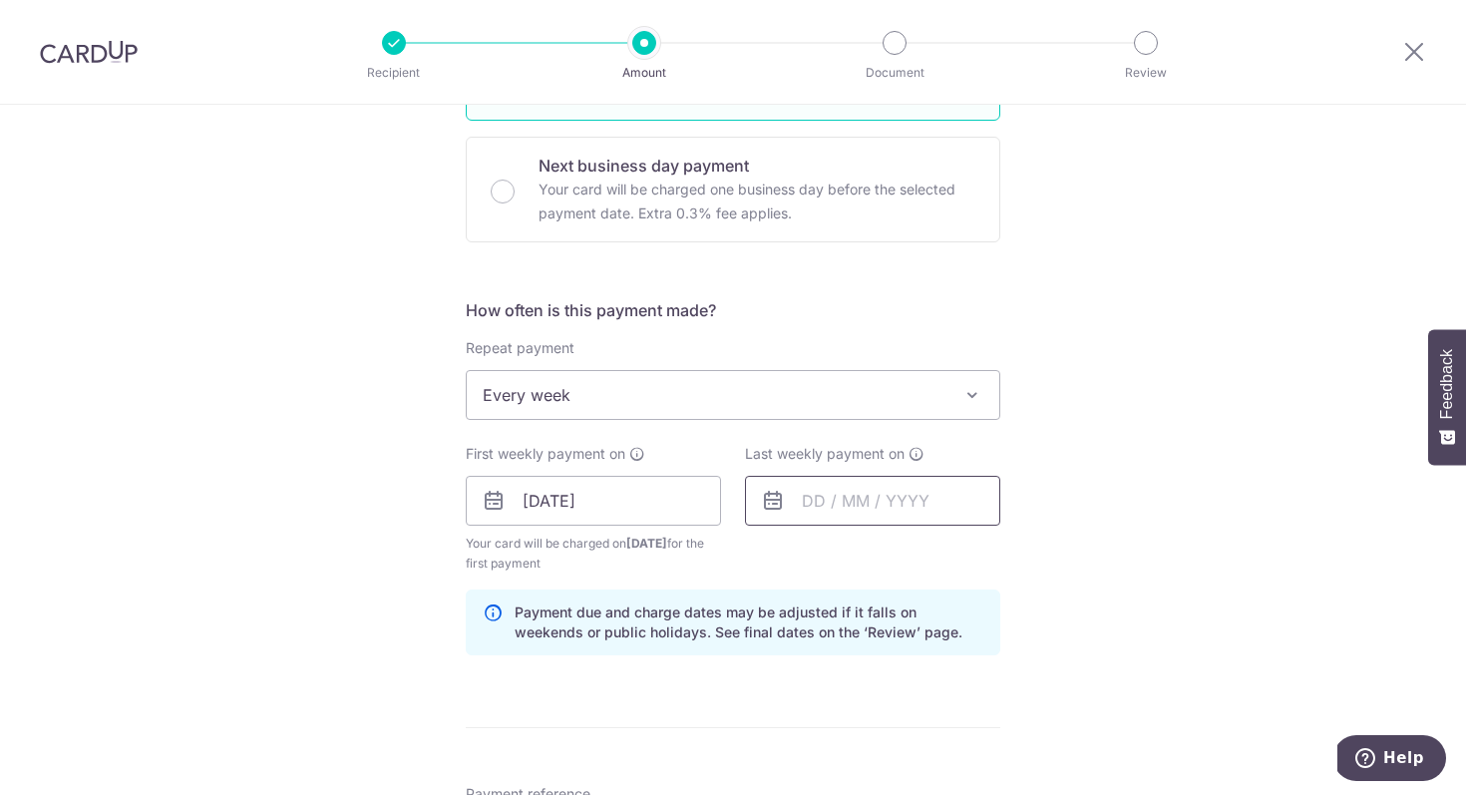
click at [800, 514] on input "text" at bounding box center [872, 501] width 255 height 50
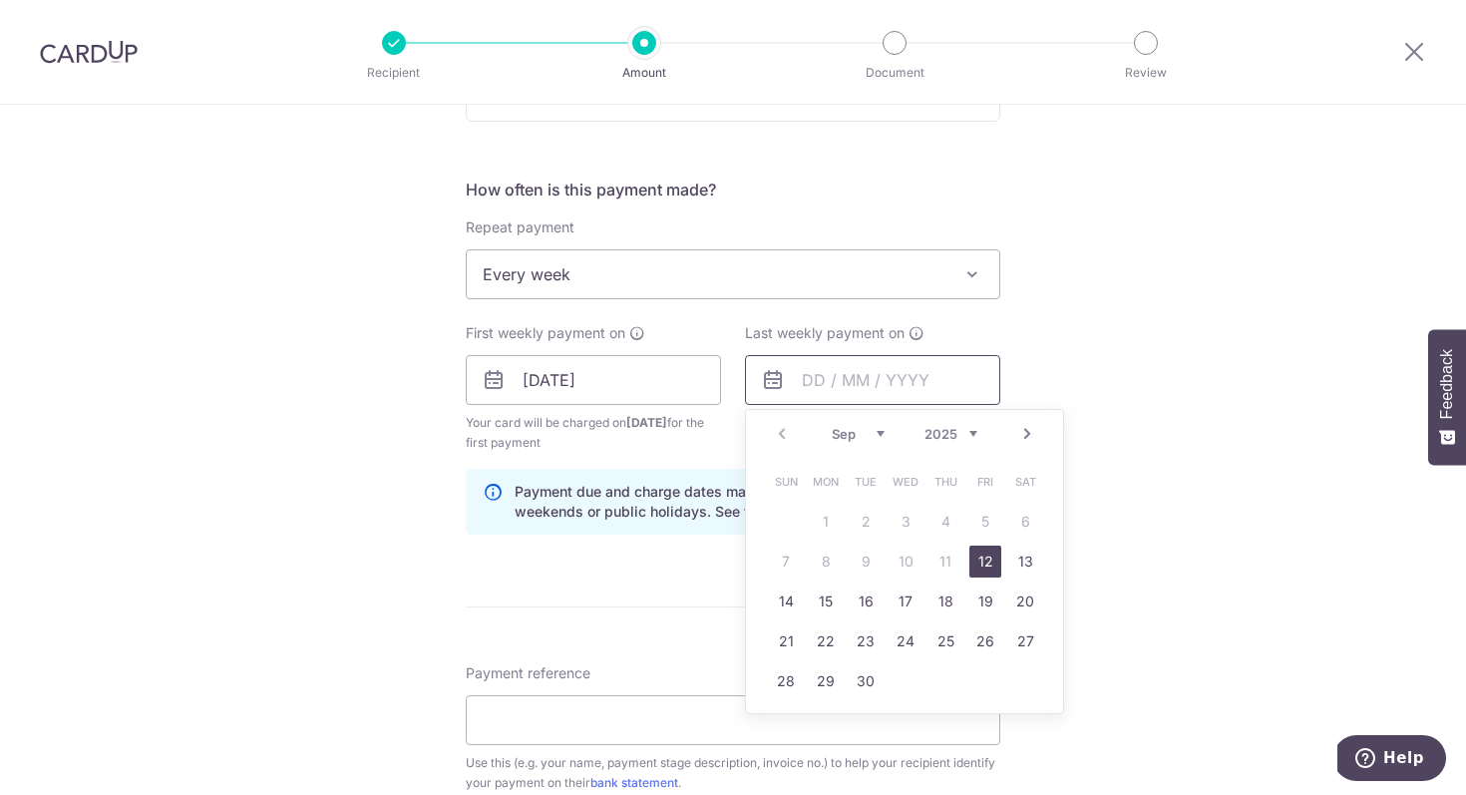
scroll to position [702, 0]
click at [869, 679] on link "30" at bounding box center [866, 678] width 32 height 32
type input "[DATE]"
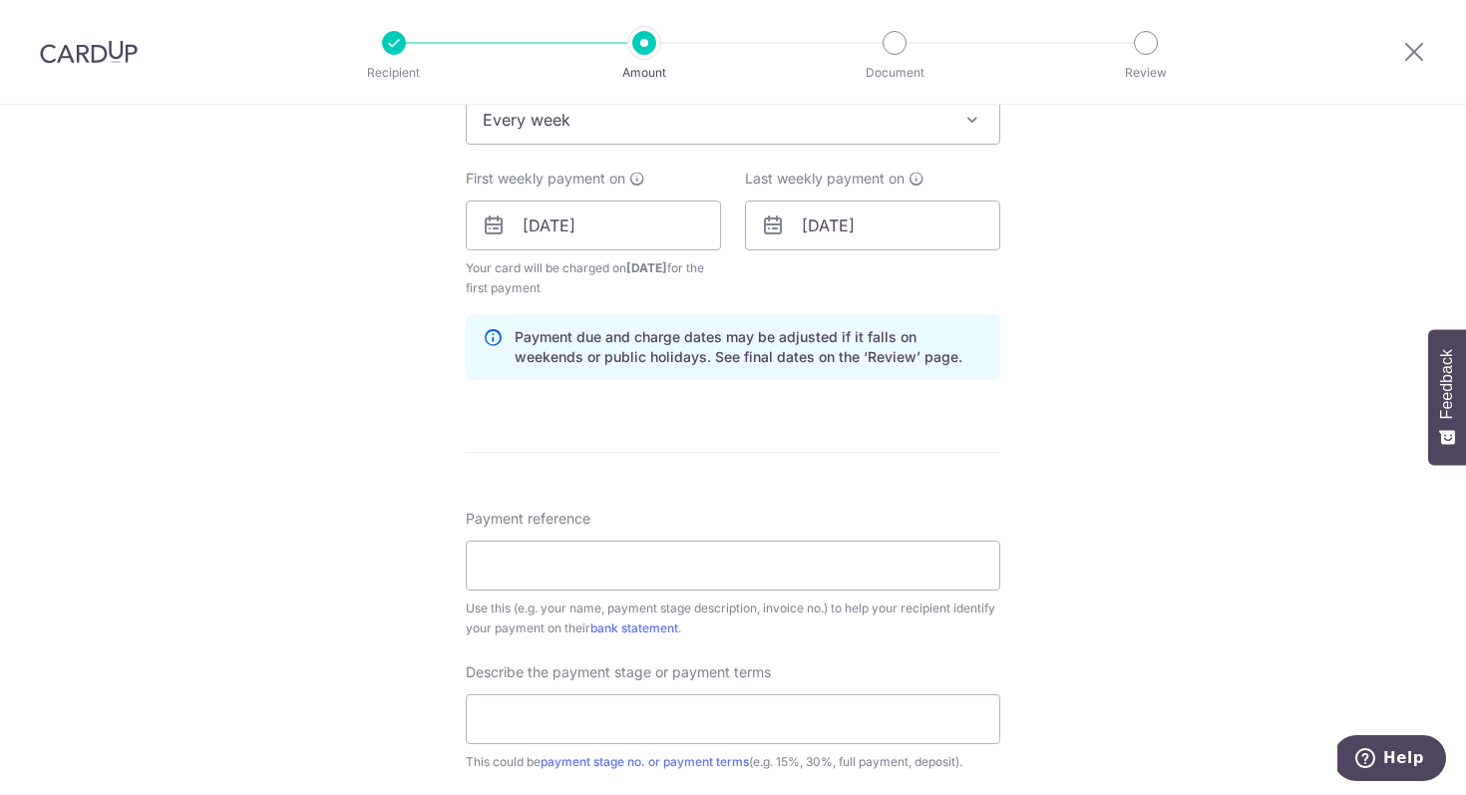
scroll to position [906, 0]
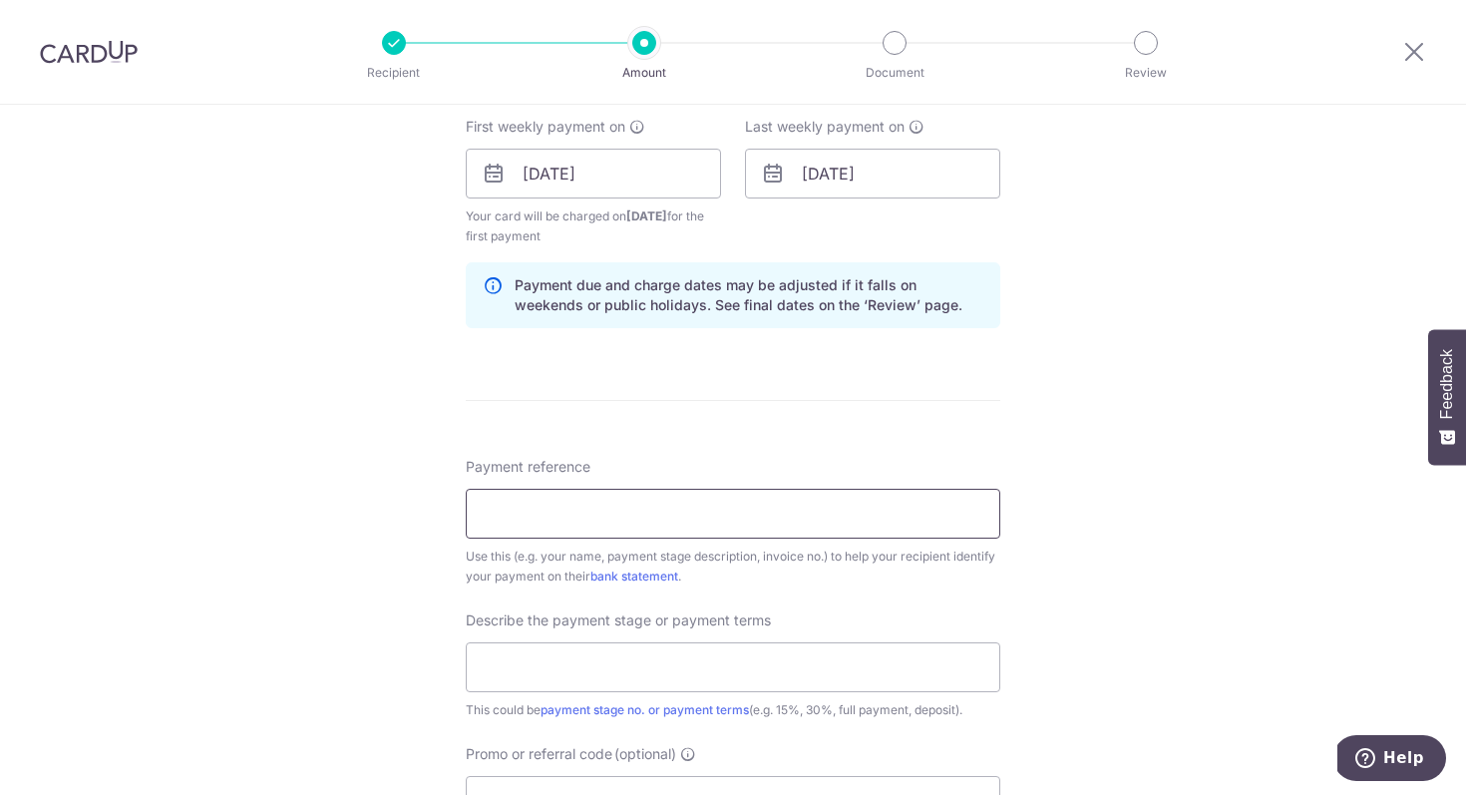
click at [634, 522] on input "Payment reference" at bounding box center [733, 514] width 535 height 50
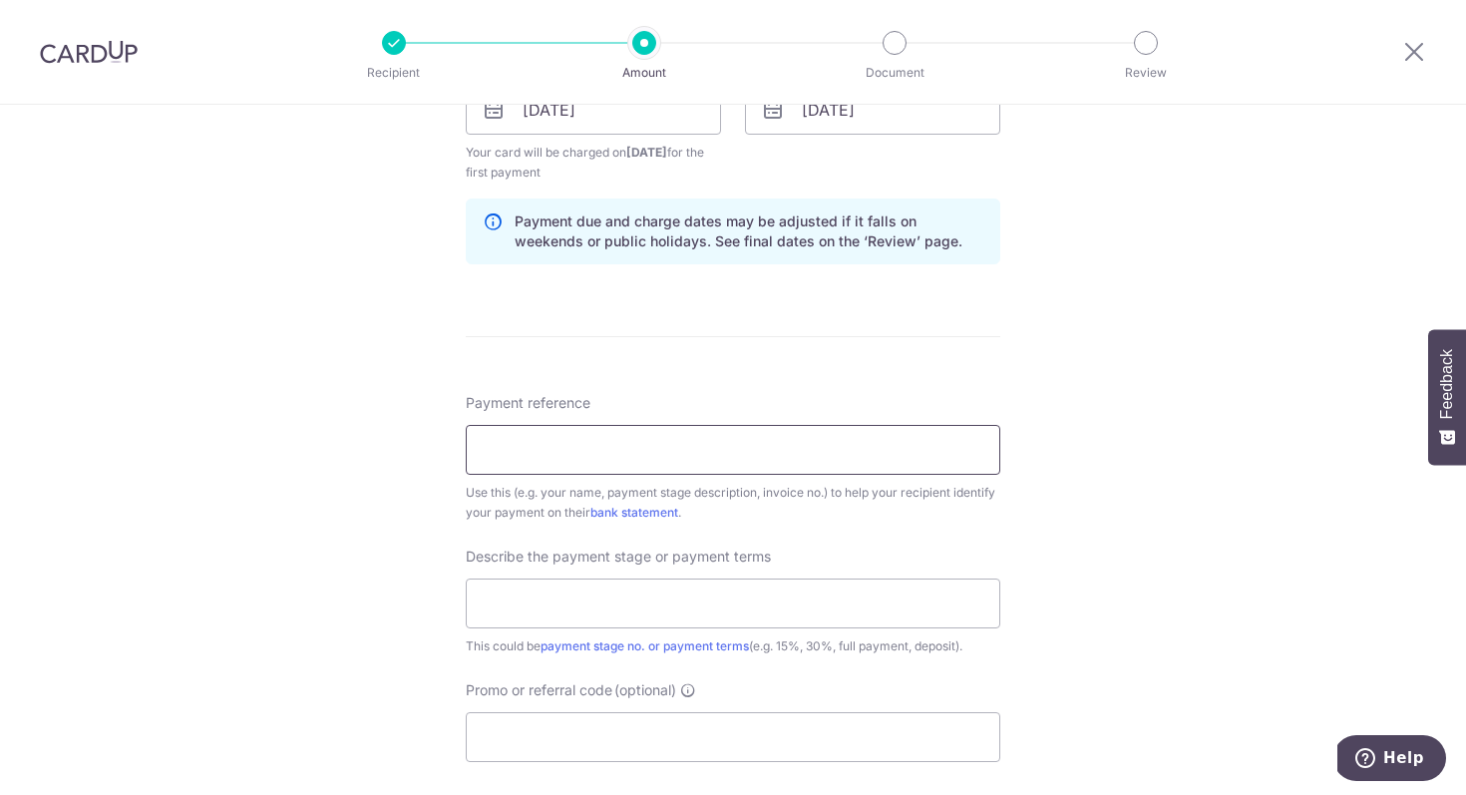
type input "BLK 164 Gangsa 18-82"
click at [656, 611] on input "text" at bounding box center [733, 604] width 535 height 50
type input "40%"
click at [597, 738] on input "Promo or referral code (optional)" at bounding box center [733, 737] width 535 height 50
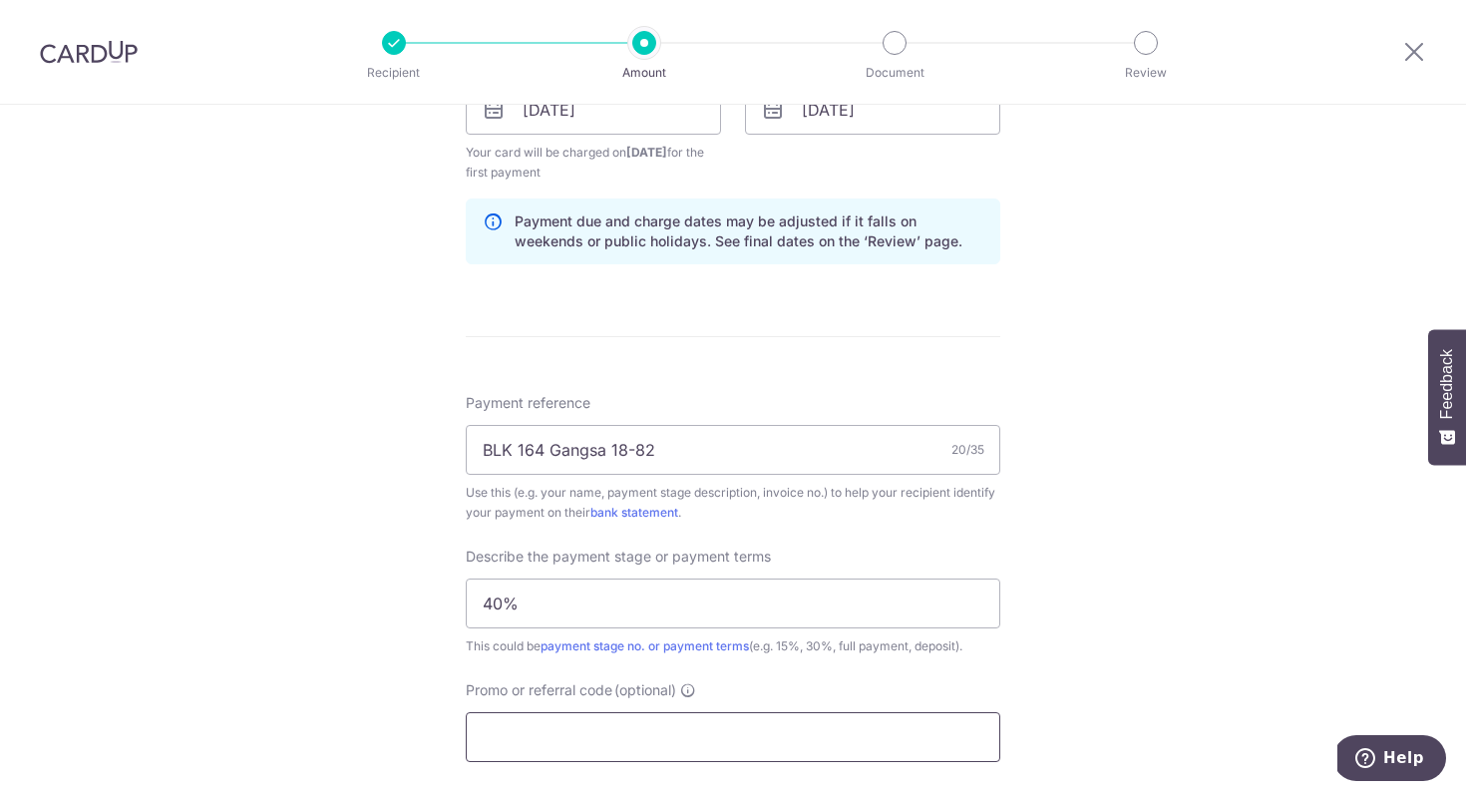
click at [597, 738] on input "Promo or referral code (optional)" at bounding box center [733, 737] width 535 height 50
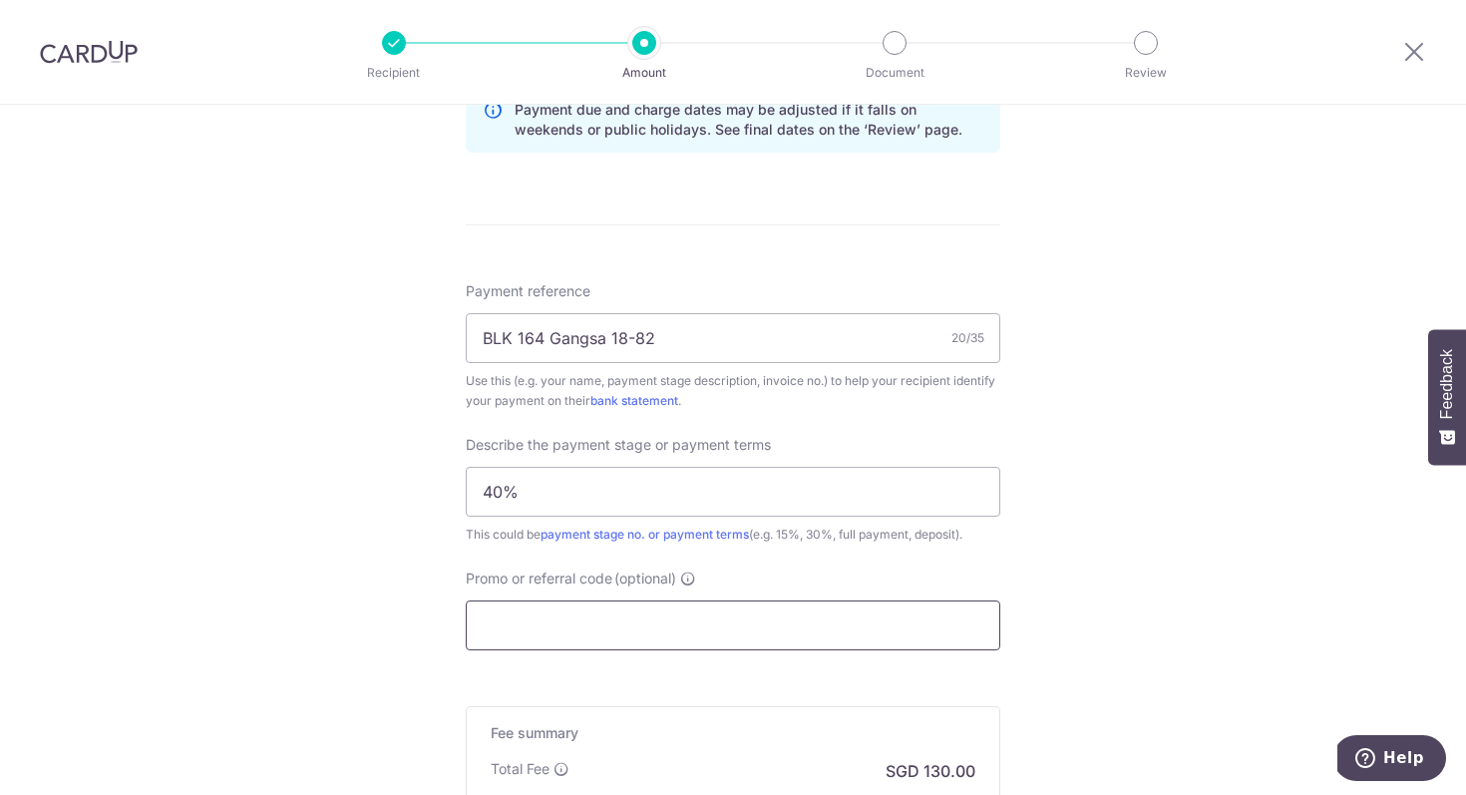
scroll to position [1085, 0]
click at [619, 627] on input "Promo or referral code (optional)" at bounding box center [733, 622] width 535 height 50
paste input "3HOME25R"
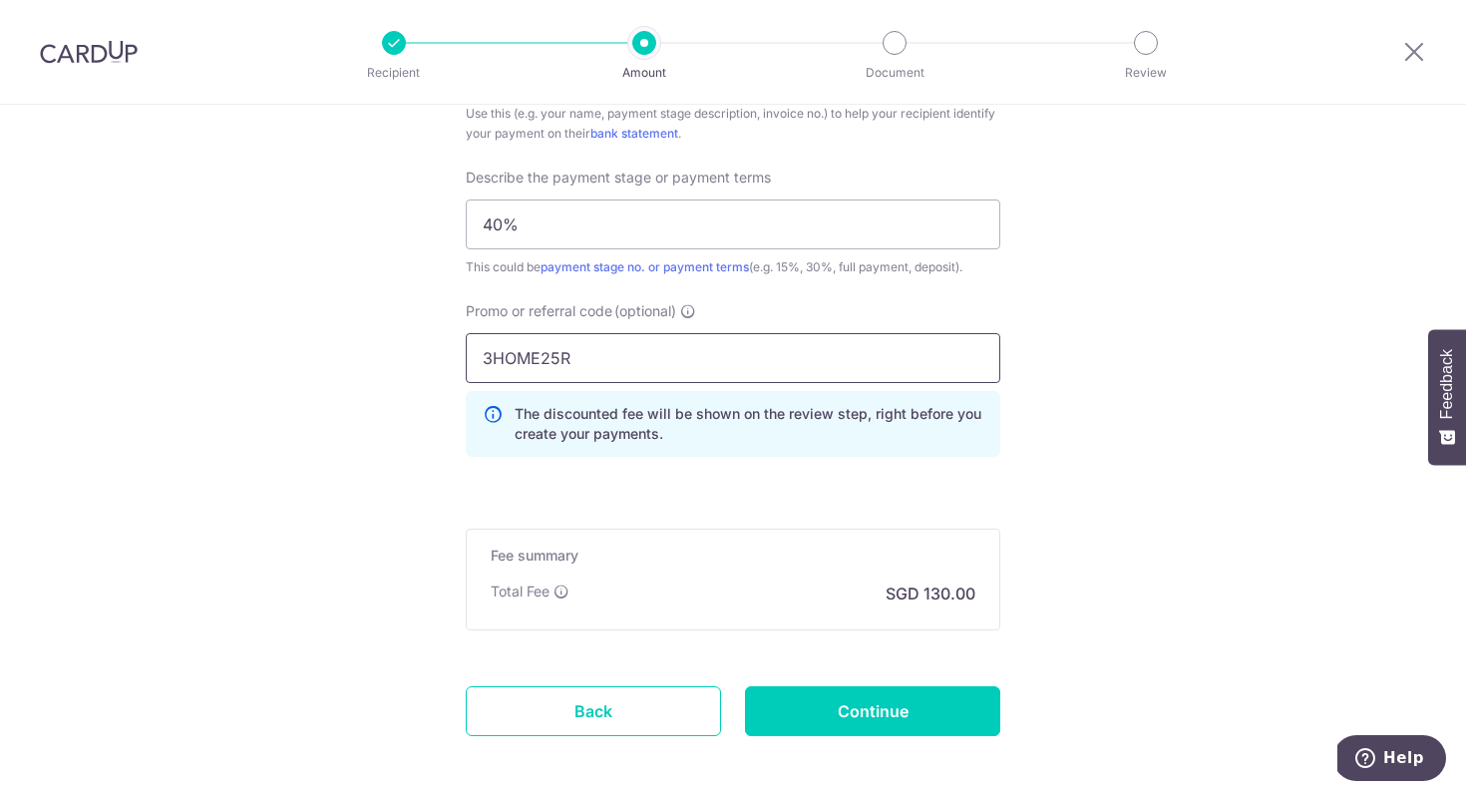
scroll to position [1439, 0]
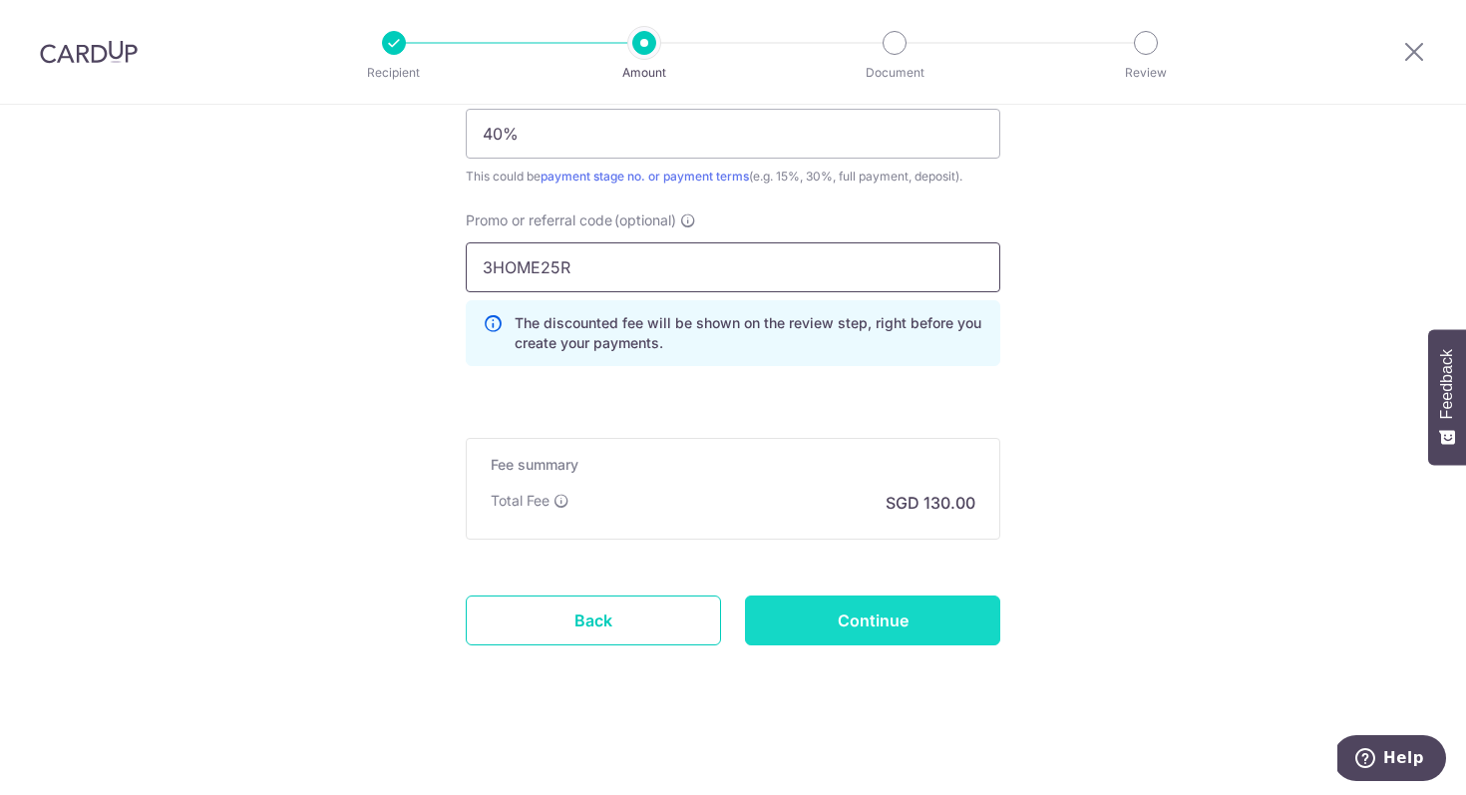
type input "3HOME25R"
click at [890, 630] on input "Continue" at bounding box center [872, 621] width 255 height 50
type input "Create Schedule"
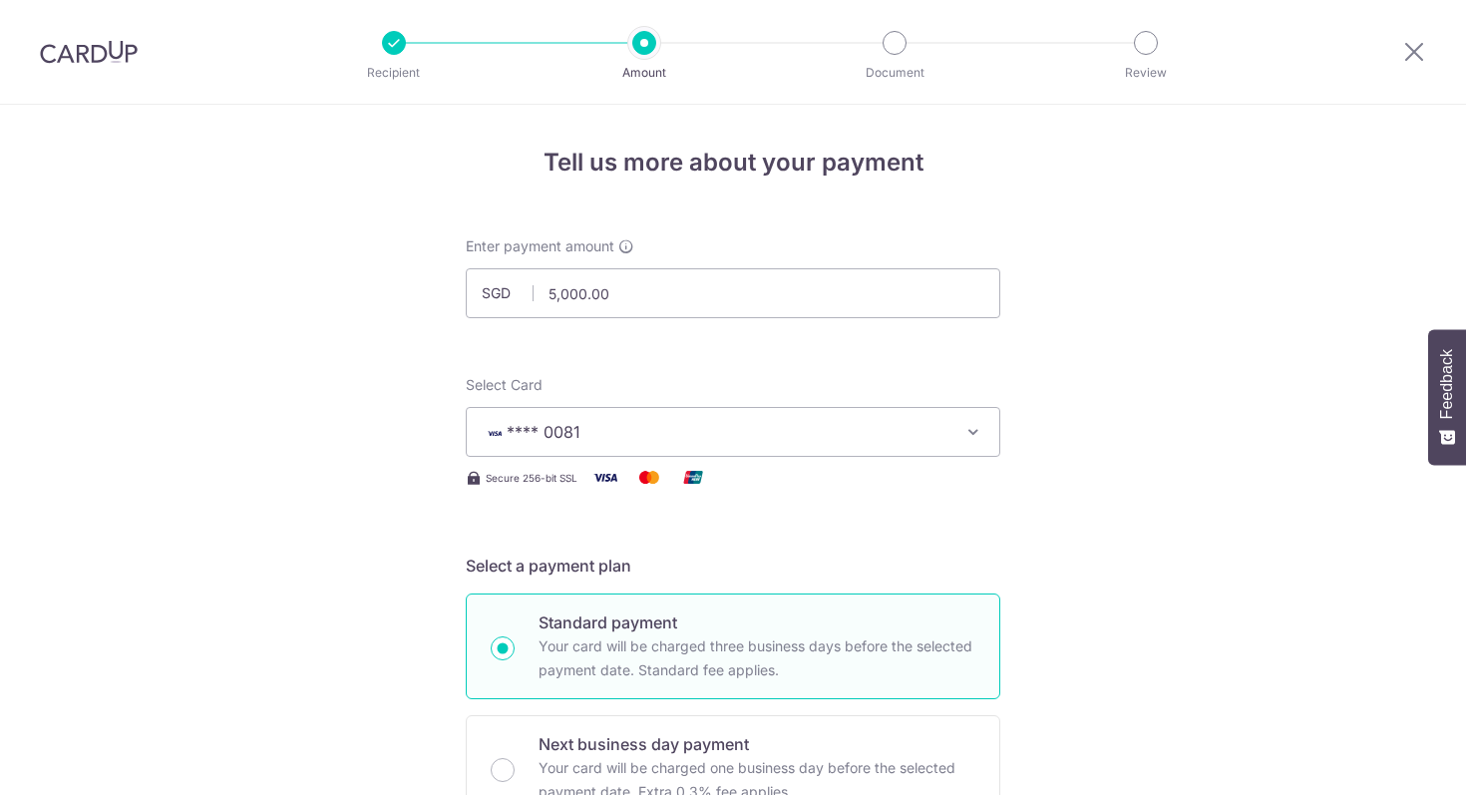
scroll to position [1366, 0]
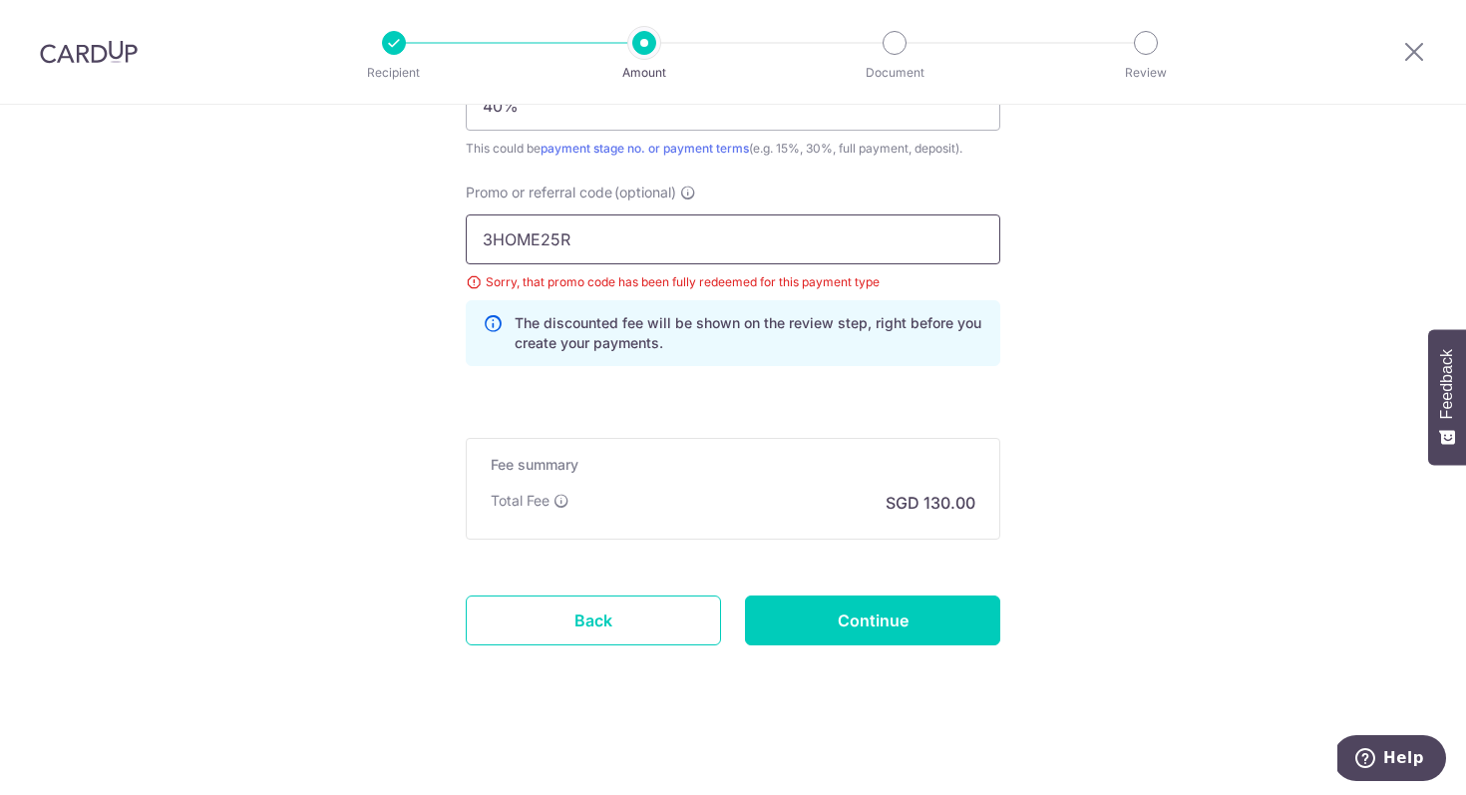
click at [815, 248] on input "3HOME25R" at bounding box center [733, 239] width 535 height 50
paste input "RENO25ONE"
type input "RENO25ONE"
click at [866, 625] on input "Continue" at bounding box center [872, 621] width 255 height 50
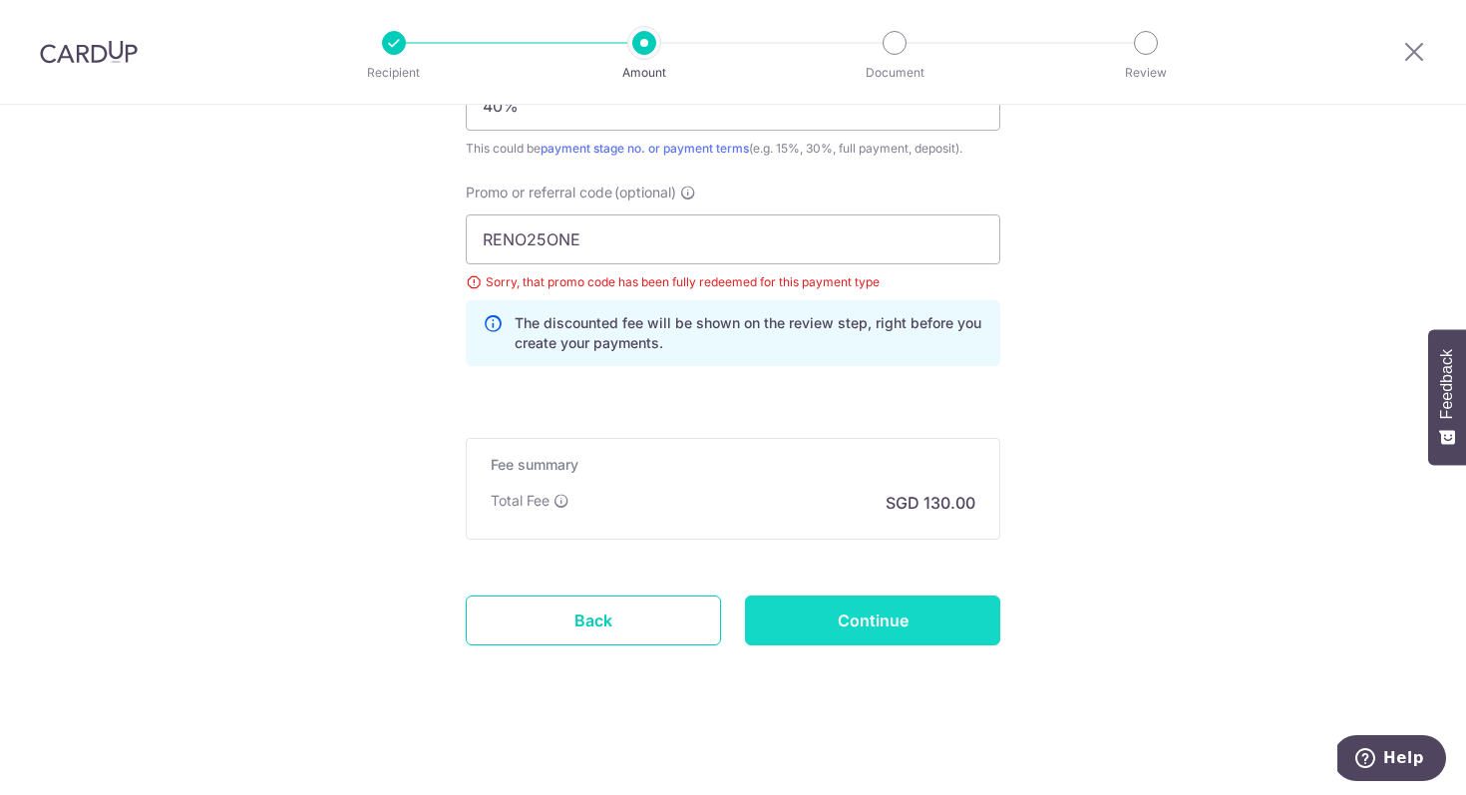
type input "Update Schedule"
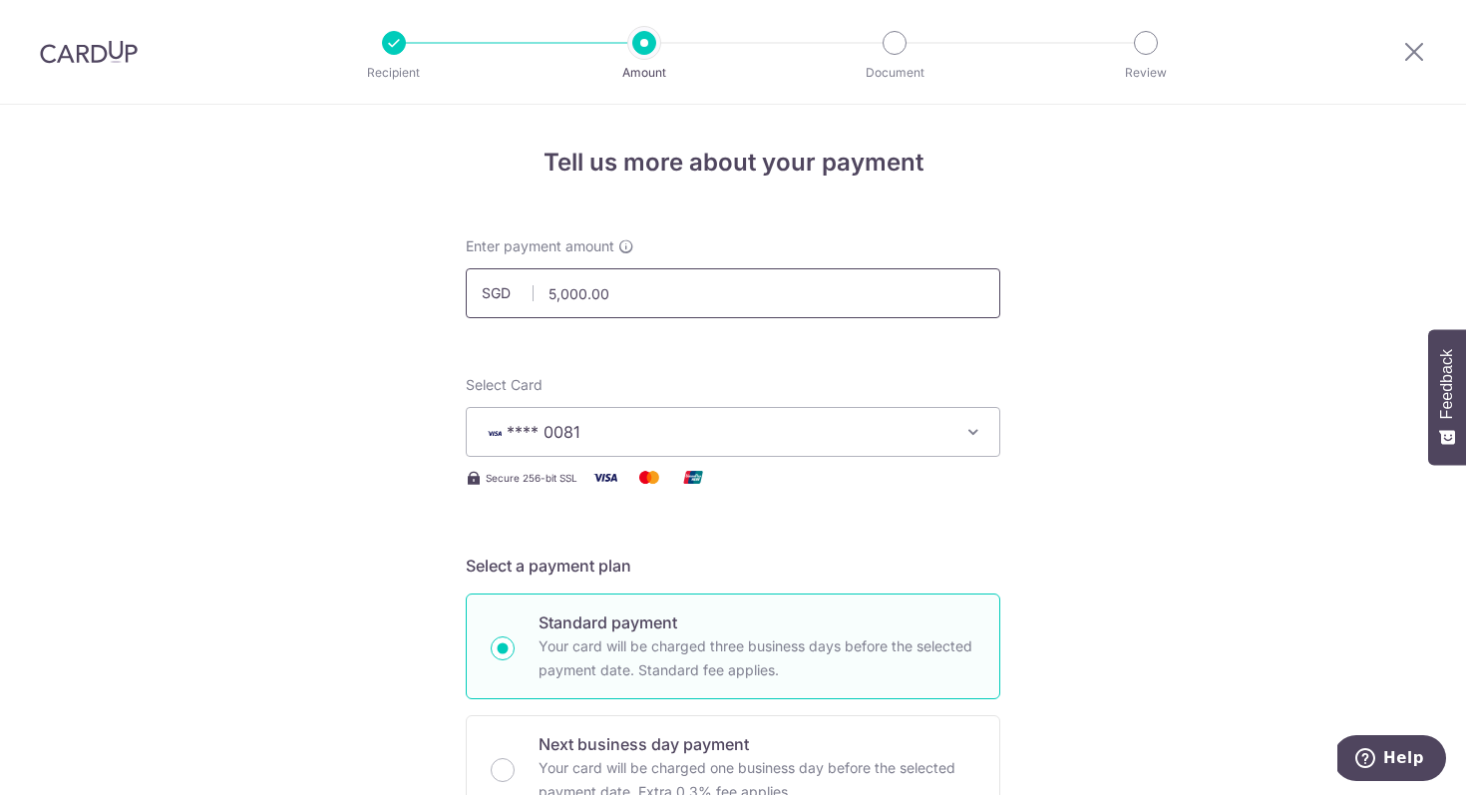
click at [776, 297] on input "5,000.00" at bounding box center [733, 293] width 535 height 50
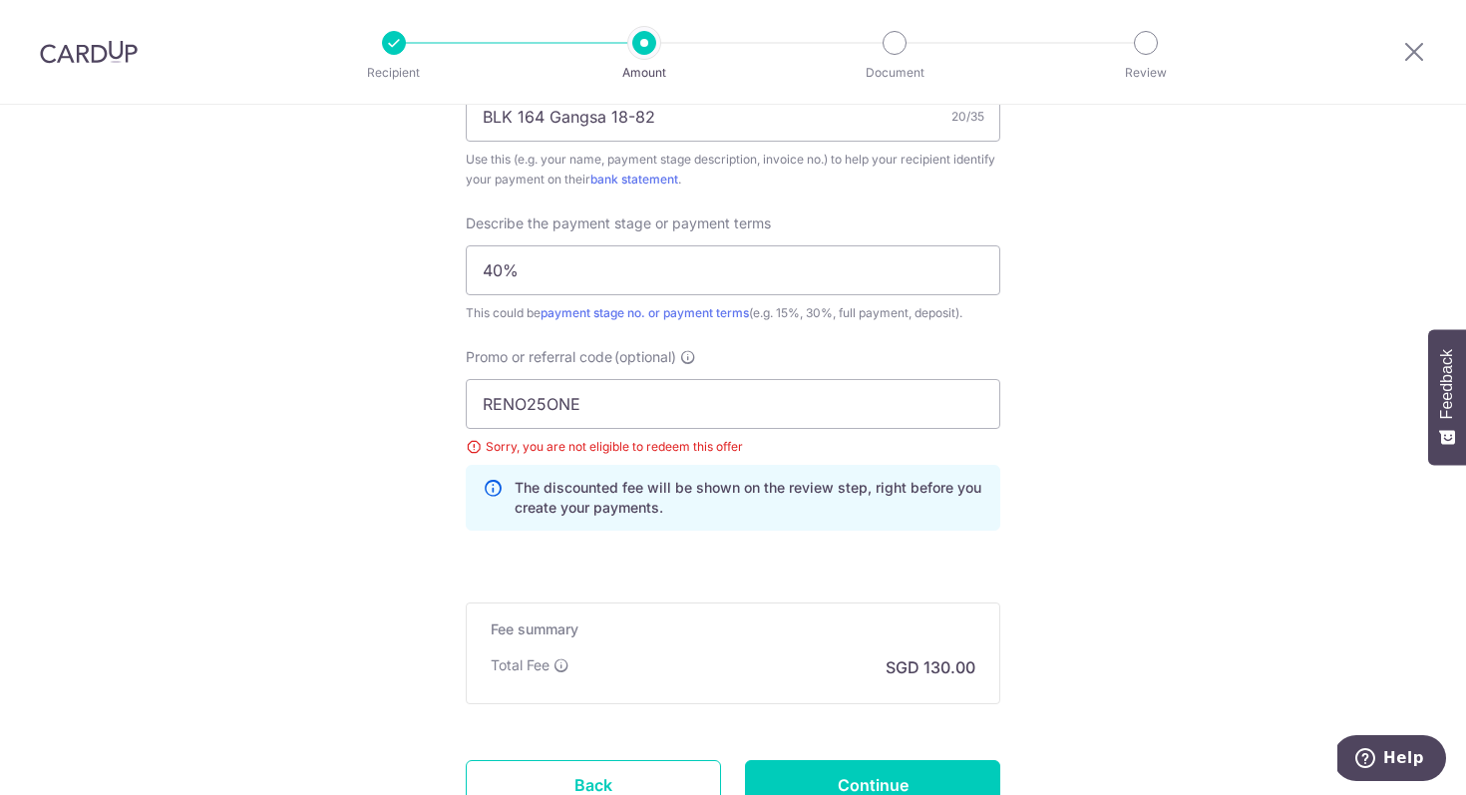
scroll to position [1366, 0]
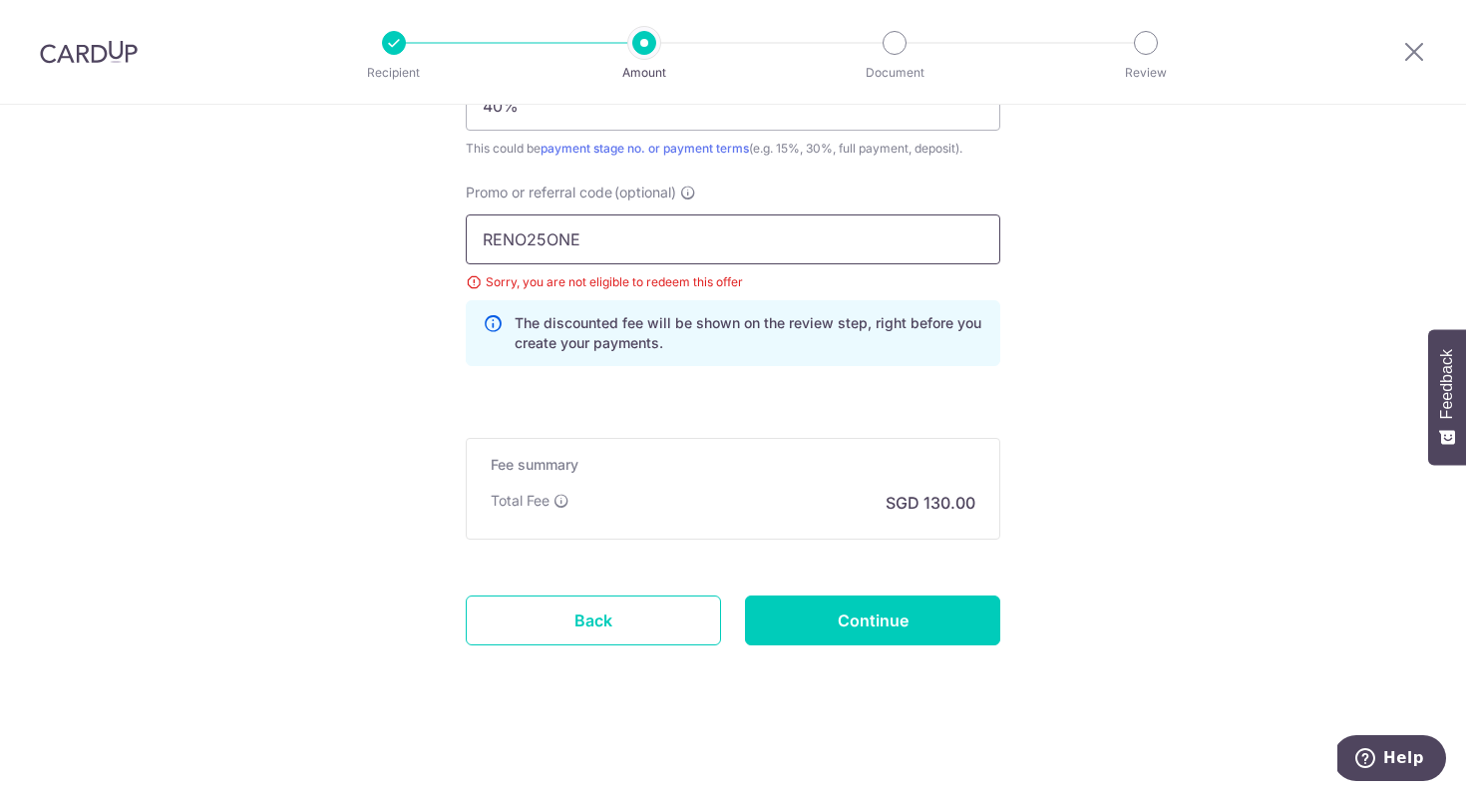
click at [693, 246] on input "RENO25ONE" at bounding box center [733, 239] width 535 height 50
type input "5,000.00"
click at [693, 246] on input "RENO25ONE" at bounding box center [733, 239] width 535 height 50
paste input "3HOME25R"
type input "3HOME25R"
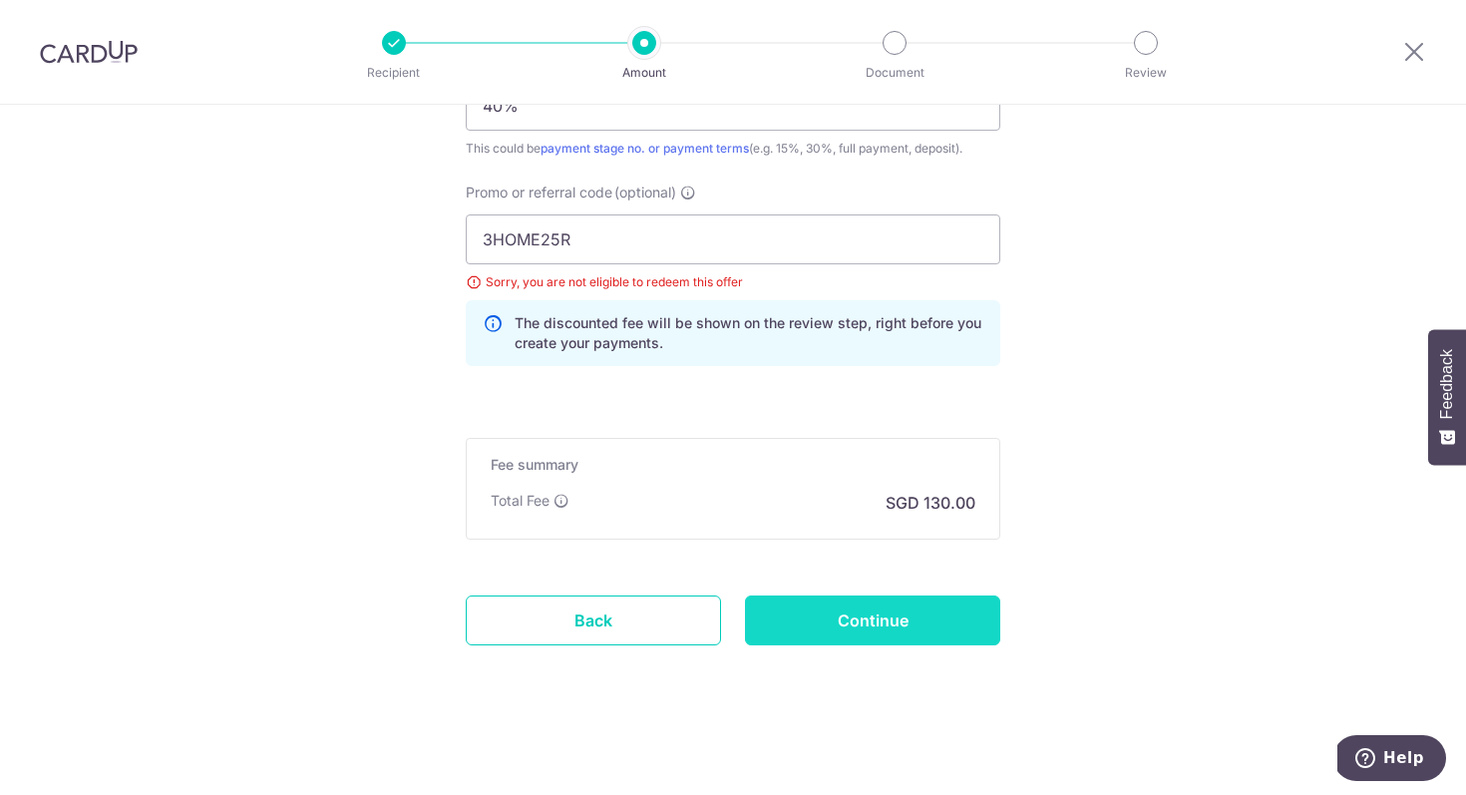
click at [933, 636] on input "Continue" at bounding box center [872, 621] width 255 height 50
type input "Update Schedule"
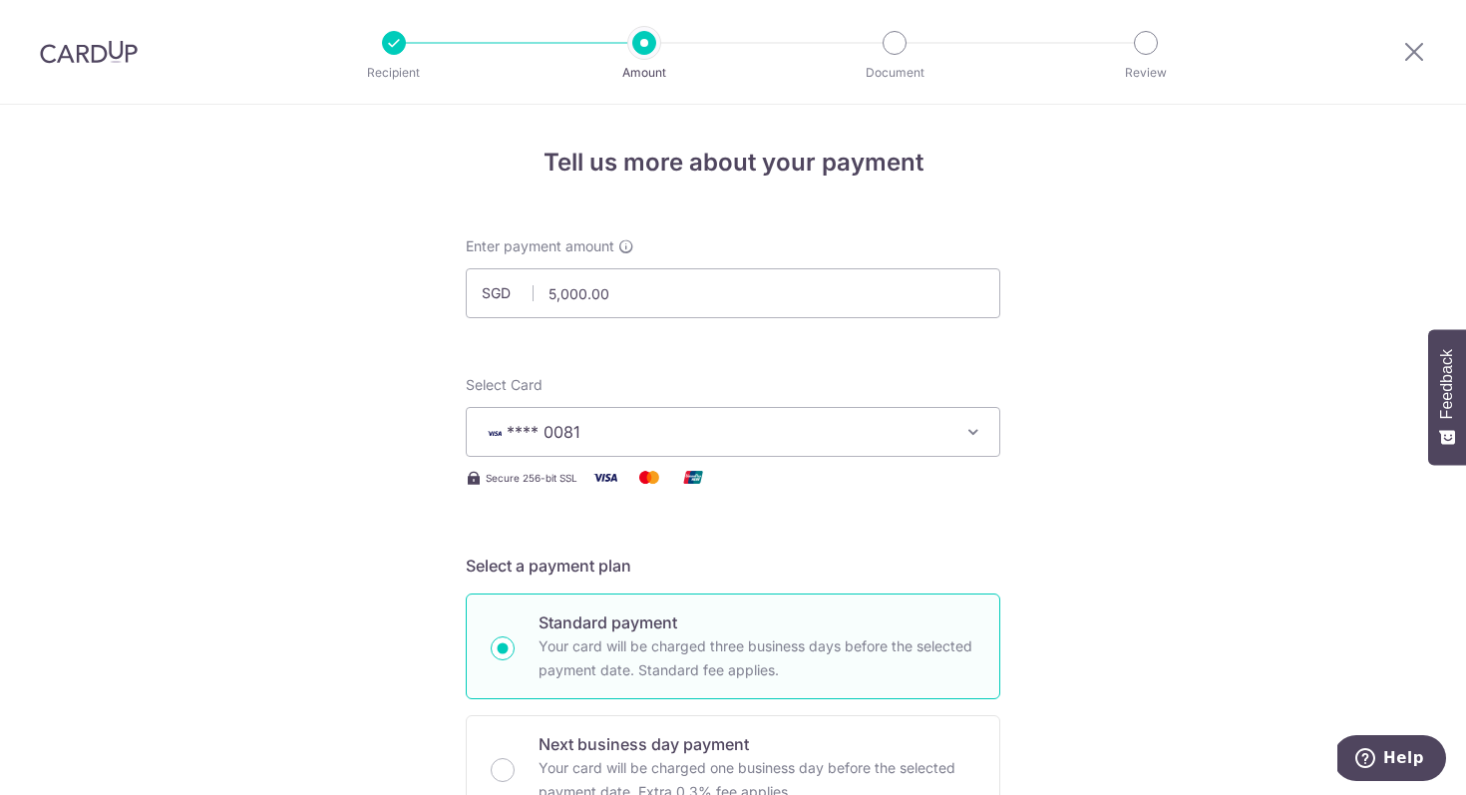
scroll to position [1366, 0]
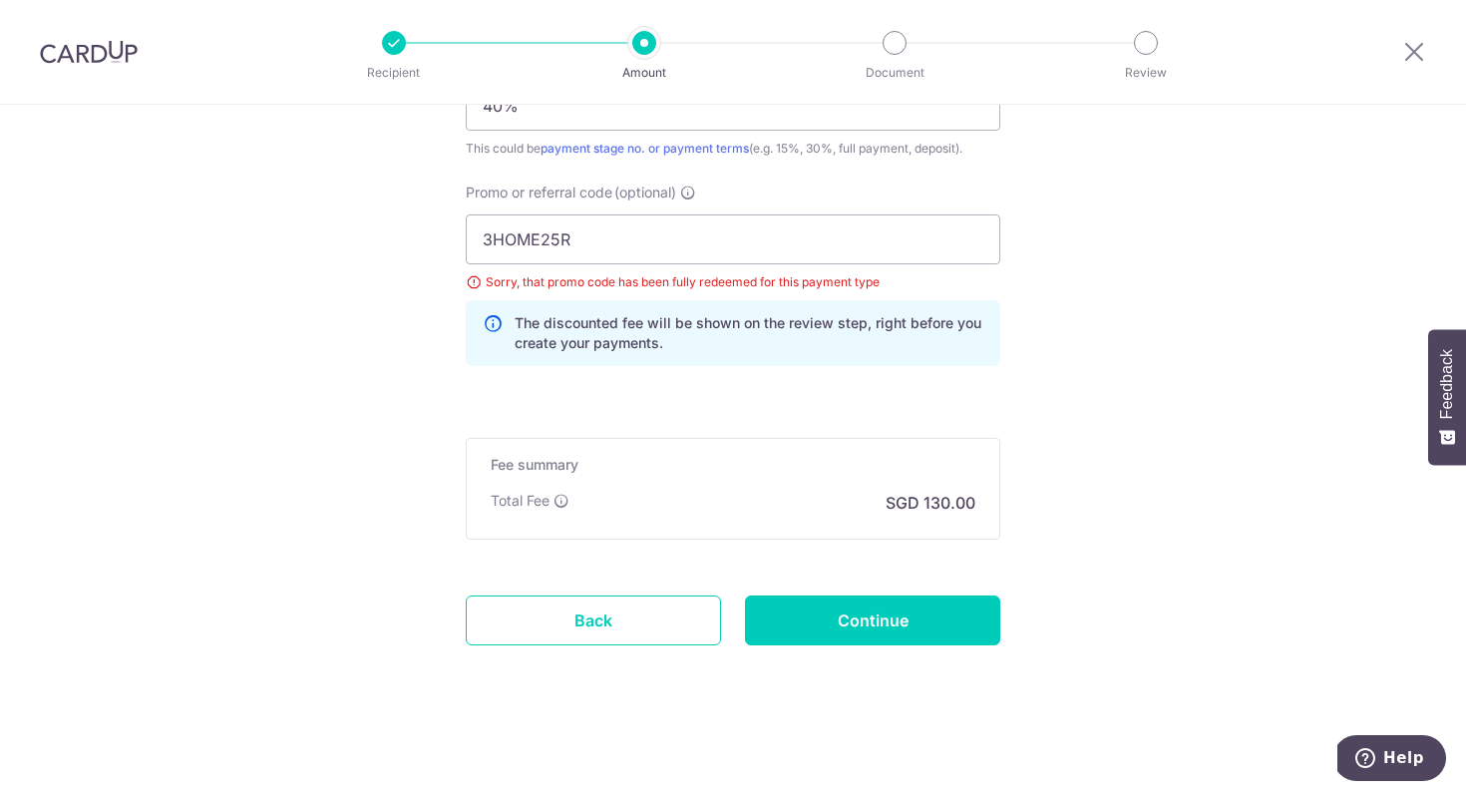
click at [494, 321] on icon at bounding box center [493, 333] width 20 height 40
click at [563, 243] on input "3HOME25R" at bounding box center [733, 239] width 535 height 50
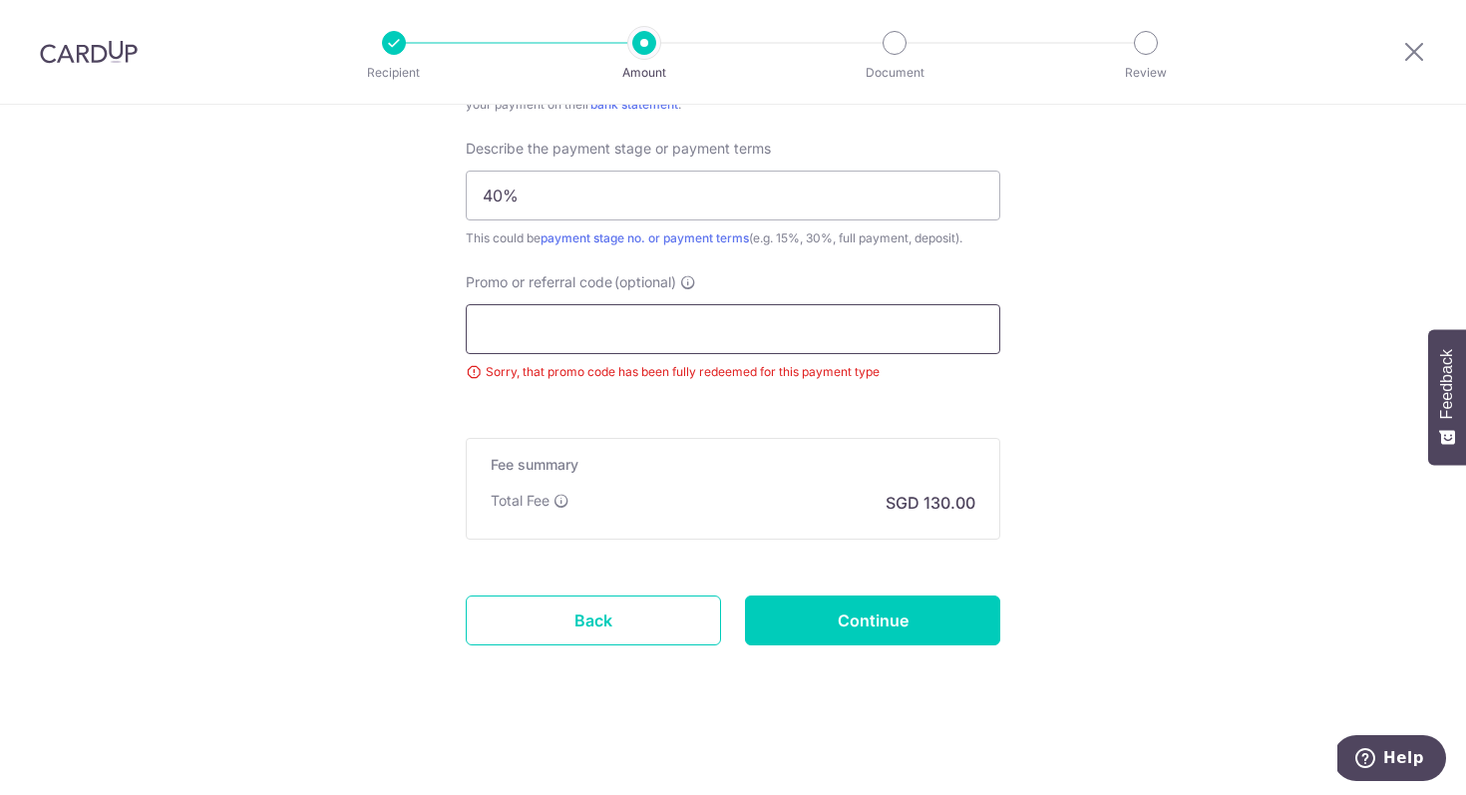
scroll to position [1276, 0]
click at [840, 614] on input "Continue" at bounding box center [872, 621] width 255 height 50
type input "Update Schedule"
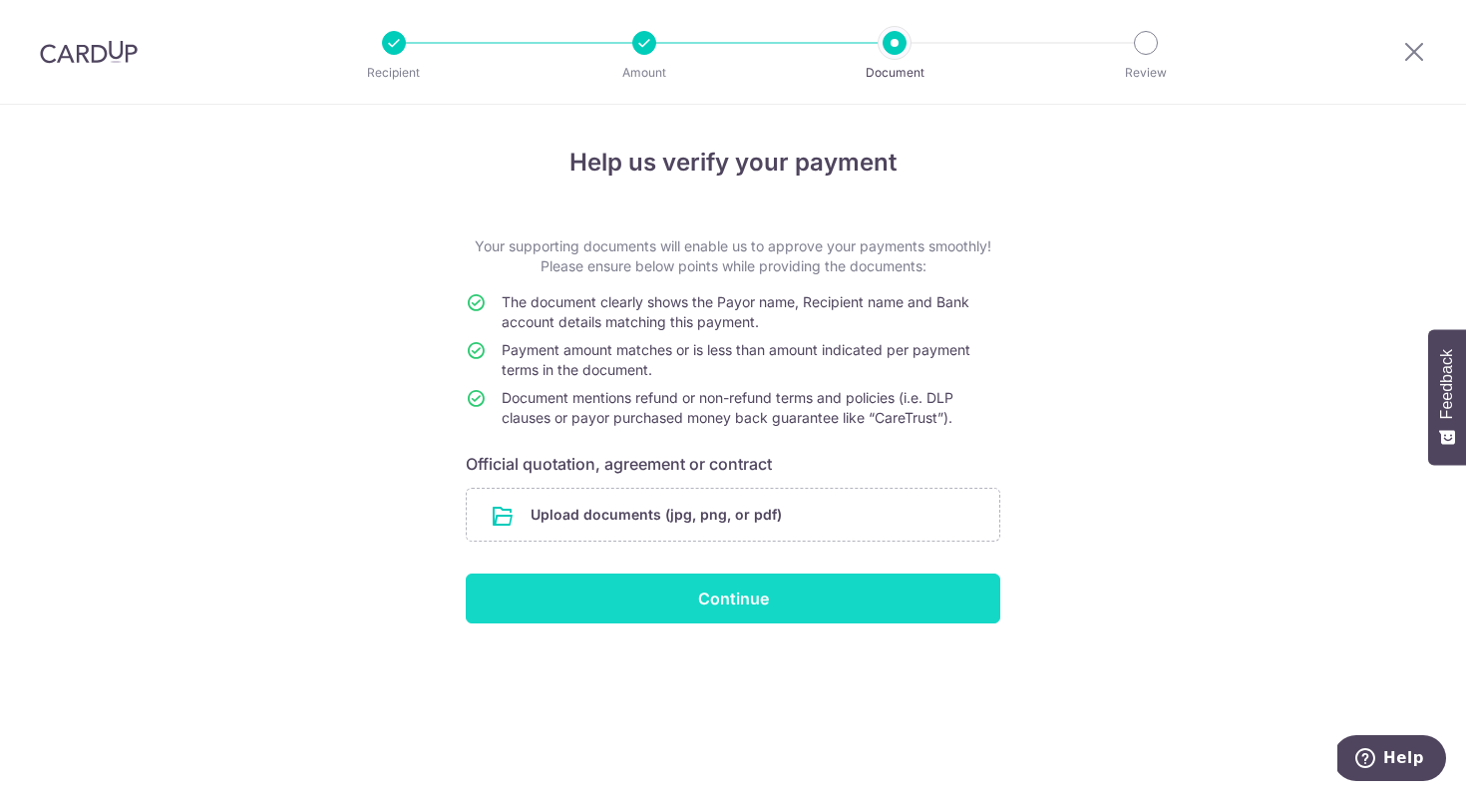
click at [724, 606] on input "Continue" at bounding box center [733, 599] width 535 height 50
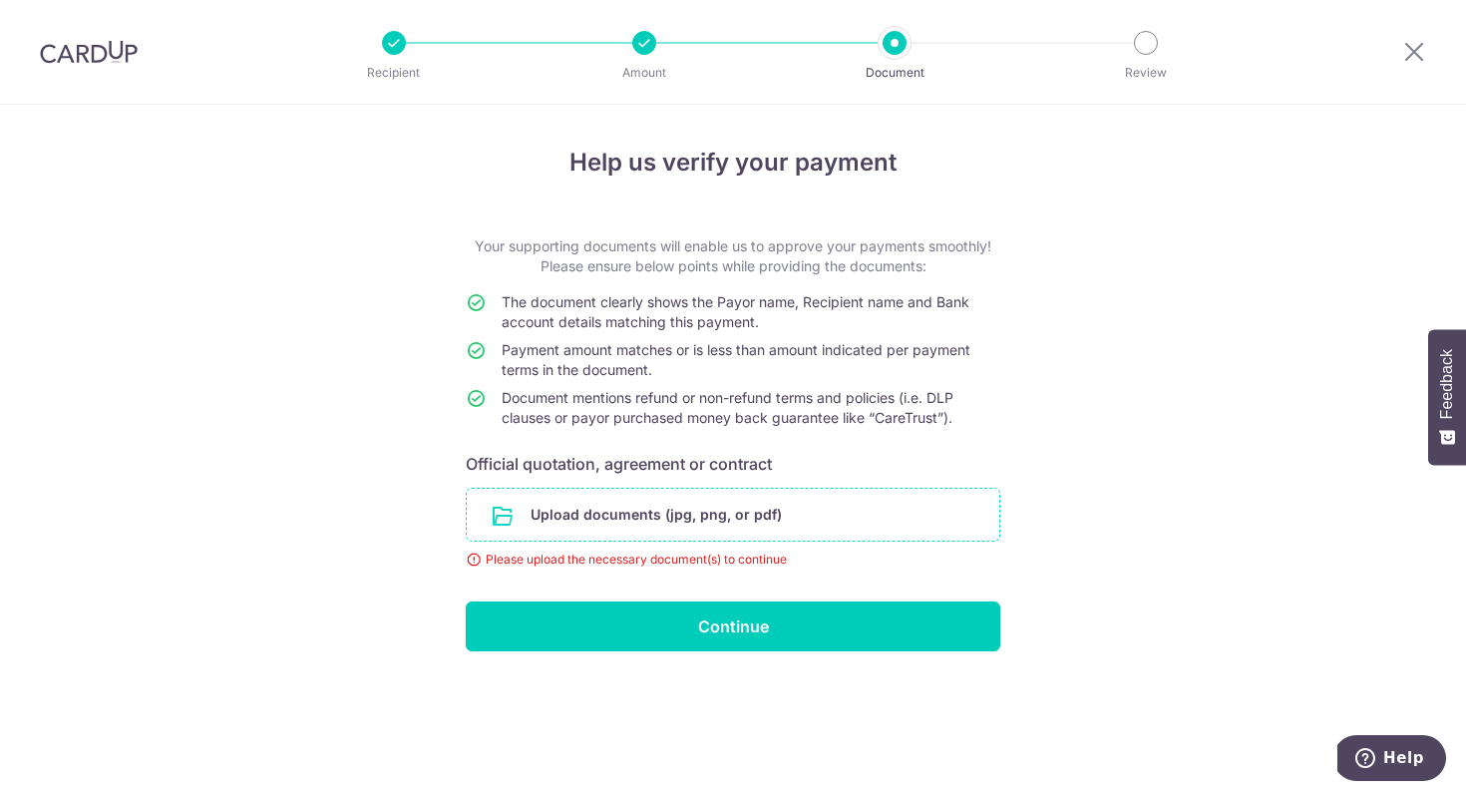
click at [711, 497] on input "file" at bounding box center [733, 515] width 533 height 52
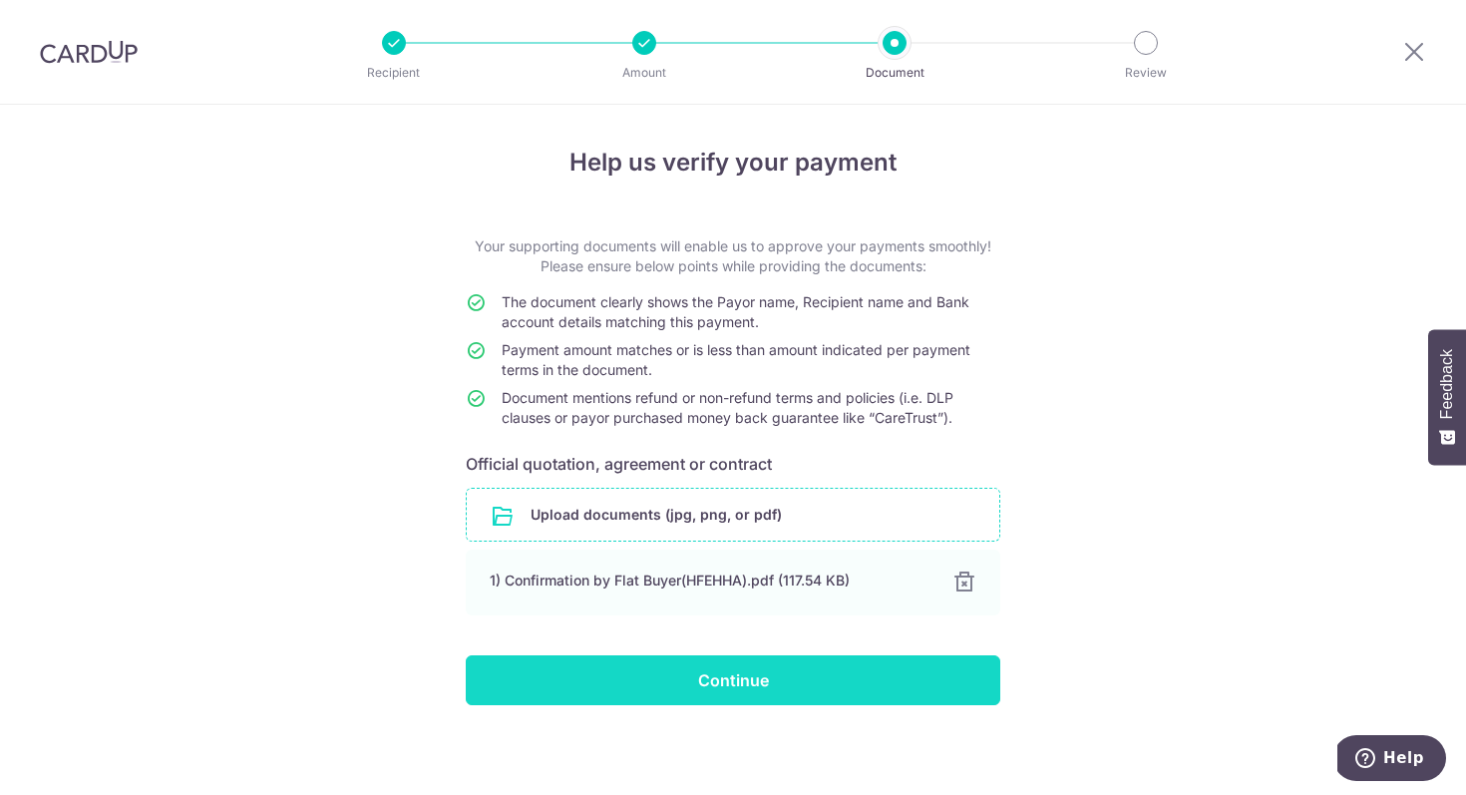
click at [784, 696] on input "Continue" at bounding box center [733, 680] width 535 height 50
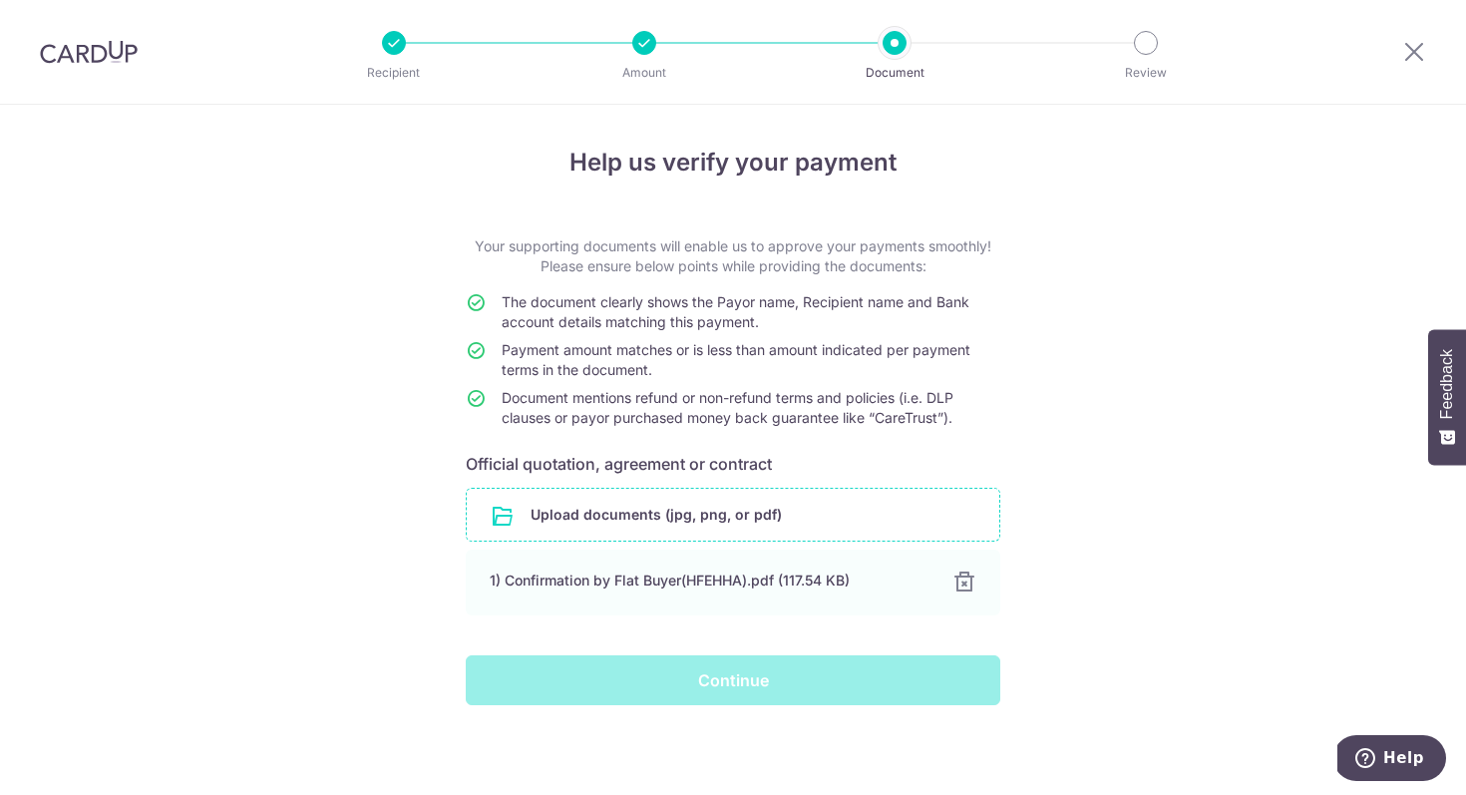
scroll to position [4, 0]
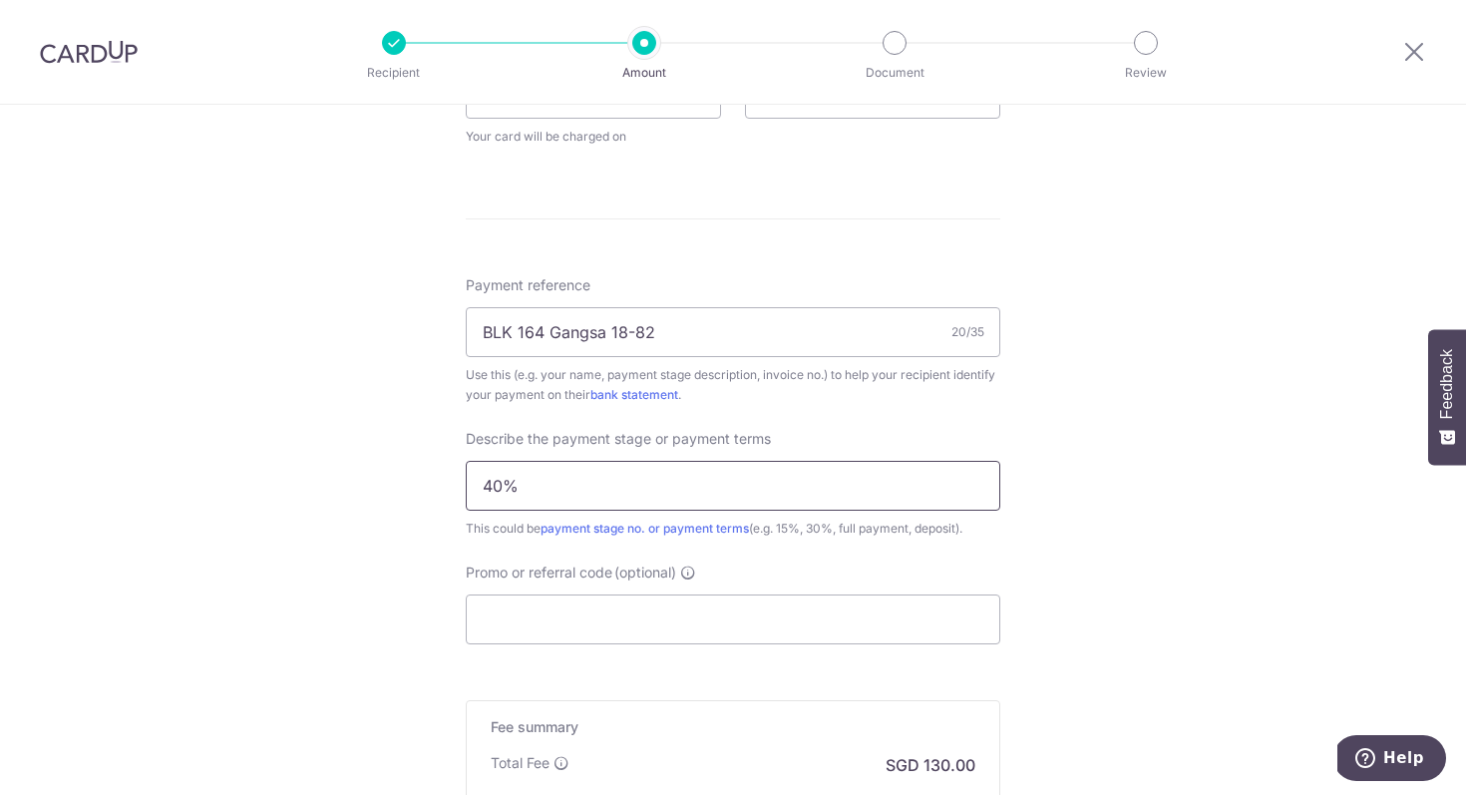
scroll to position [1013, 0]
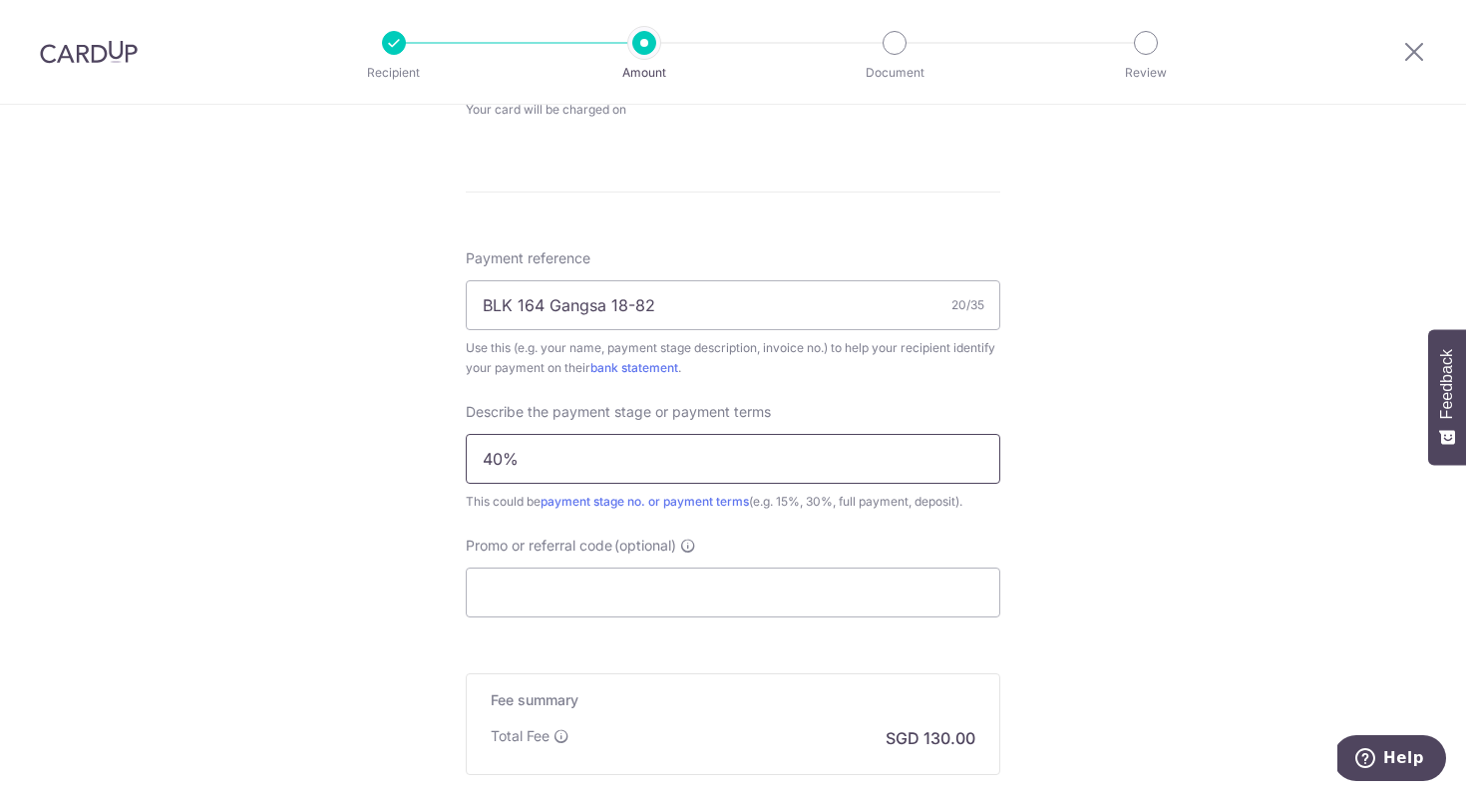
click at [566, 460] on input "40%" at bounding box center [733, 459] width 535 height 50
type input "4"
type input "50%"
click at [571, 584] on input "Promo or referral code (optional)" at bounding box center [733, 593] width 535 height 50
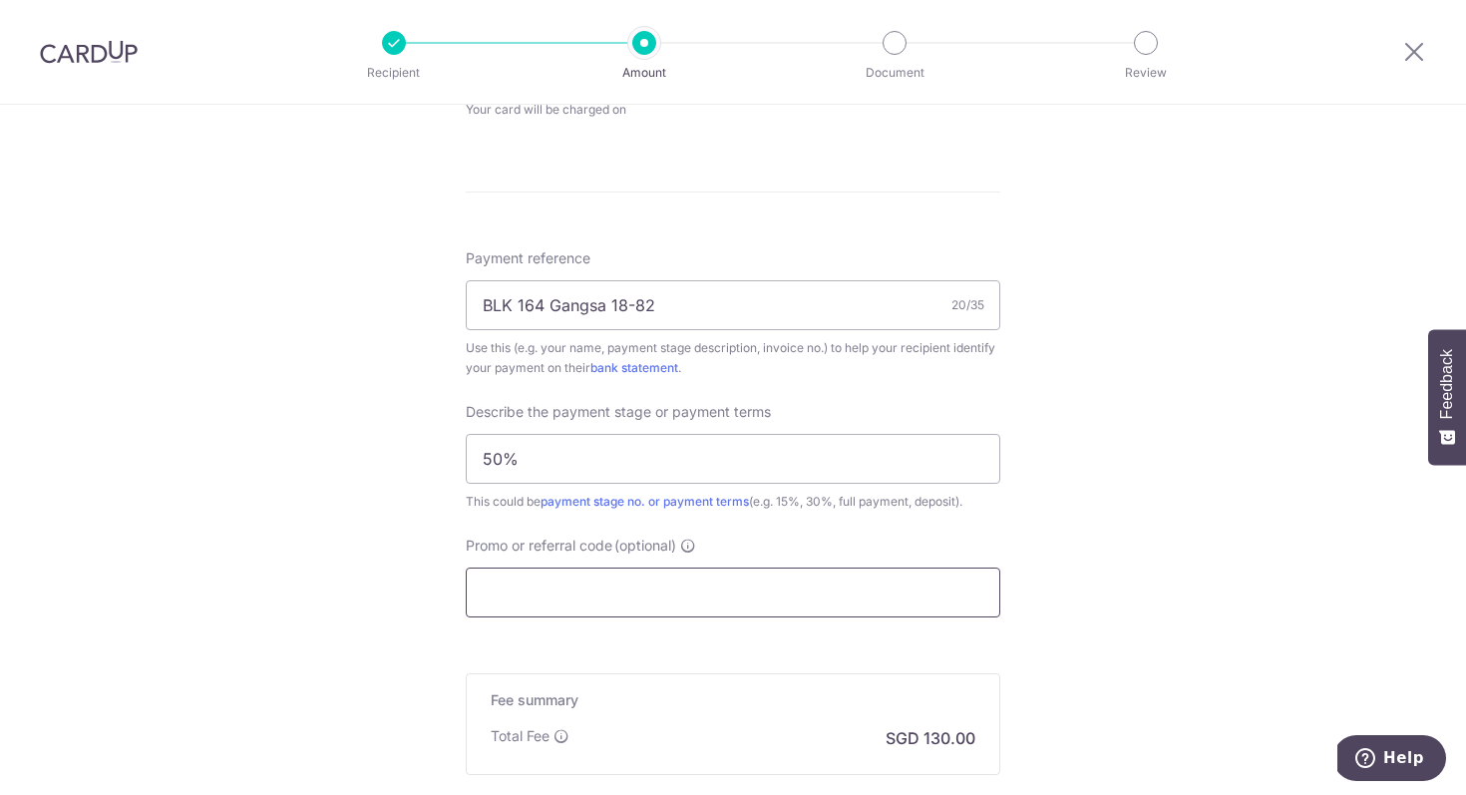
paste input "REC185"
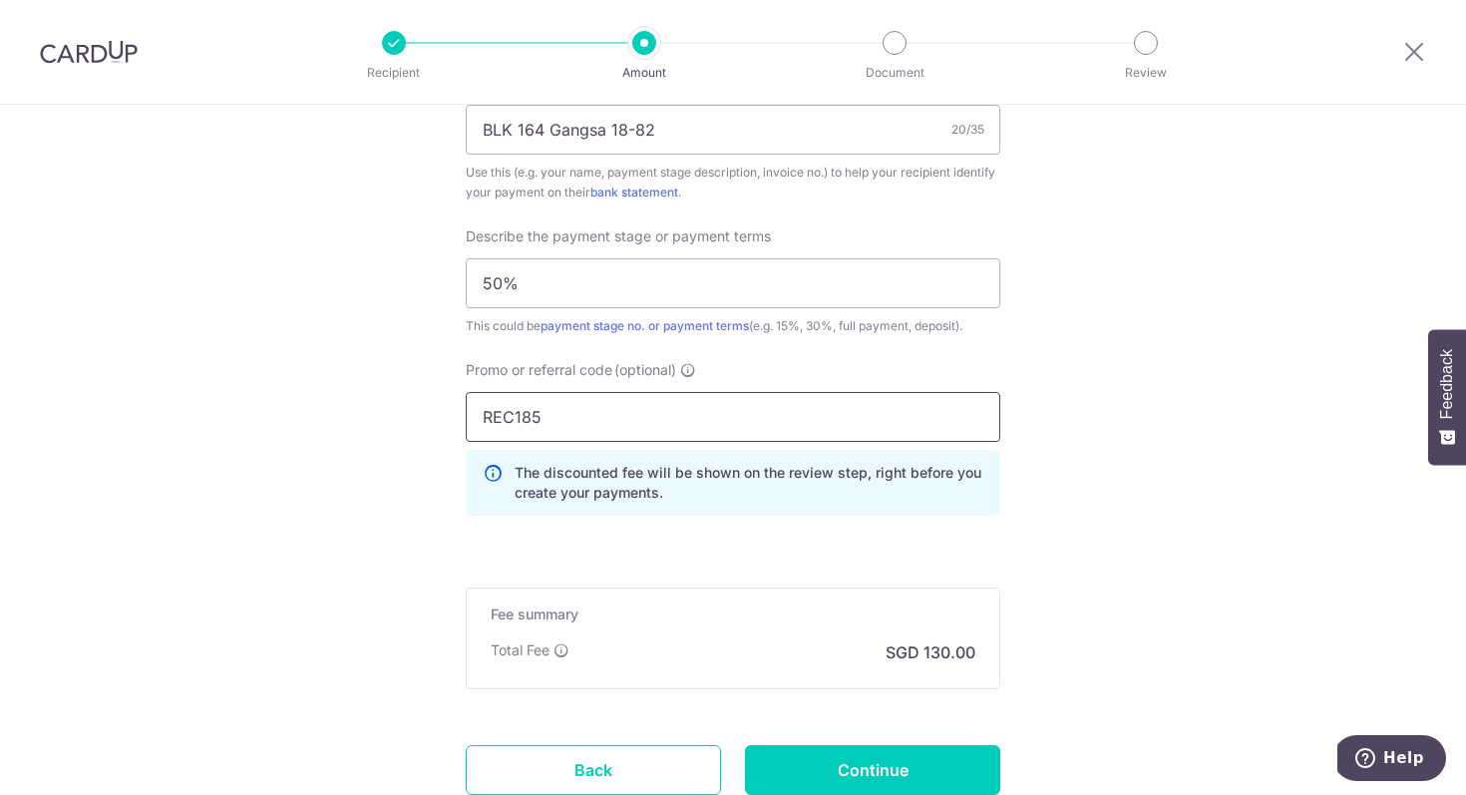
scroll to position [1285, 0]
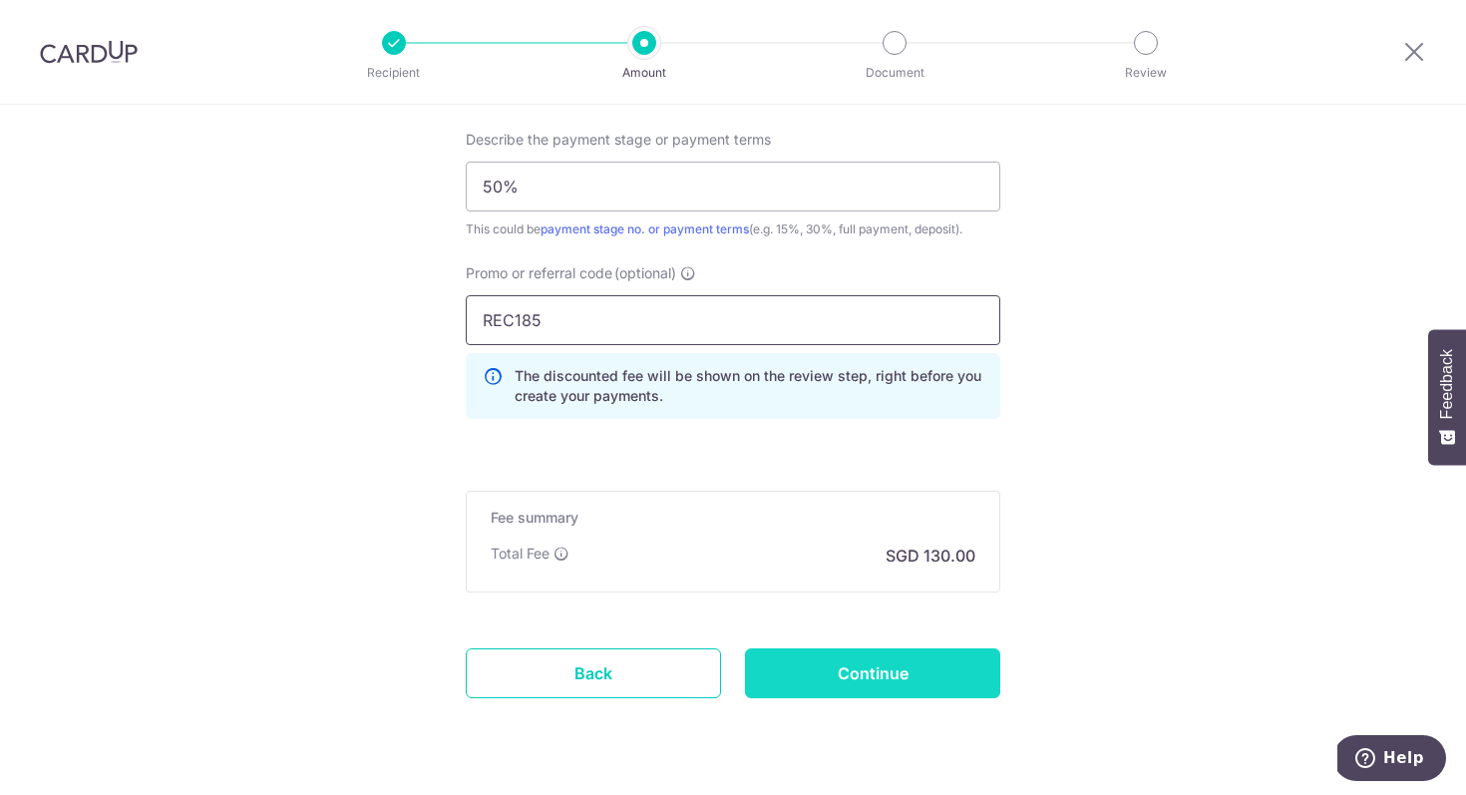
type input "REC185"
click at [885, 664] on input "Continue" at bounding box center [872, 673] width 255 height 50
type input "Update Schedule"
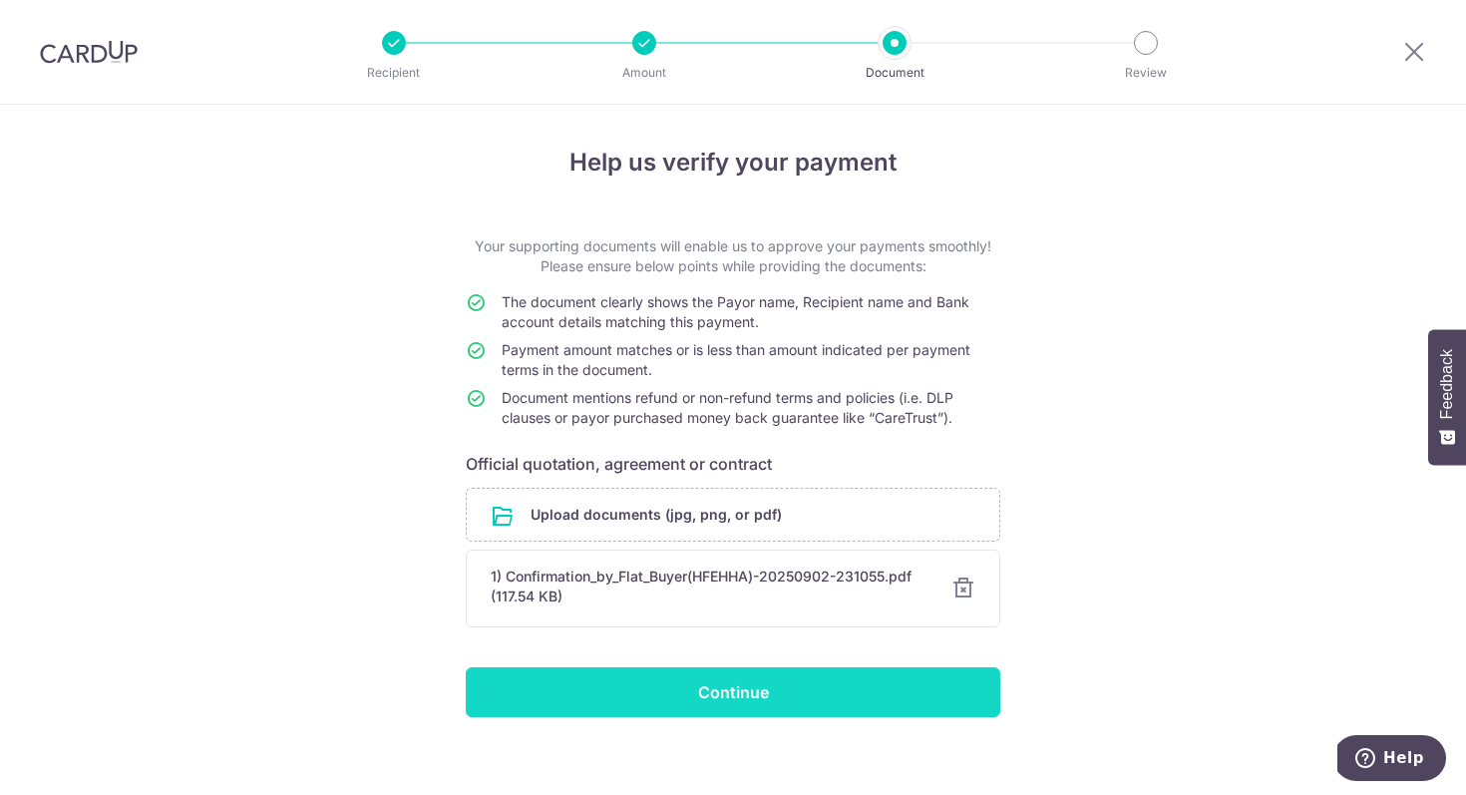
click at [728, 689] on input "Continue" at bounding box center [733, 692] width 535 height 50
